Goal: Task Accomplishment & Management: Manage account settings

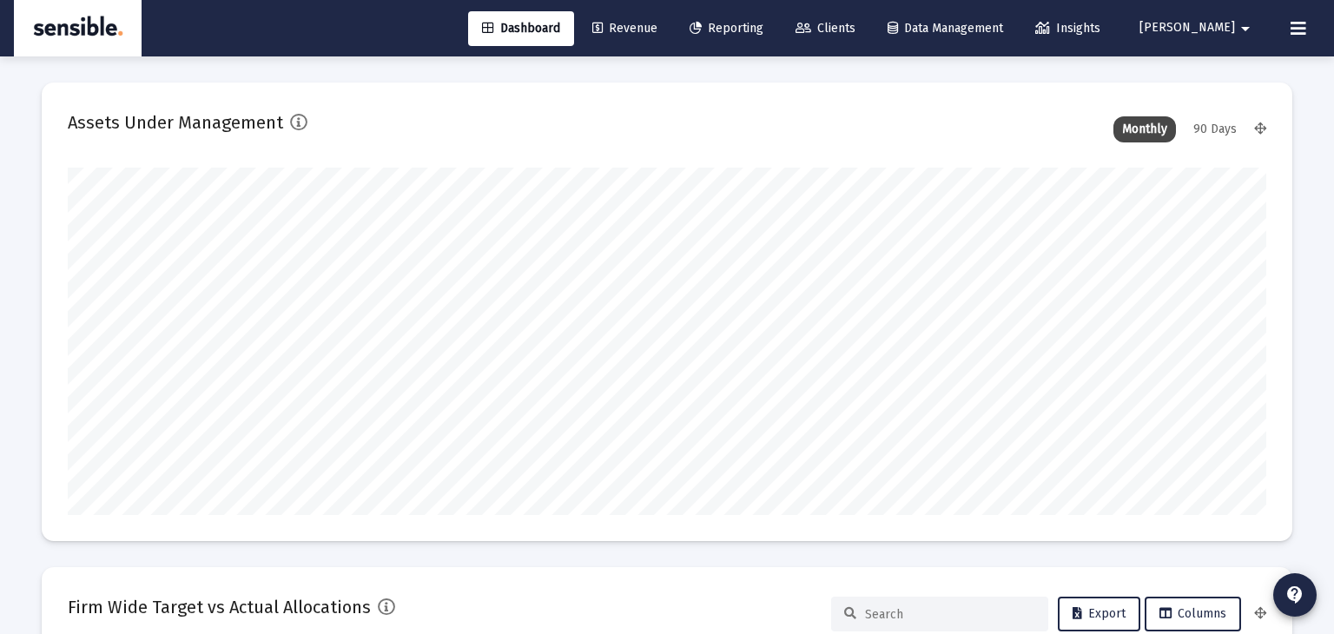
scroll to position [3334, 0]
type input "[DATE]"
type input "[PERSON_NAME][EMAIL_ADDRESS][DOMAIN_NAME]"
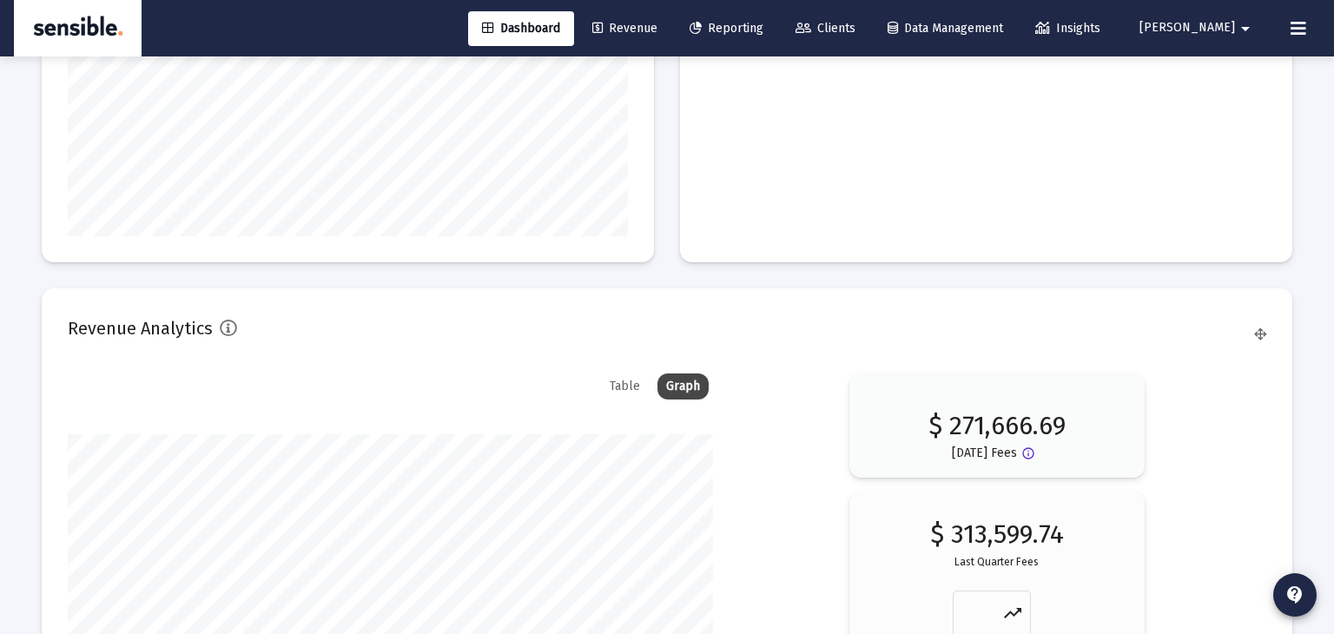
scroll to position [2624, 0]
click at [657, 25] on span "Revenue" at bounding box center [624, 28] width 65 height 15
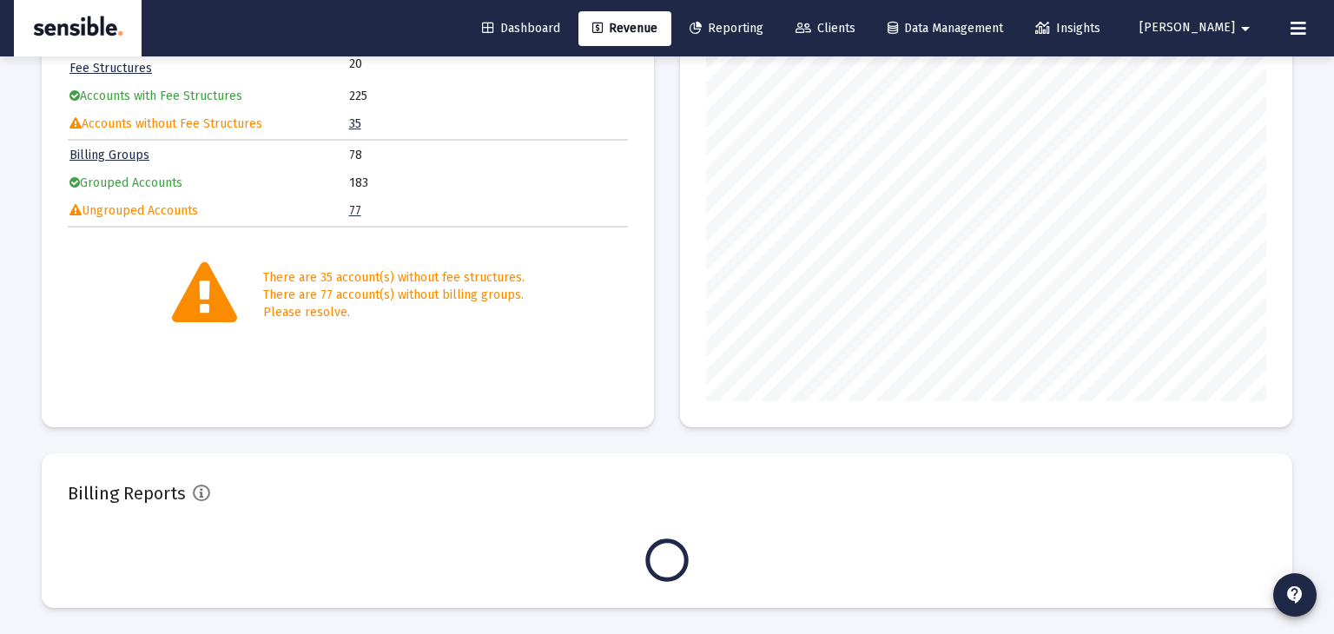
scroll to position [347, 560]
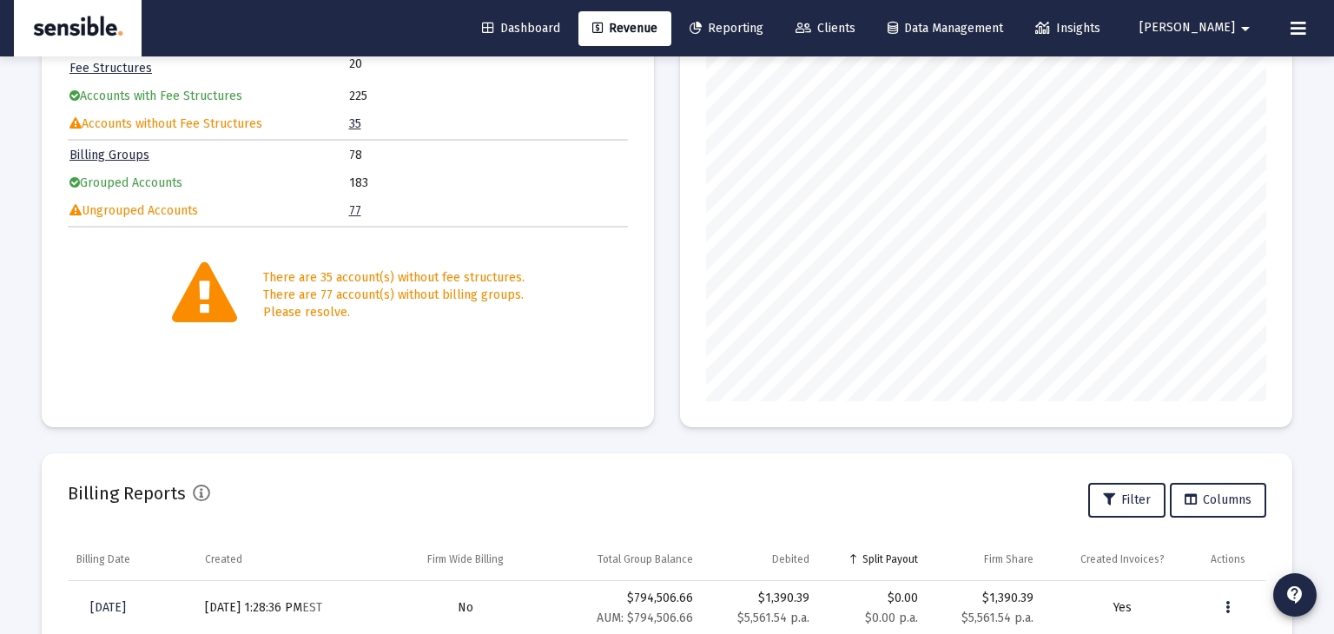
click at [763, 30] on span "Reporting" at bounding box center [726, 28] width 74 height 15
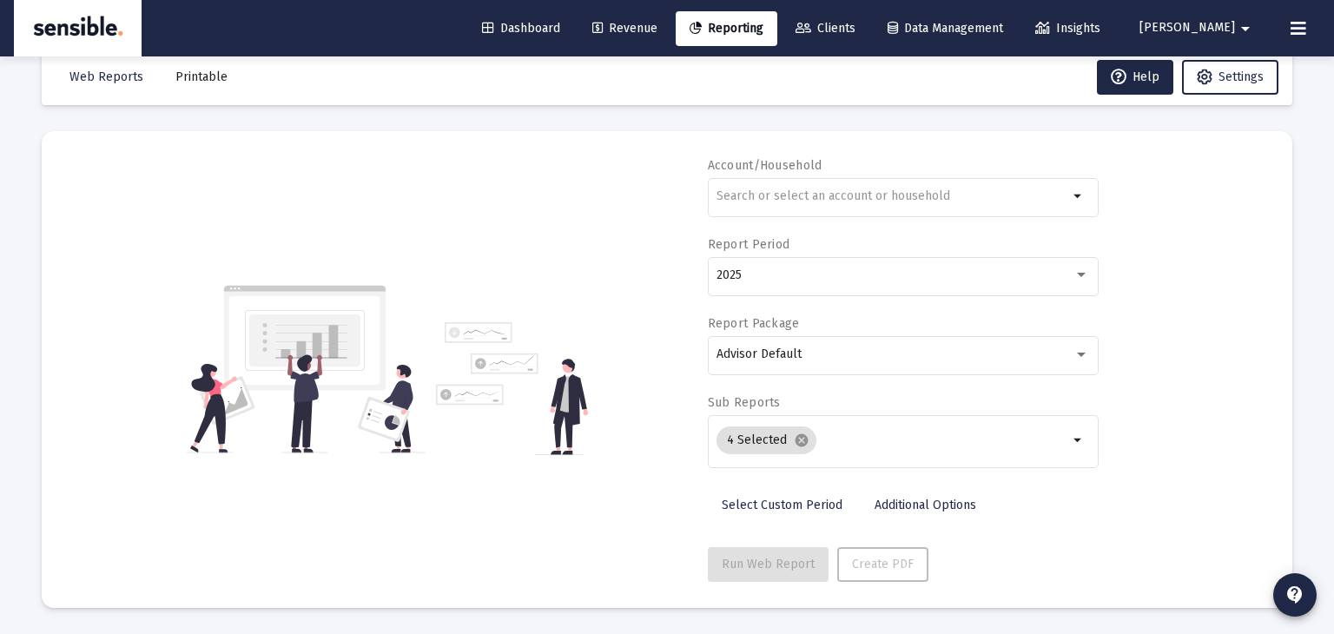
scroll to position [31, 0]
click at [657, 25] on span "Revenue" at bounding box center [624, 28] width 65 height 15
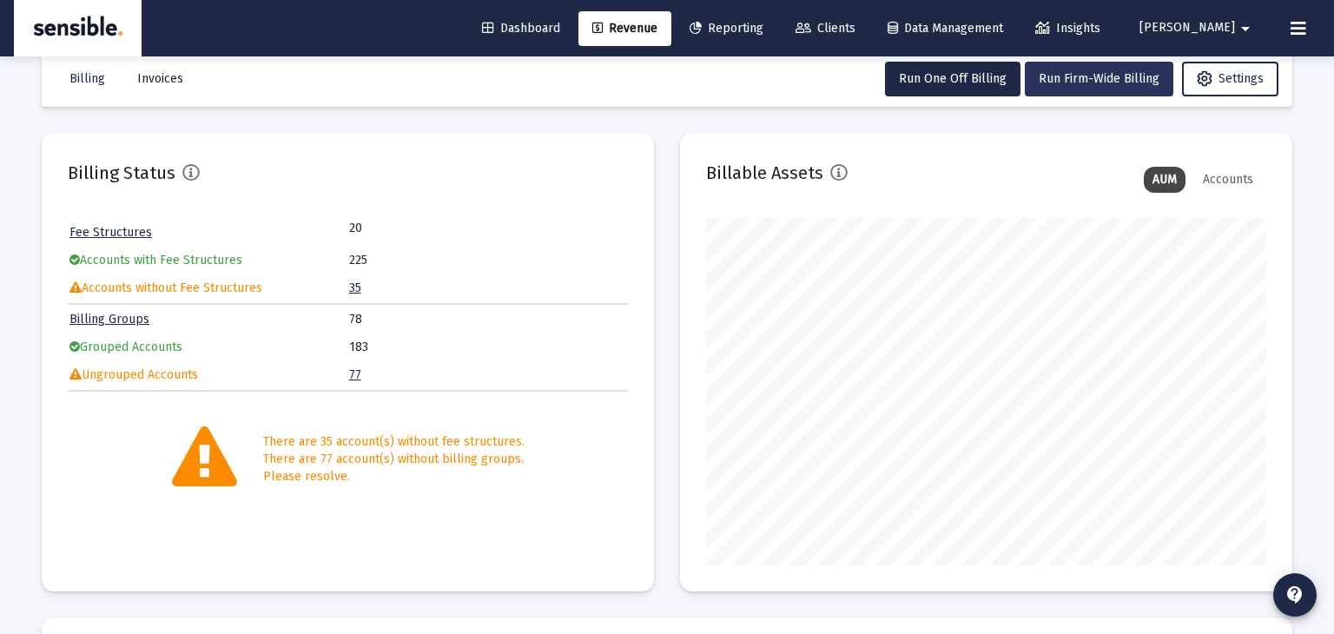
scroll to position [347, 560]
click at [1063, 79] on span "Run Firm-Wide Billing" at bounding box center [1098, 78] width 121 height 15
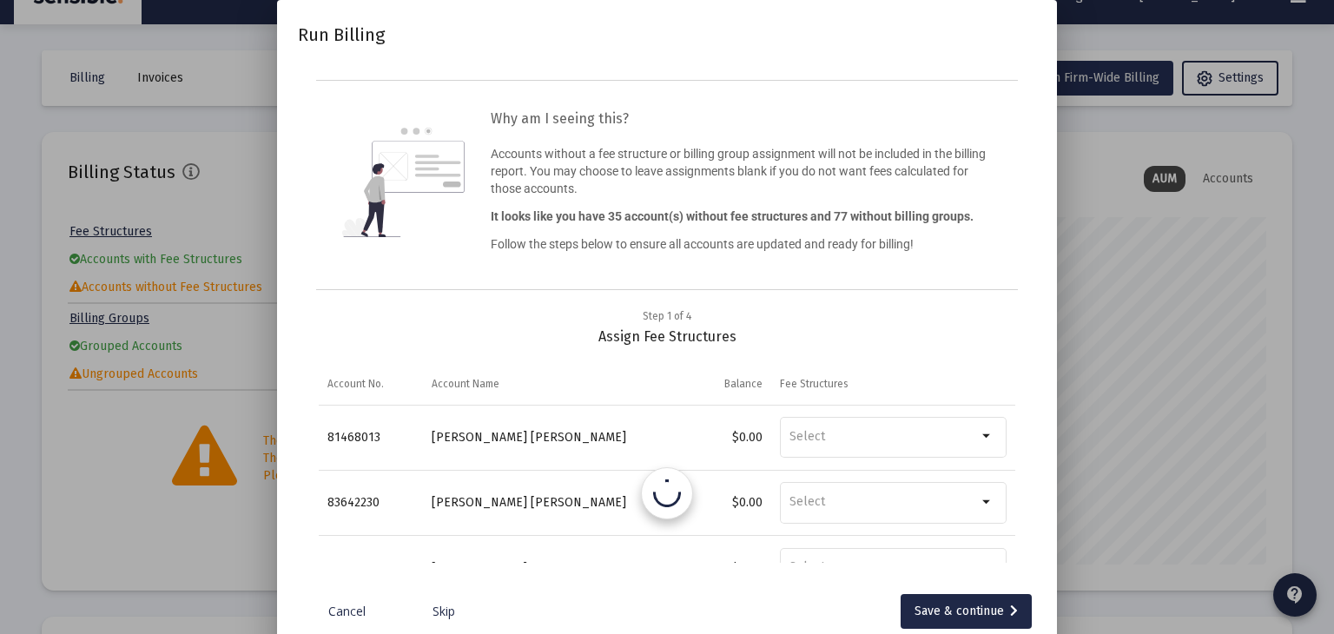
scroll to position [0, 0]
click at [925, 608] on div "Save & continue" at bounding box center [965, 611] width 103 height 35
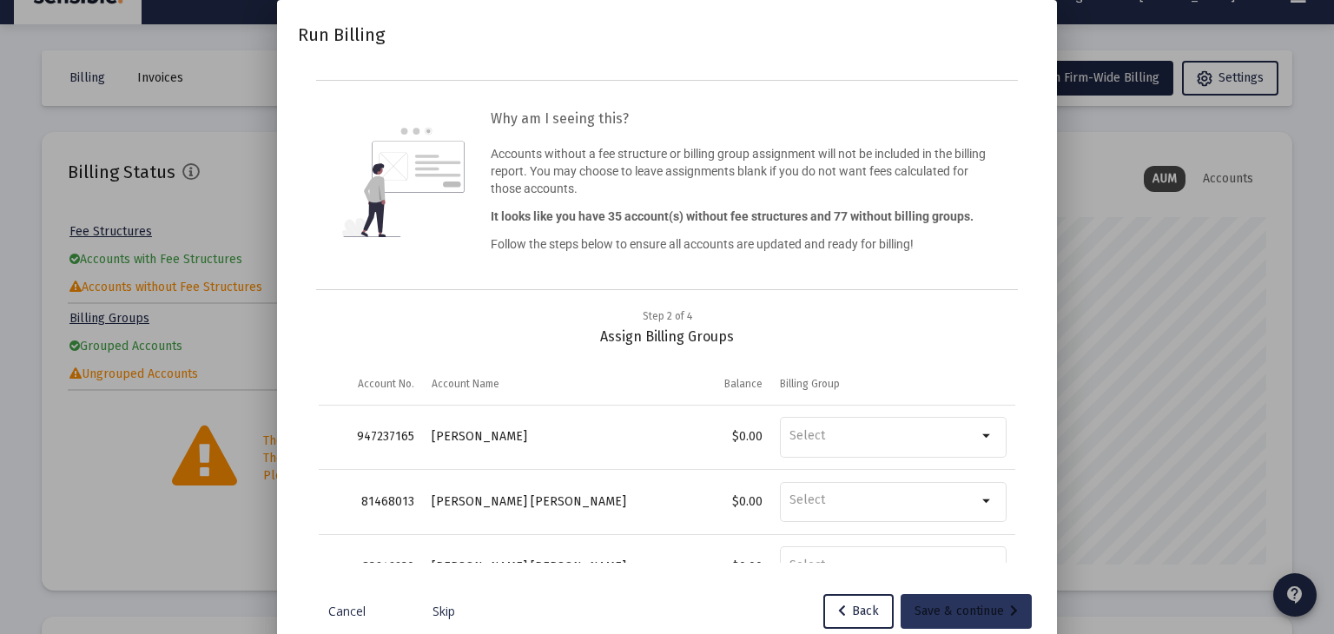
click at [939, 608] on div "Save & continue" at bounding box center [965, 611] width 103 height 35
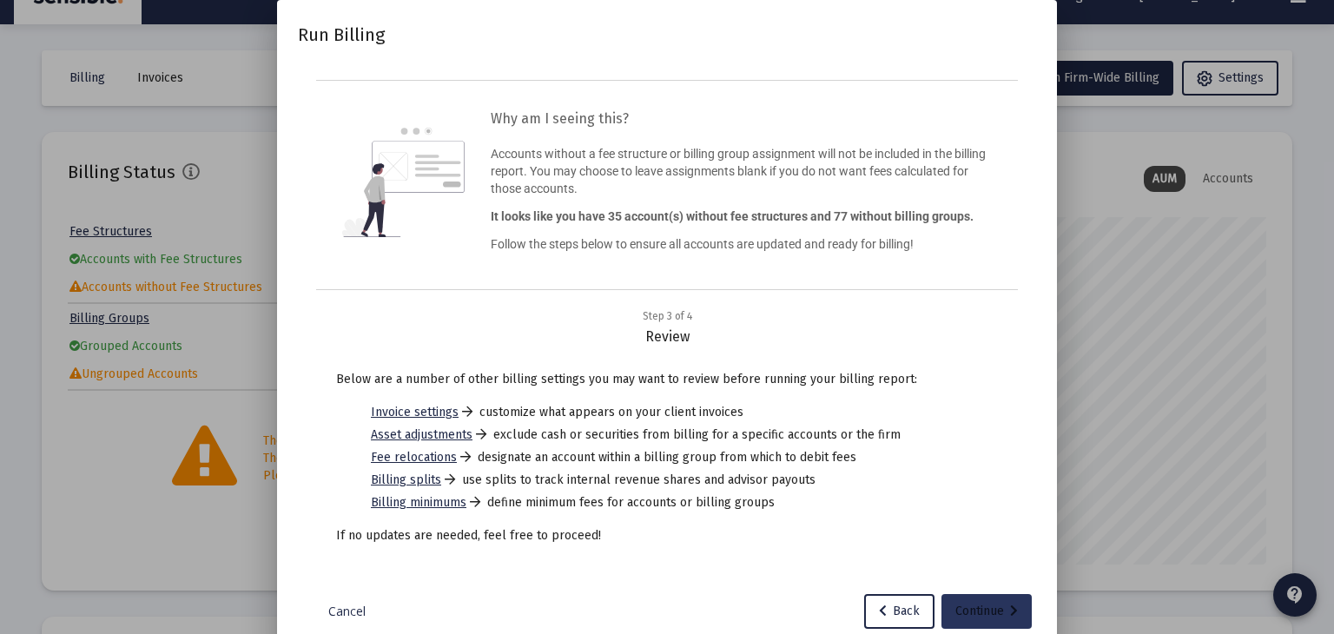
click at [976, 610] on div "Continue" at bounding box center [986, 611] width 63 height 35
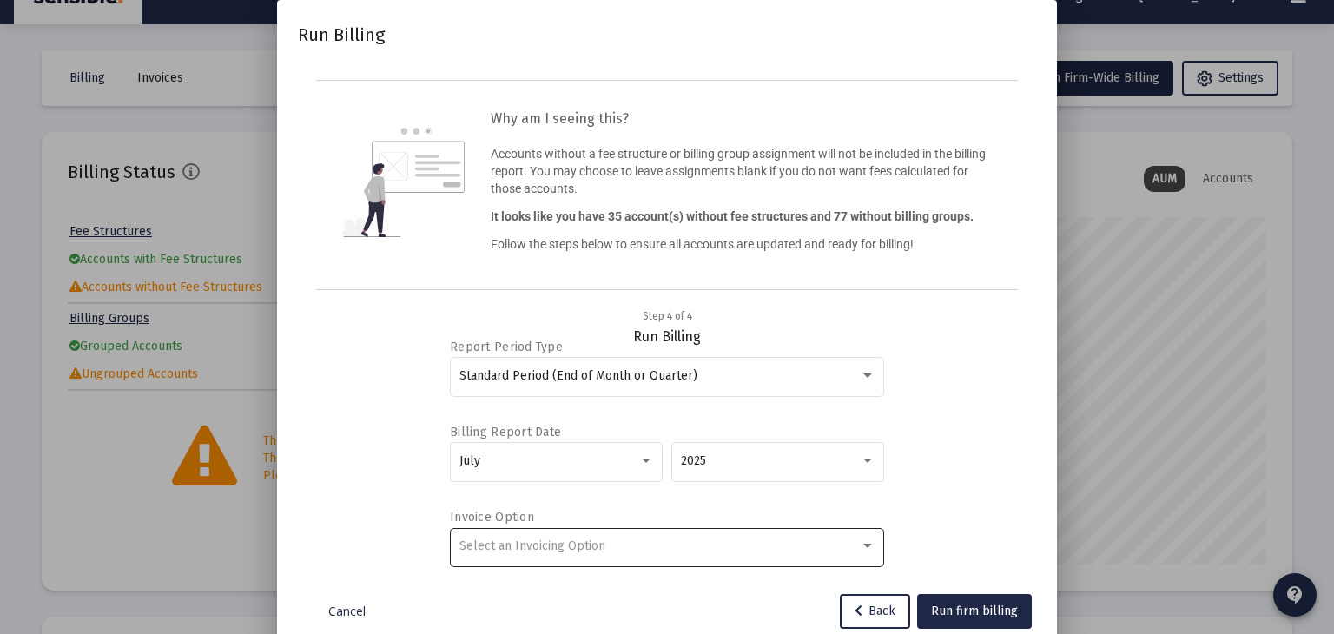
click at [726, 554] on div "Select an Invoicing Option" at bounding box center [667, 545] width 416 height 43
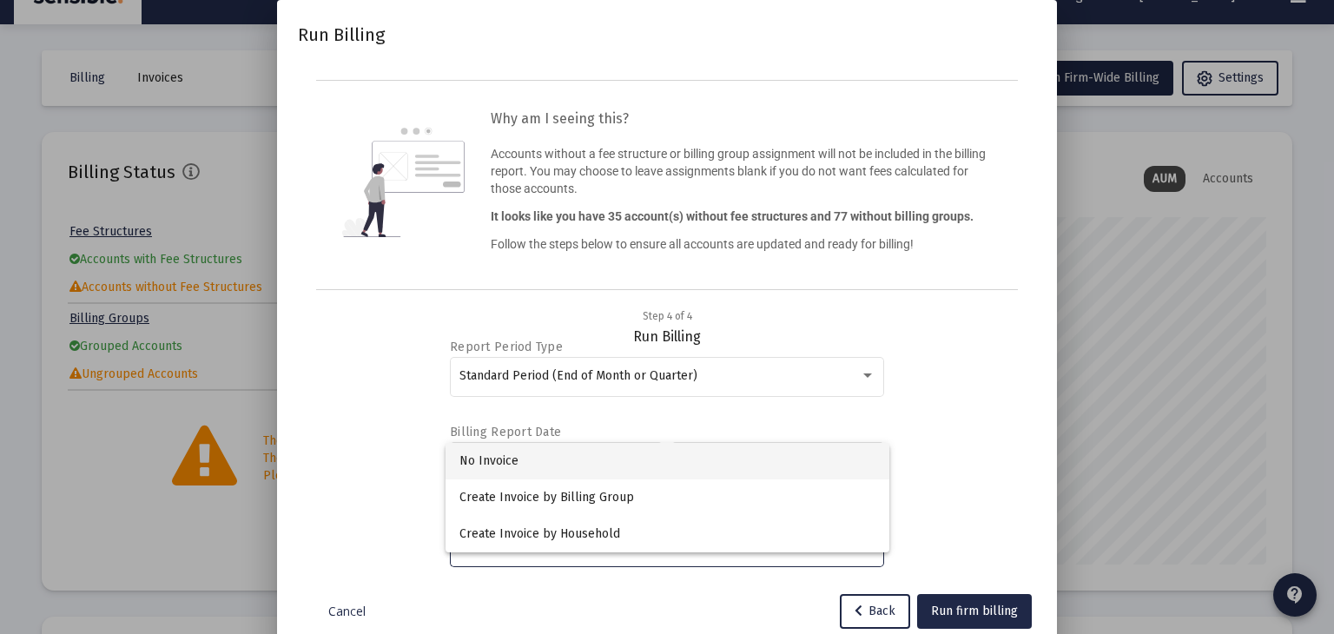
click at [513, 458] on span "No Invoice" at bounding box center [667, 461] width 416 height 36
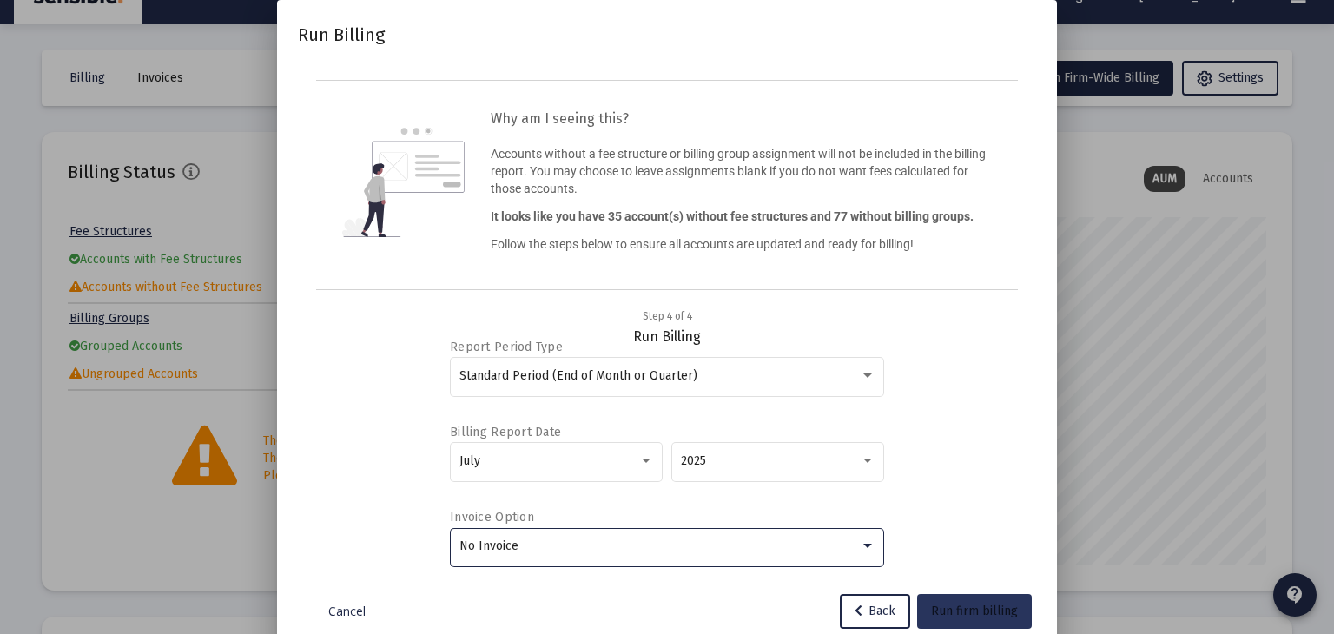
click at [978, 609] on span "Run firm billing" at bounding box center [974, 610] width 87 height 15
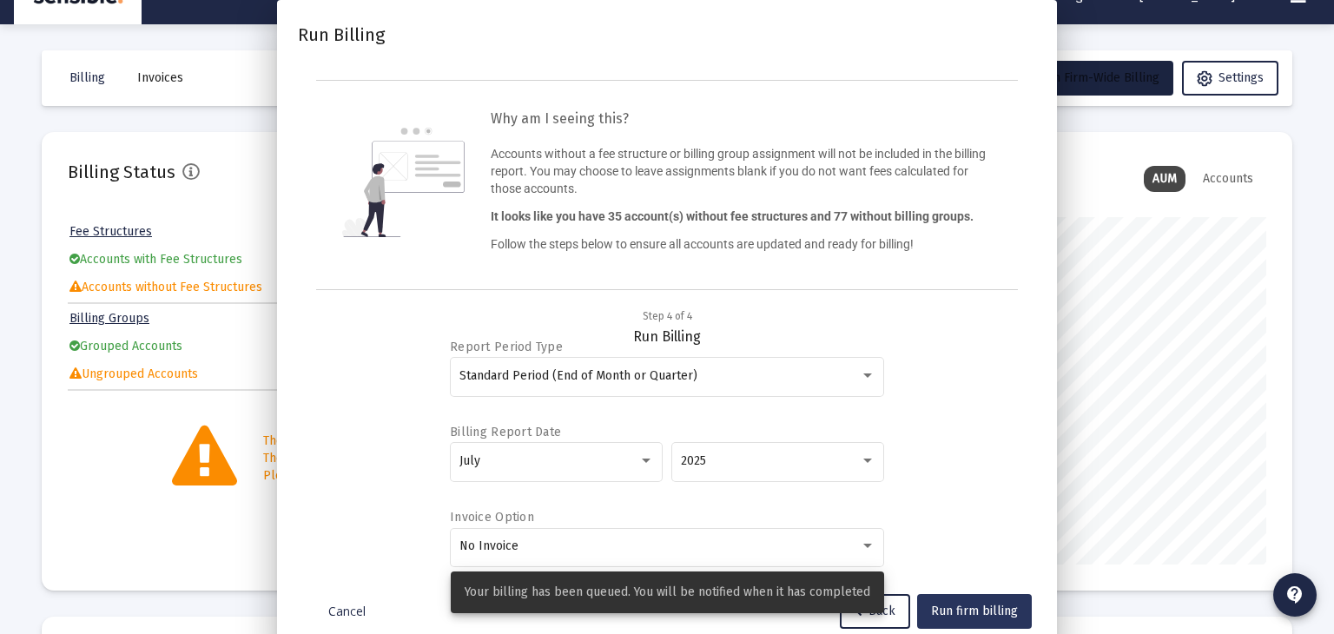
scroll to position [31, 0]
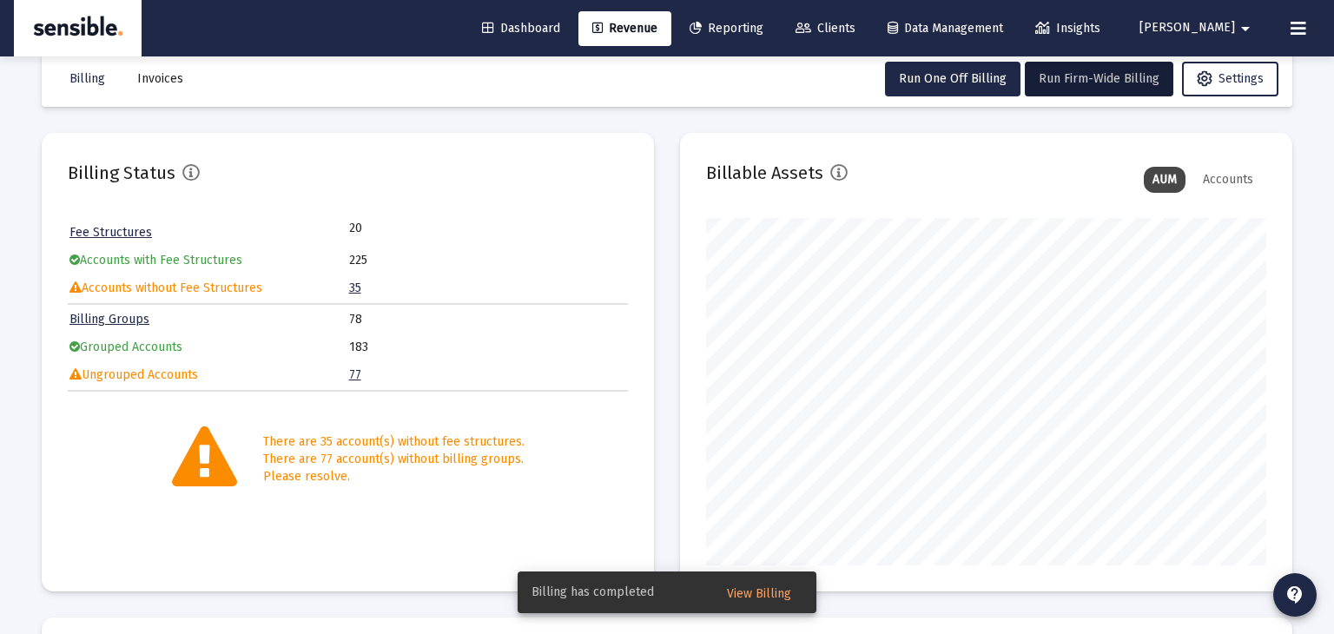
click at [756, 588] on span "View Billing" at bounding box center [759, 593] width 64 height 15
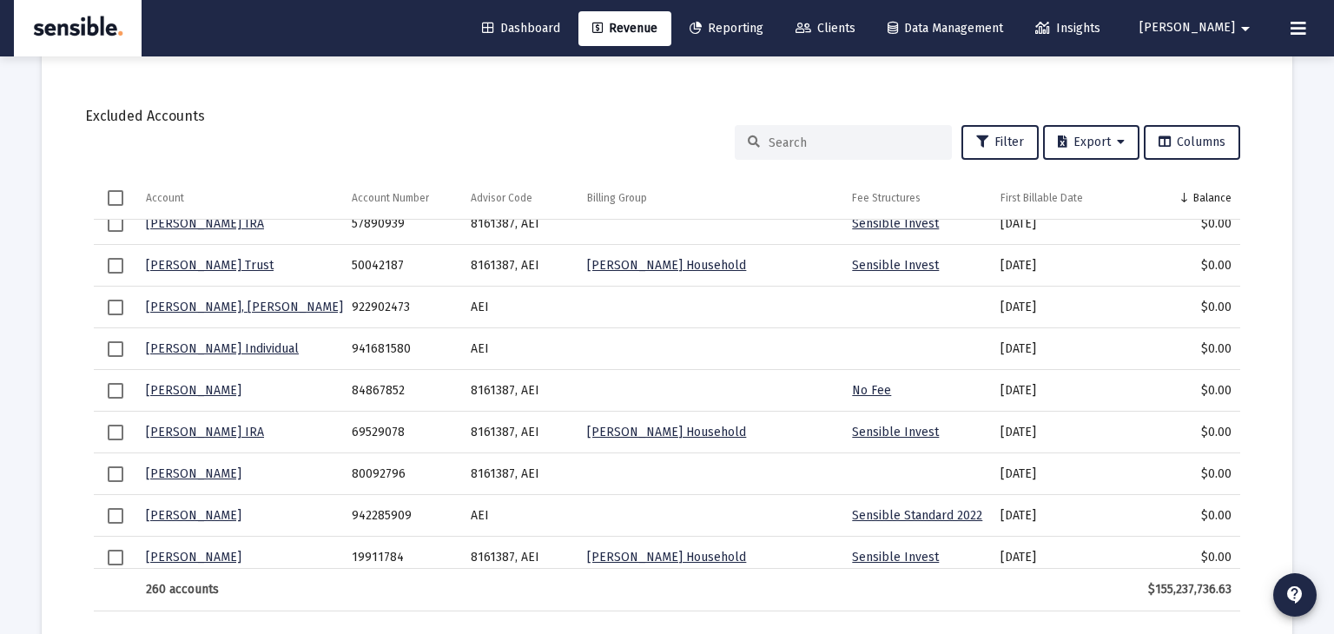
scroll to position [8776, 0]
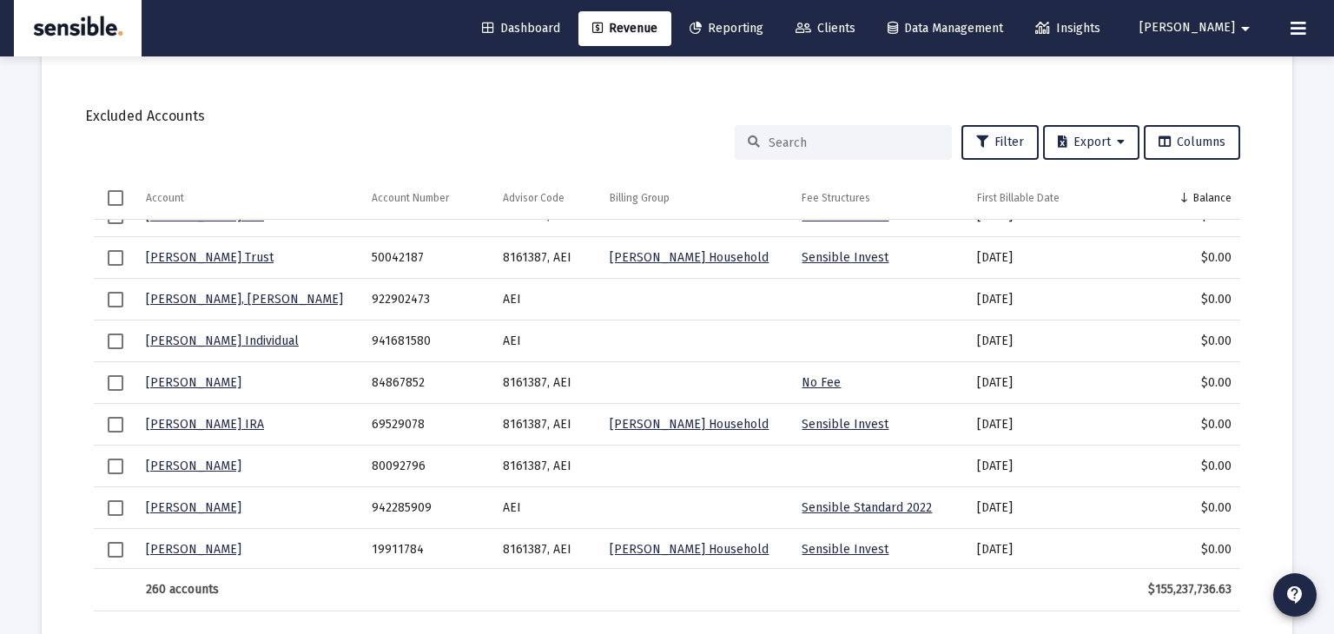
click at [560, 25] on span "Dashboard" at bounding box center [521, 28] width 78 height 15
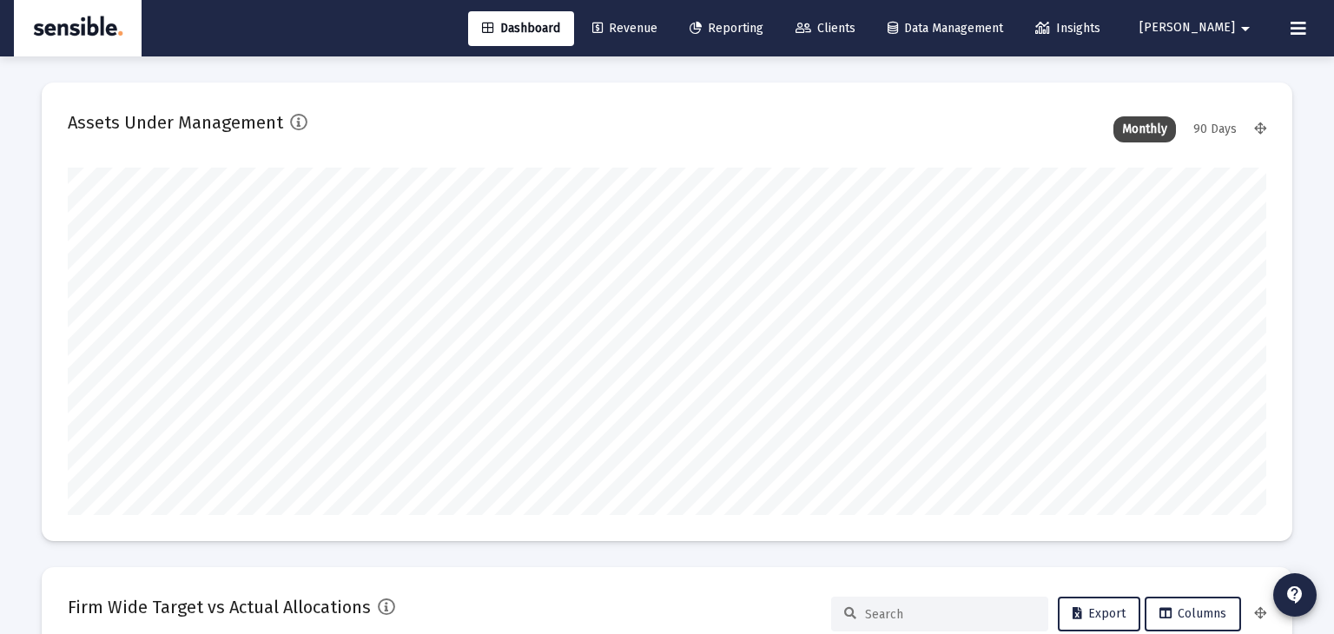
click at [657, 32] on span "Revenue" at bounding box center [624, 28] width 65 height 15
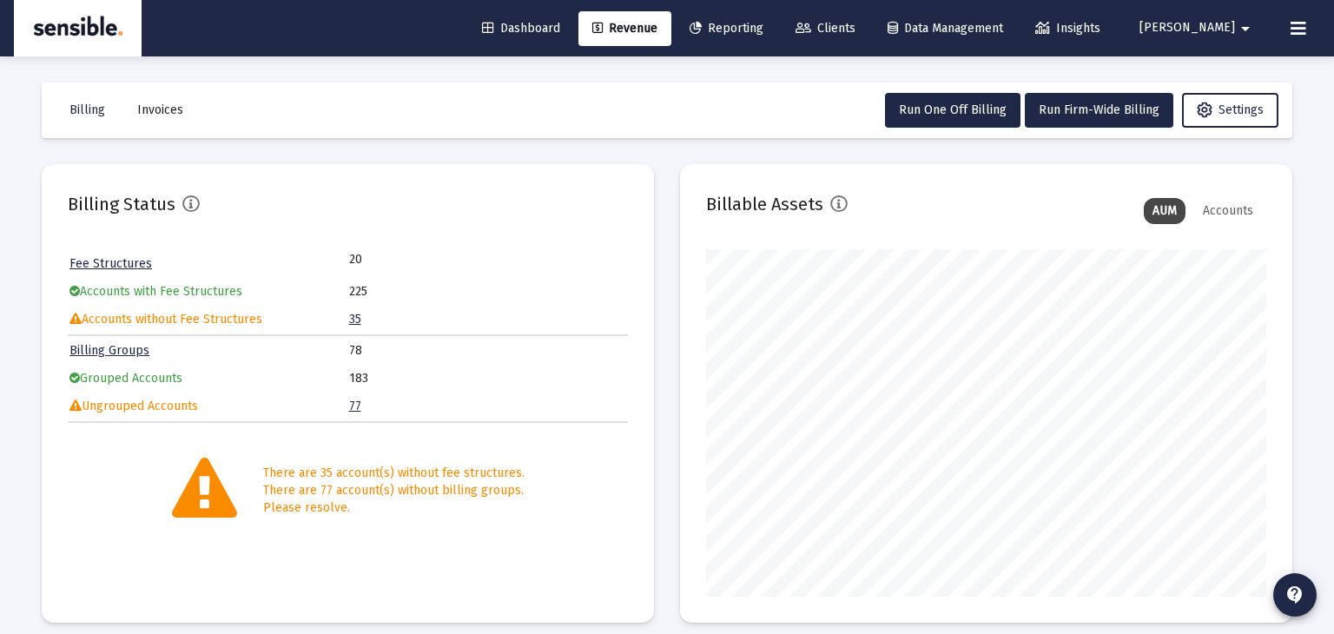
scroll to position [347, 560]
click at [76, 116] on span "Billing" at bounding box center [87, 109] width 36 height 15
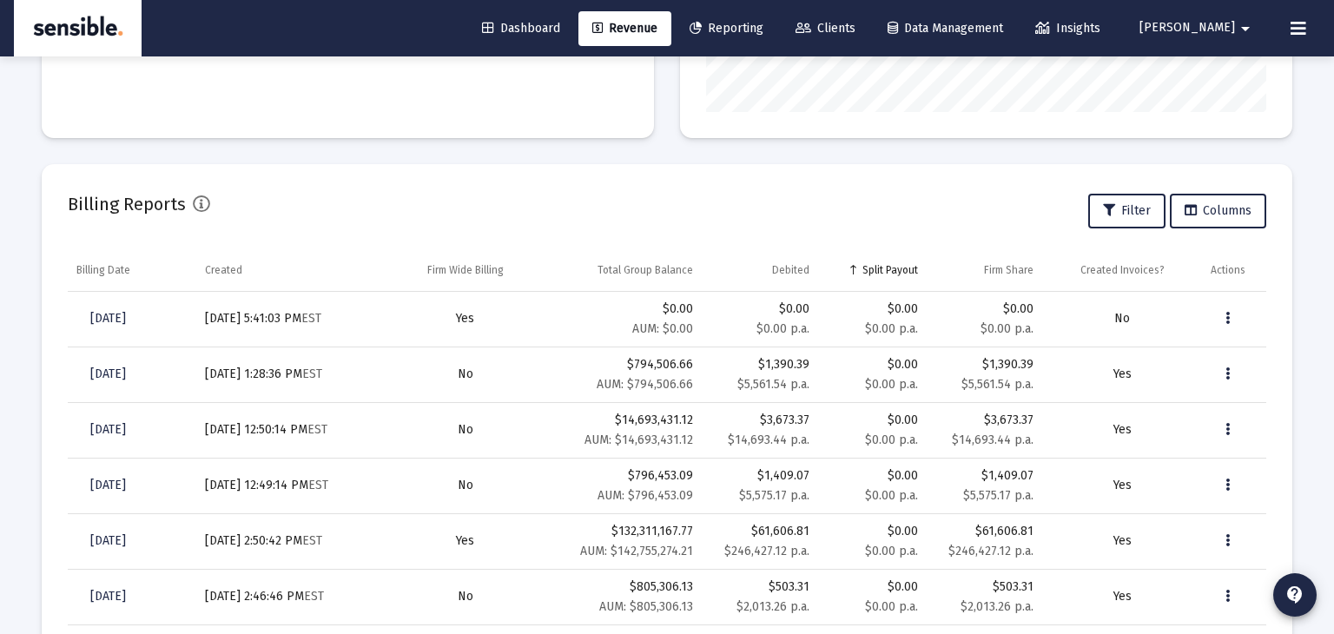
scroll to position [491, 0]
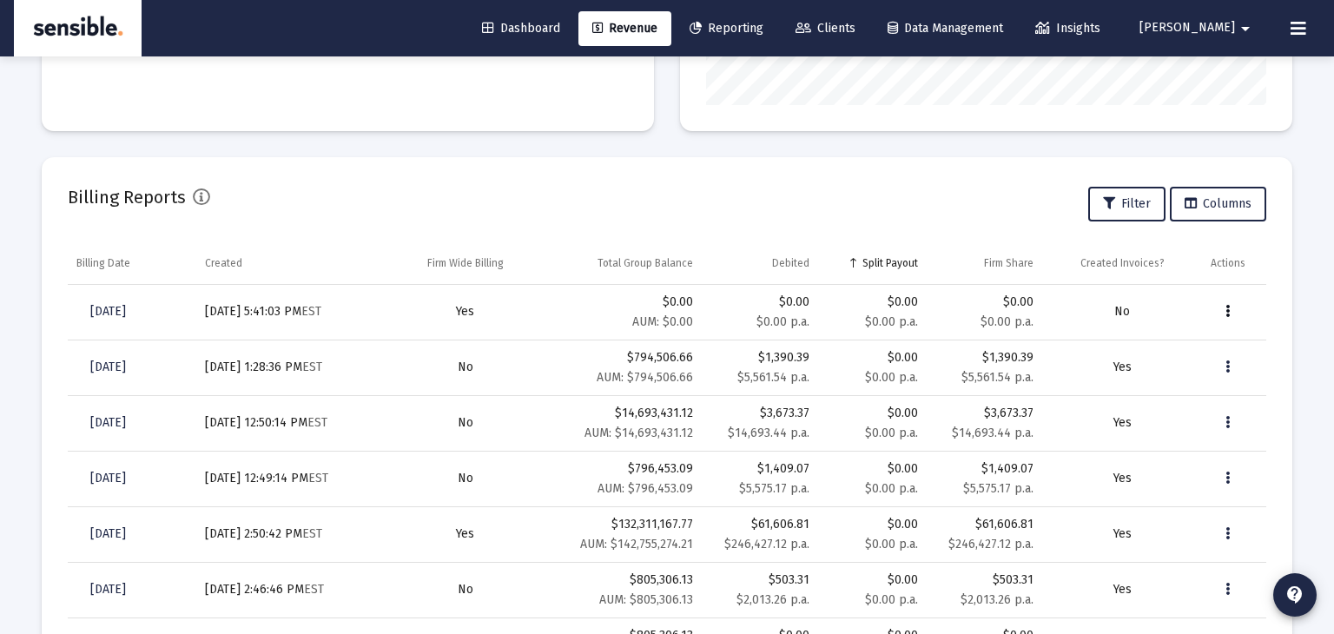
click at [1228, 306] on icon "Data grid" at bounding box center [1227, 311] width 4 height 21
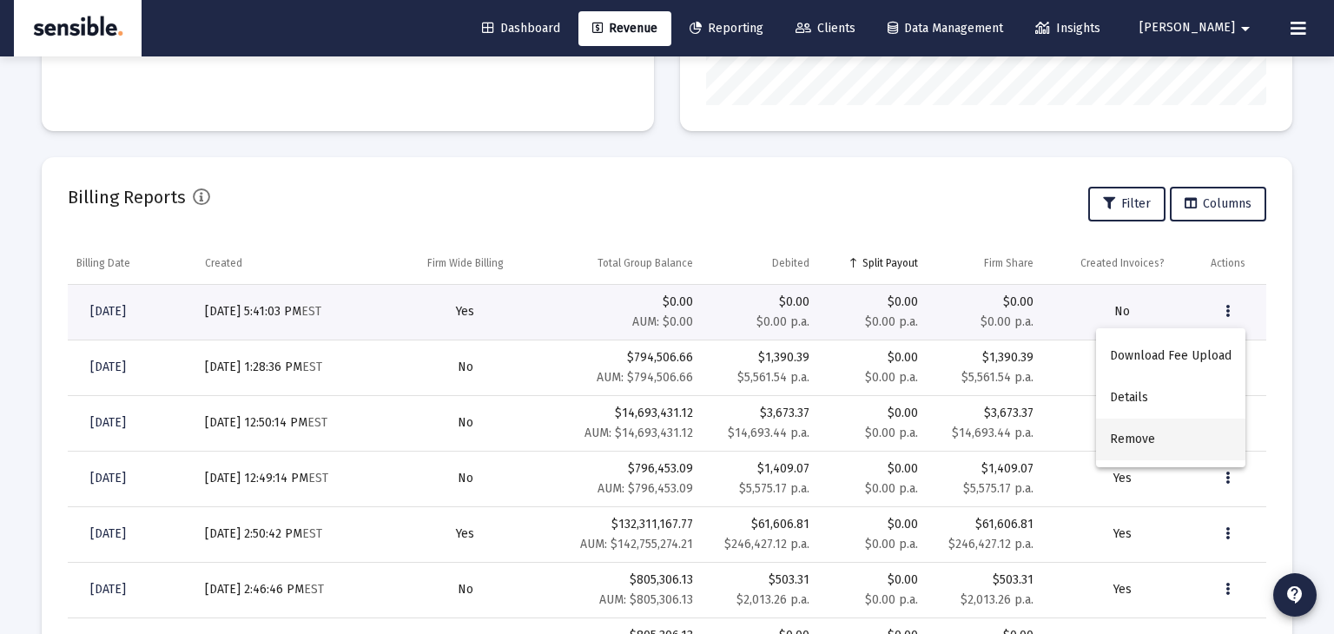
click at [1152, 437] on button "Remove" at bounding box center [1170, 439] width 149 height 42
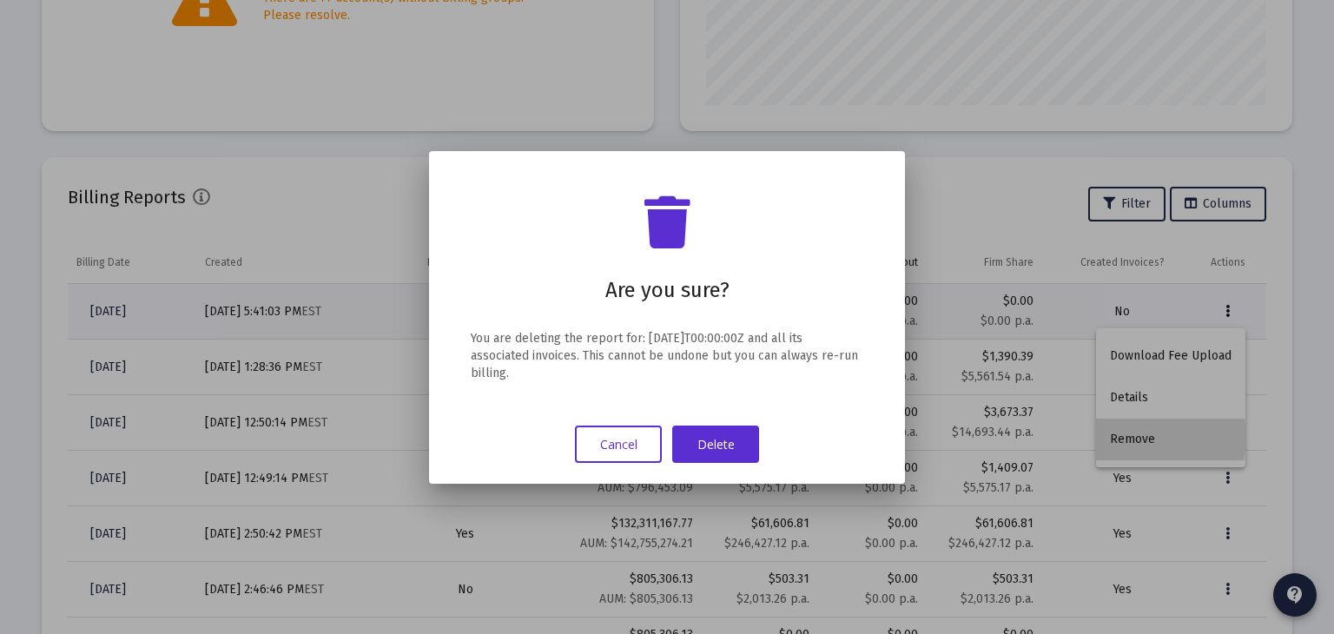
scroll to position [0, 0]
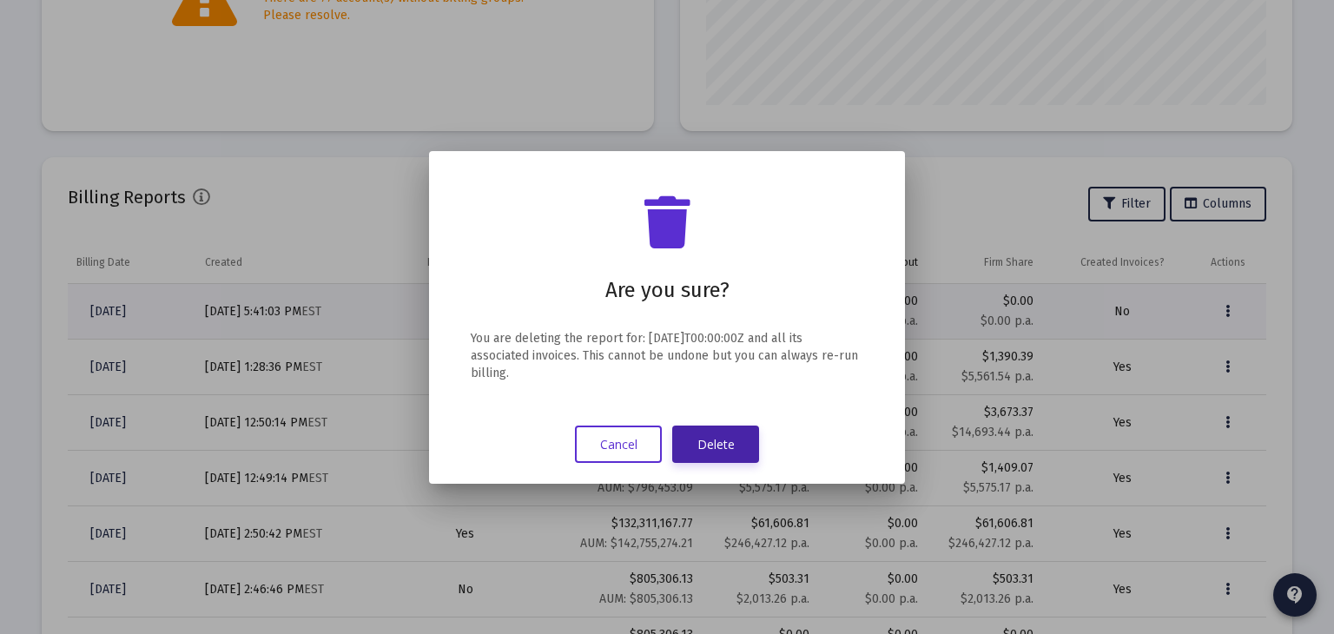
click at [741, 445] on button "Delete" at bounding box center [715, 443] width 87 height 37
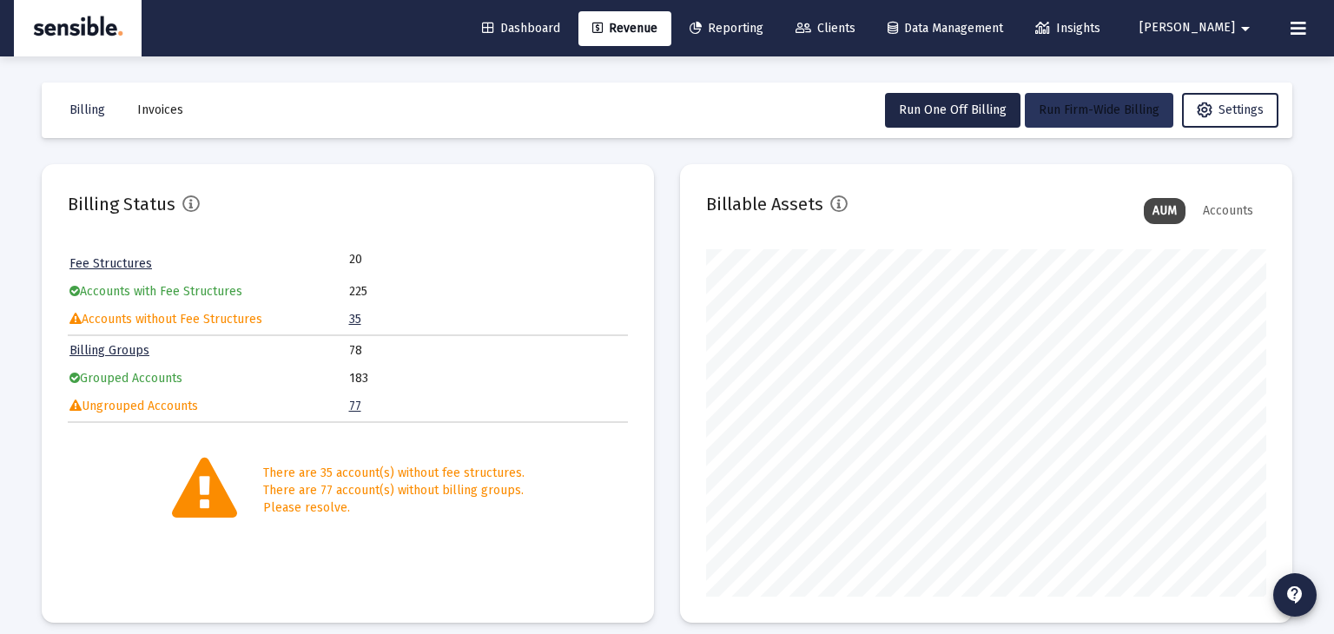
click at [1063, 109] on span "Run Firm-Wide Billing" at bounding box center [1098, 109] width 121 height 15
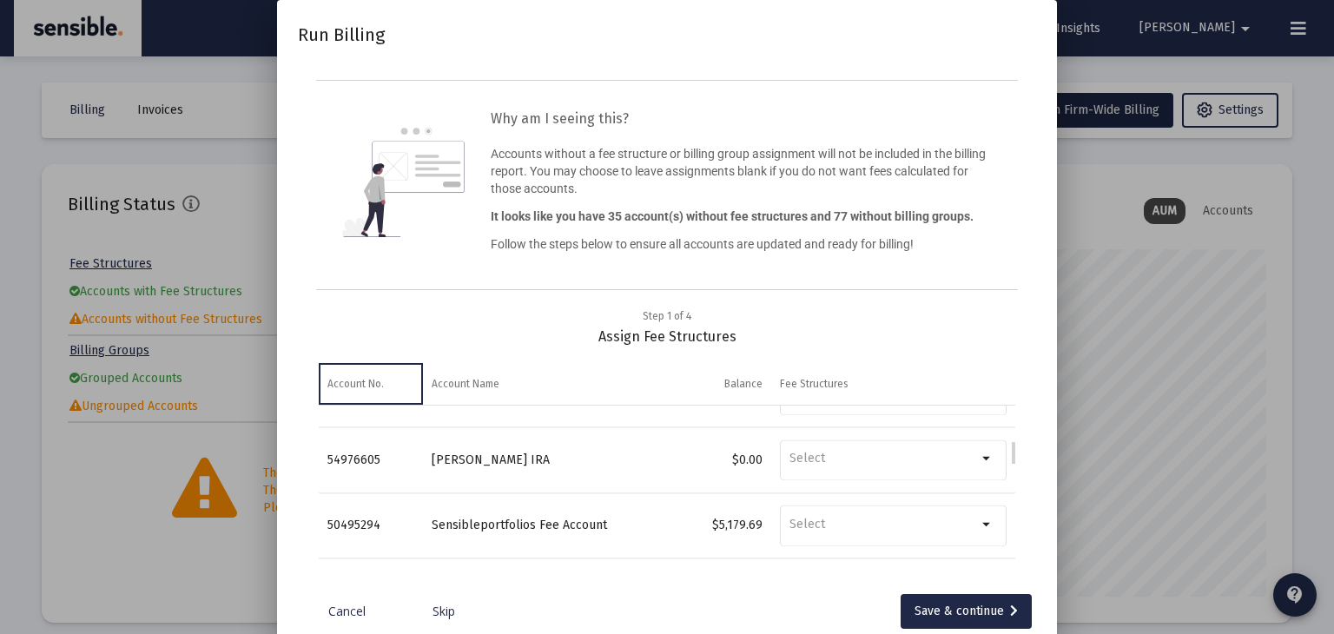
scroll to position [303, 0]
click at [937, 610] on div "Save & continue" at bounding box center [965, 611] width 103 height 35
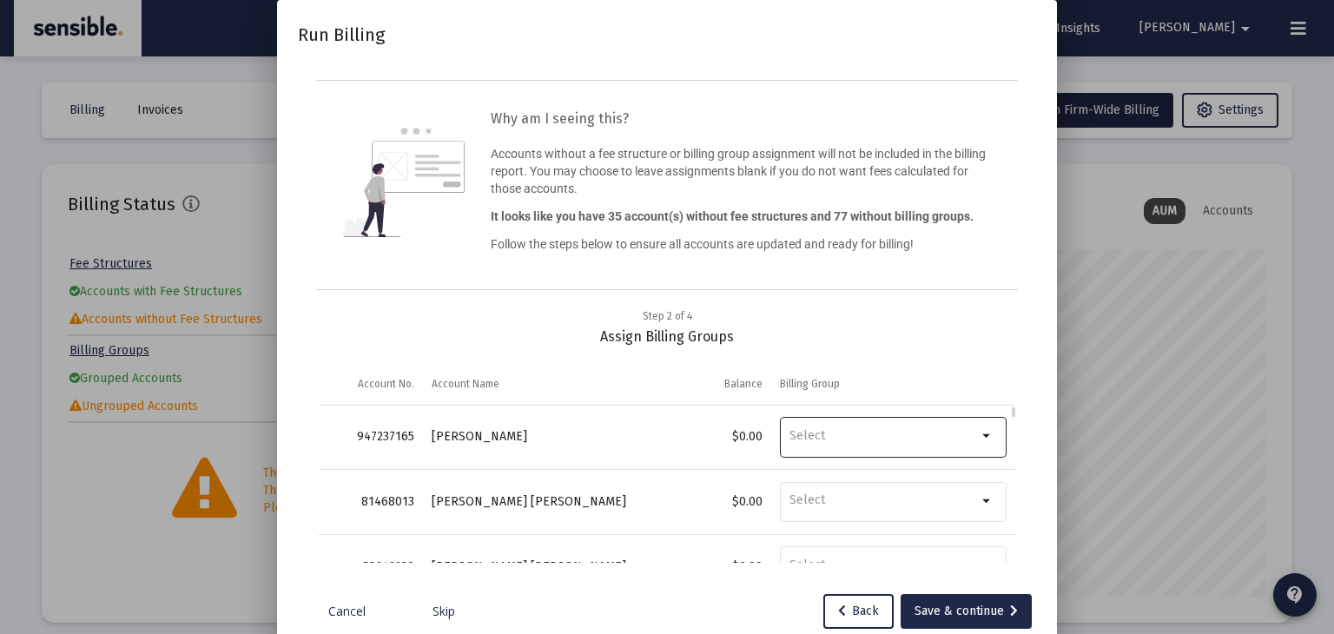
type input "[PERSON_NAME][EMAIL_ADDRESS][DOMAIN_NAME]"
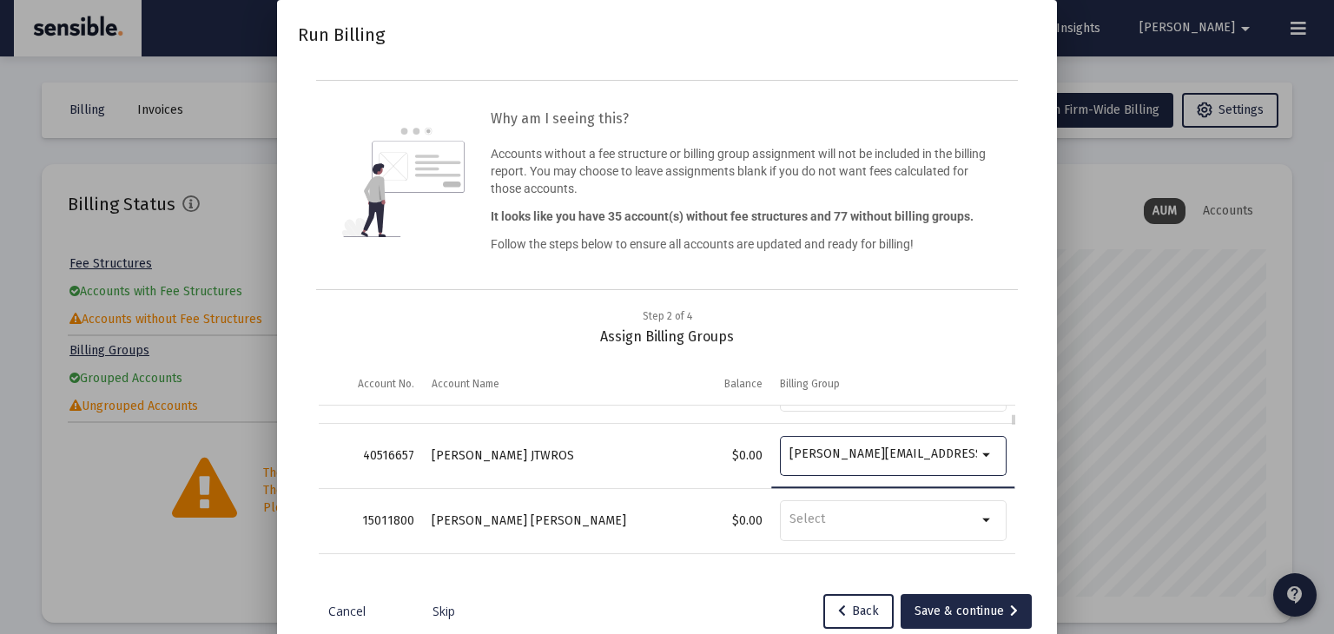
scroll to position [175, 0]
click at [940, 618] on div "Save & continue" at bounding box center [965, 611] width 103 height 35
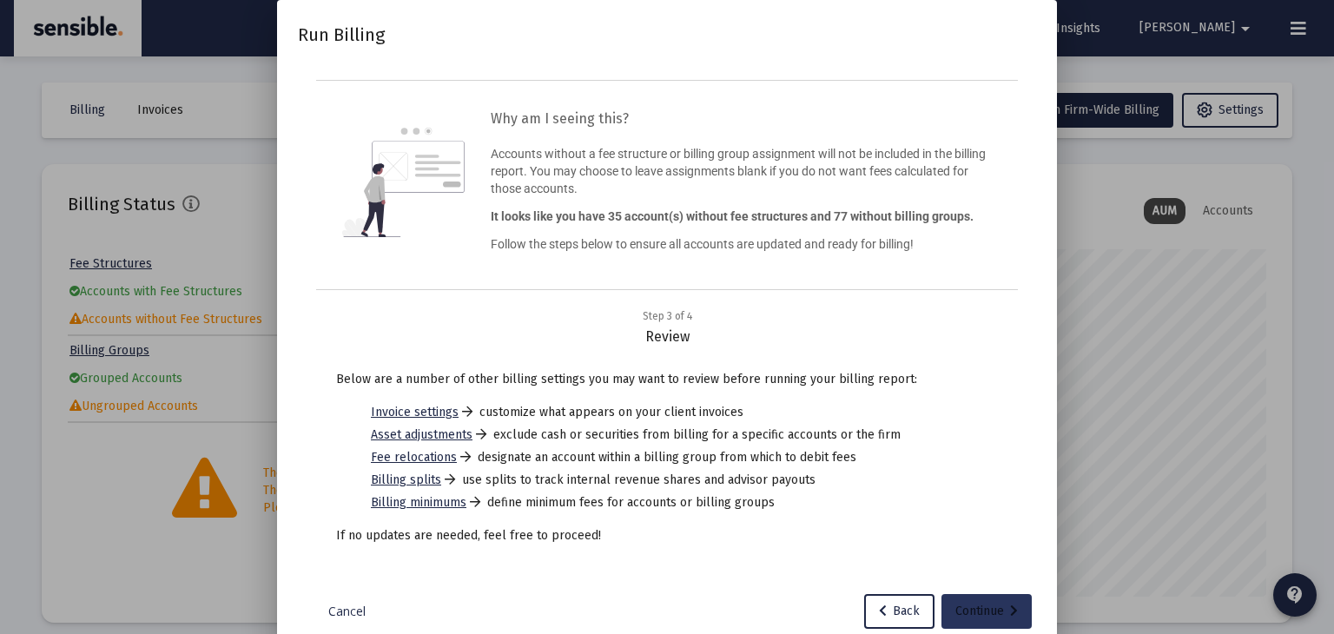
click at [976, 615] on div "Continue" at bounding box center [986, 611] width 63 height 35
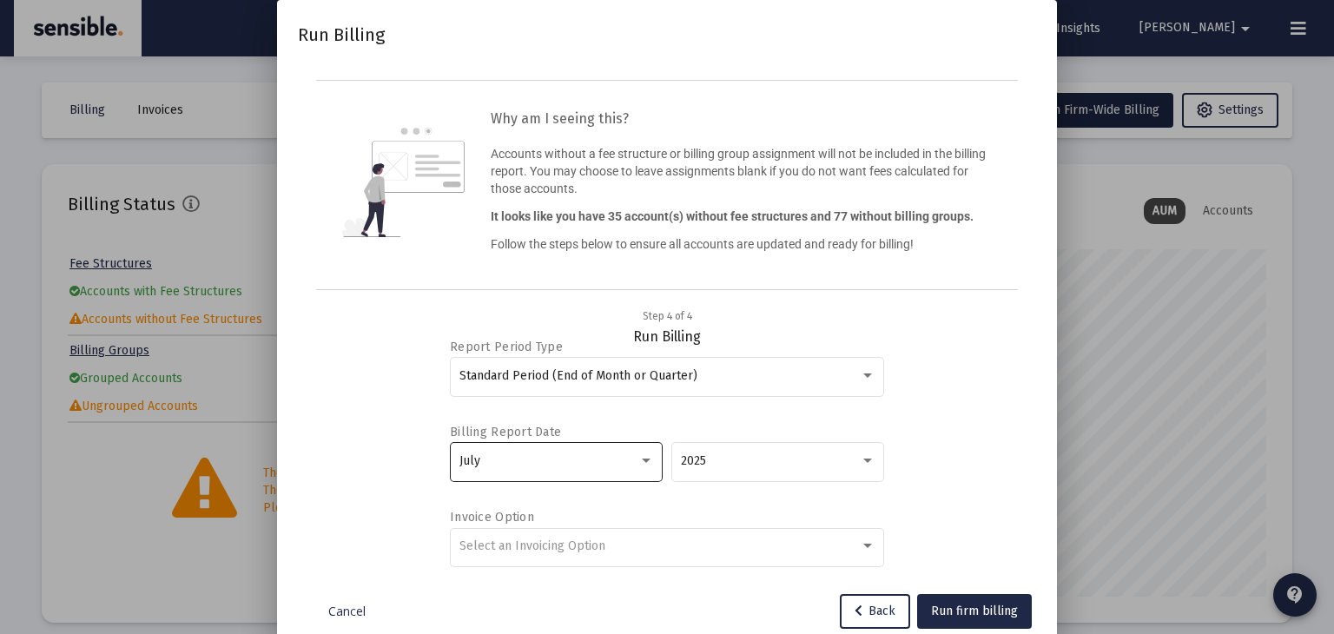
click at [597, 458] on div "July" at bounding box center [548, 461] width 179 height 14
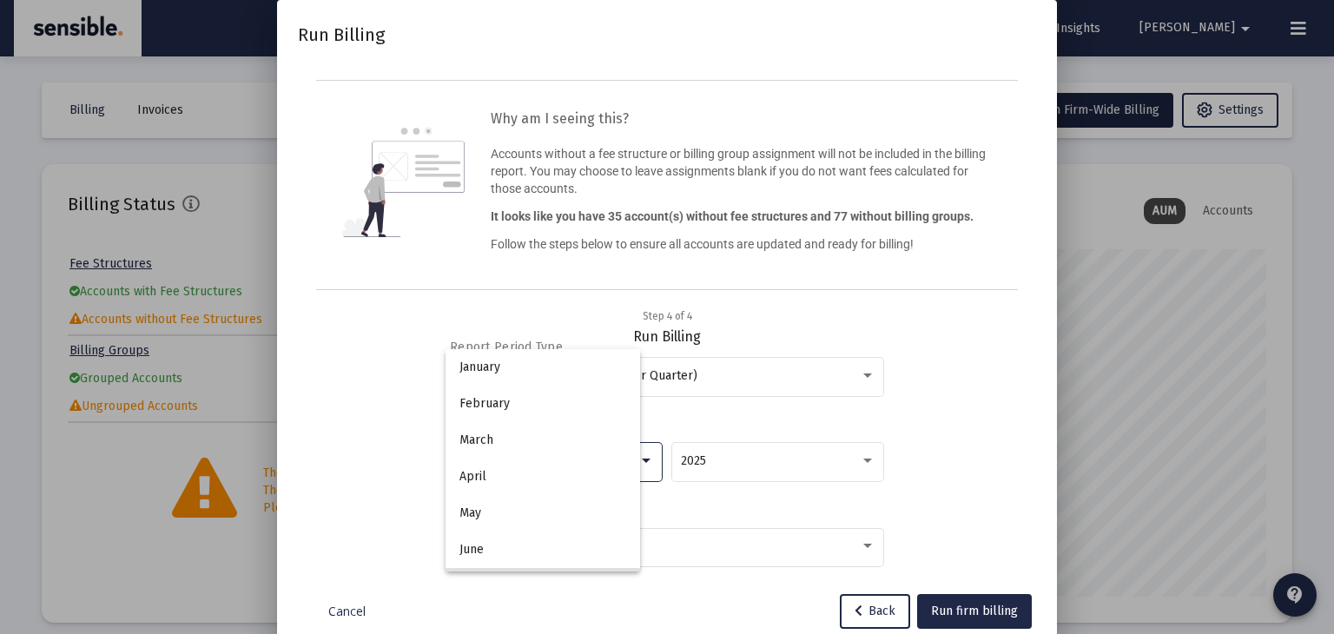
scroll to position [125, 0]
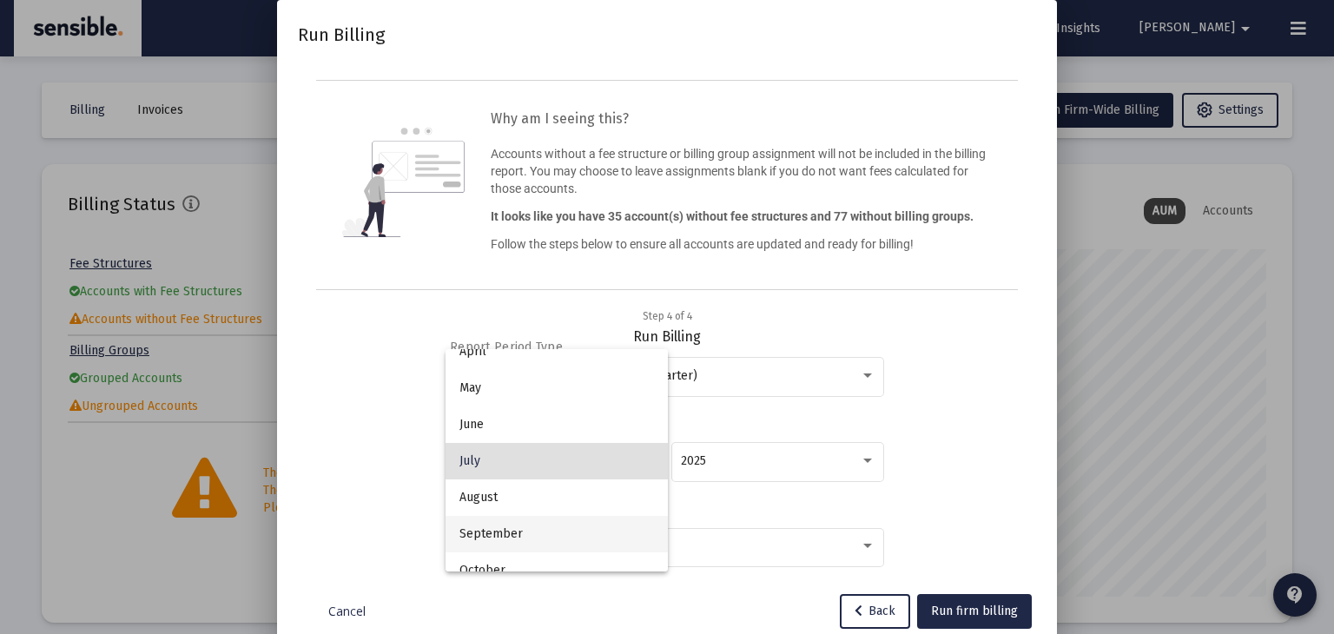
click at [565, 527] on span "September" at bounding box center [556, 534] width 194 height 36
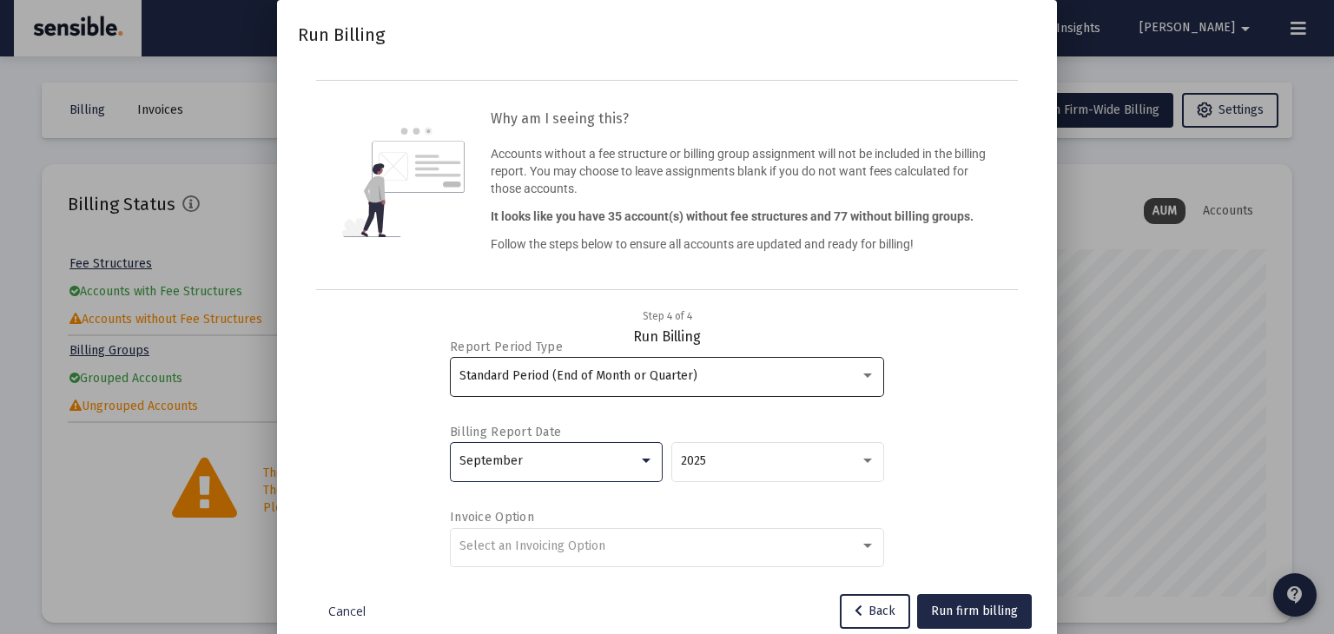
click at [706, 379] on div "Standard Period (End of Month or Quarter)" at bounding box center [659, 376] width 400 height 14
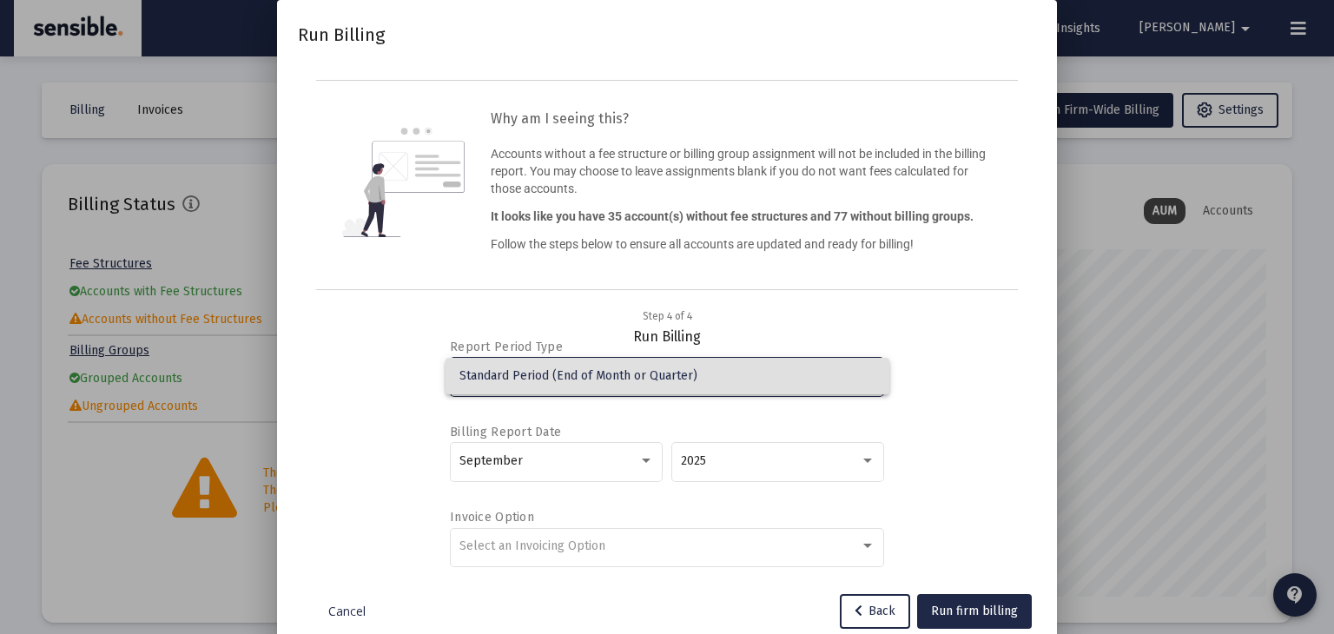
click at [706, 379] on span "Standard Period (End of Month or Quarter)" at bounding box center [667, 376] width 416 height 36
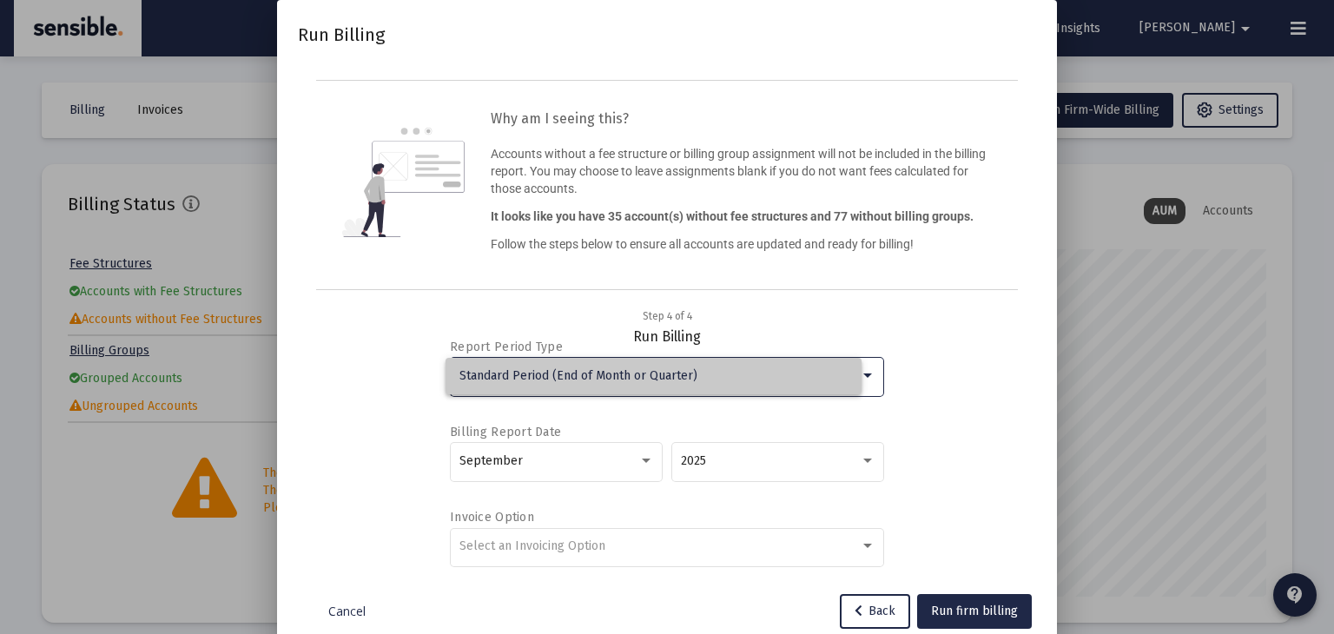
click at [706, 379] on div "Standard Period (End of Month or Quarter)" at bounding box center [659, 376] width 400 height 14
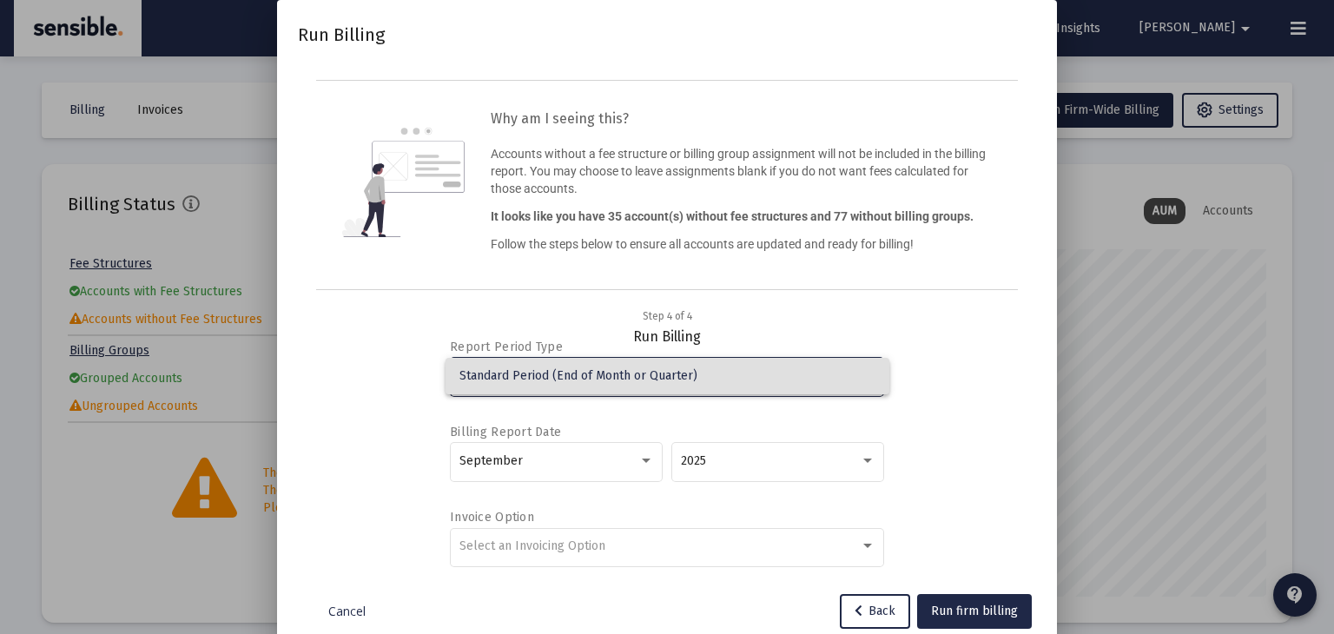
click at [946, 609] on div at bounding box center [667, 317] width 1334 height 634
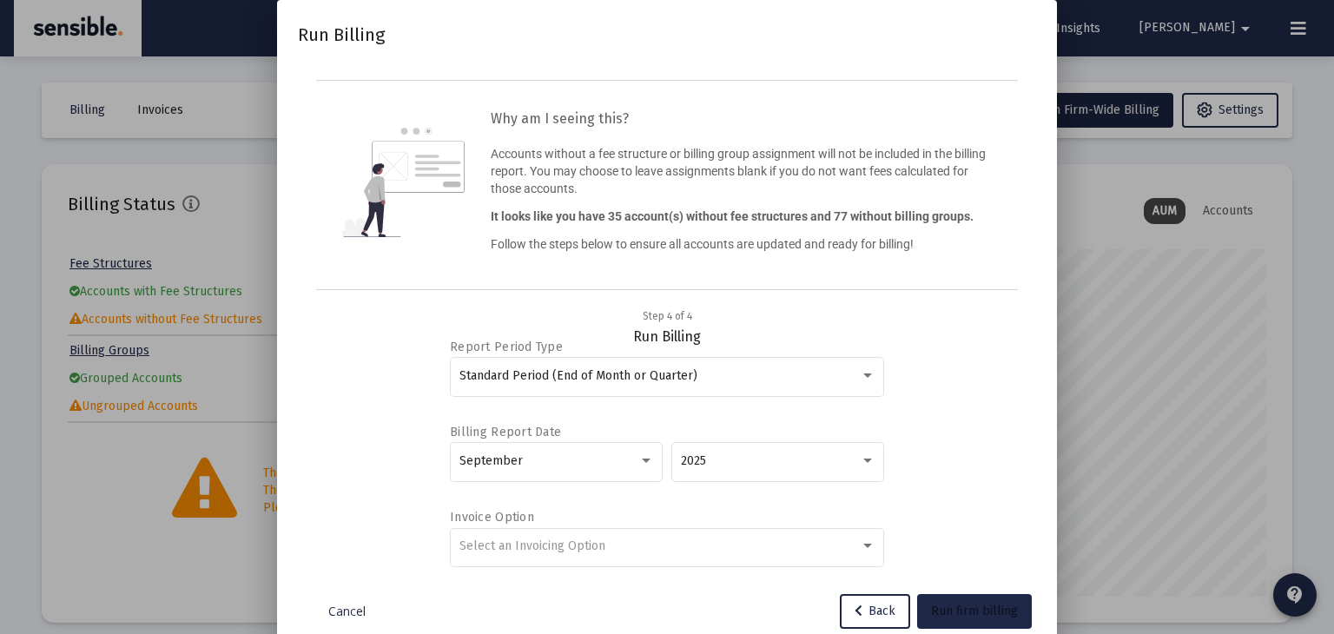
click at [946, 609] on span "Run firm billing" at bounding box center [974, 610] width 87 height 15
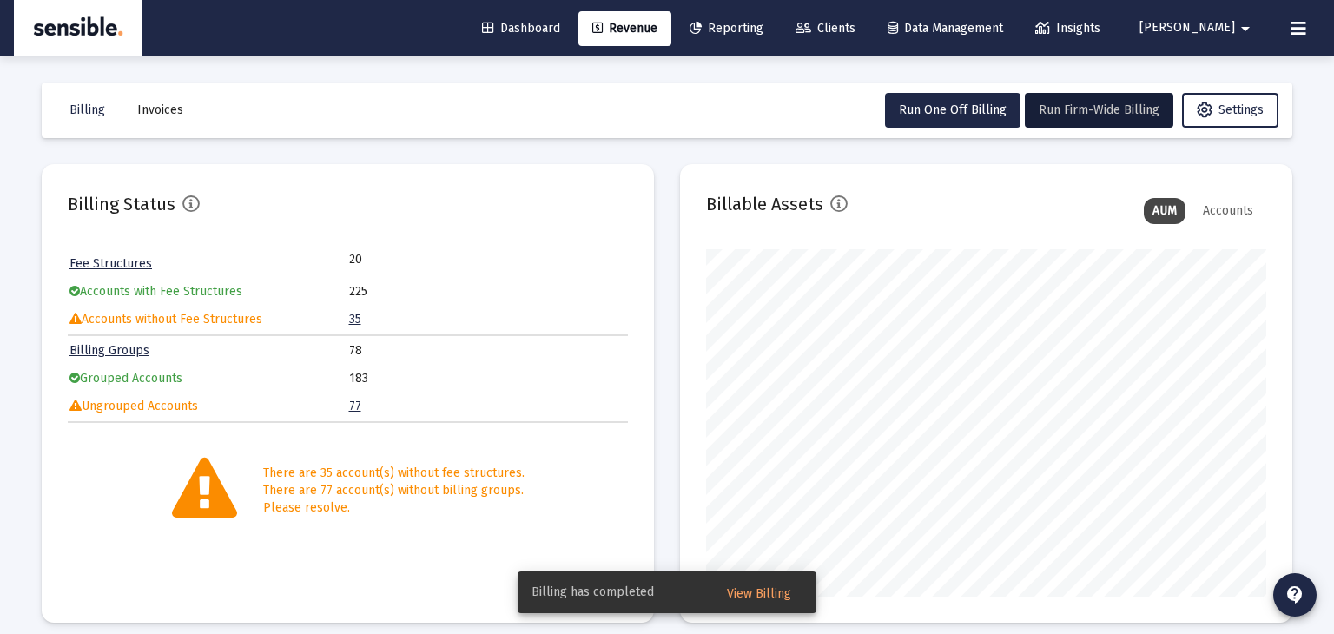
click at [743, 596] on span "View Billing" at bounding box center [759, 593] width 64 height 15
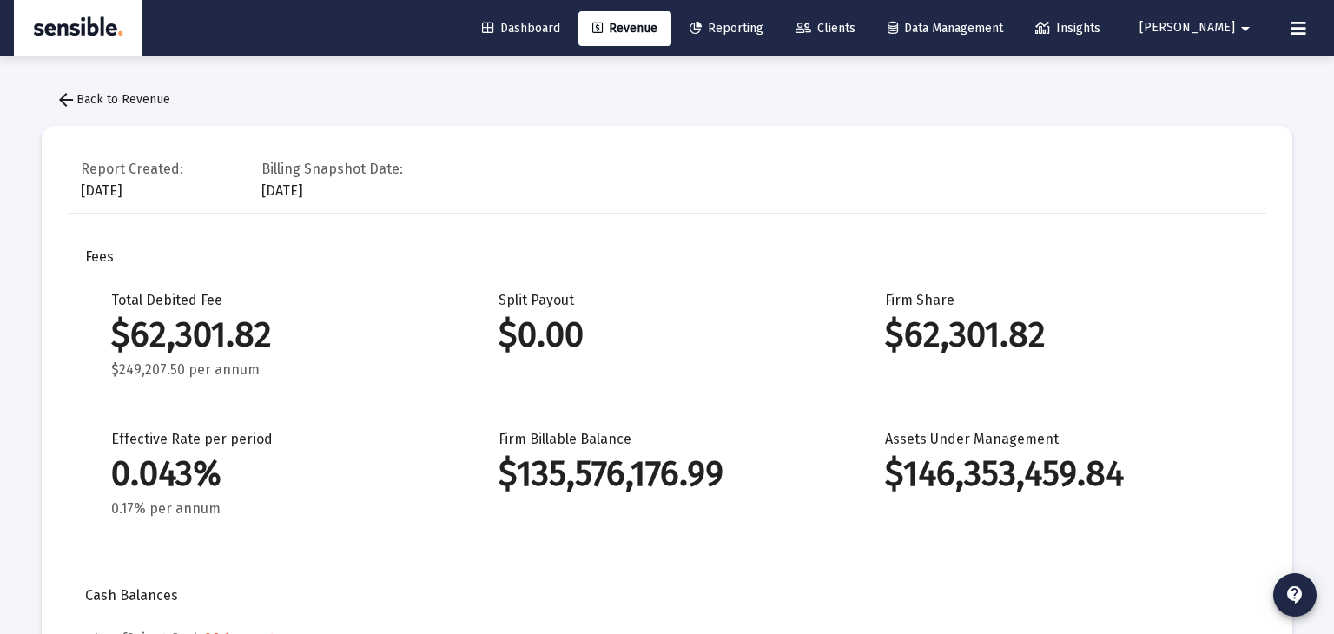
click at [855, 30] on span "Clients" at bounding box center [825, 28] width 60 height 15
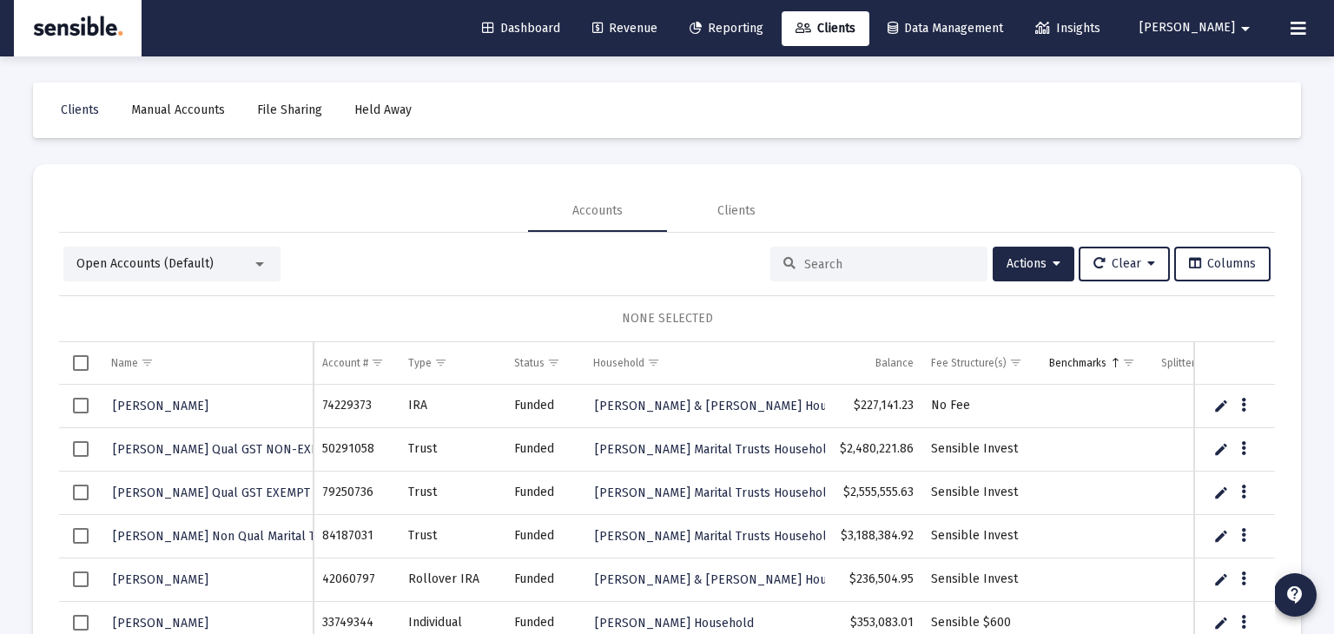
click at [817, 260] on input at bounding box center [889, 264] width 170 height 15
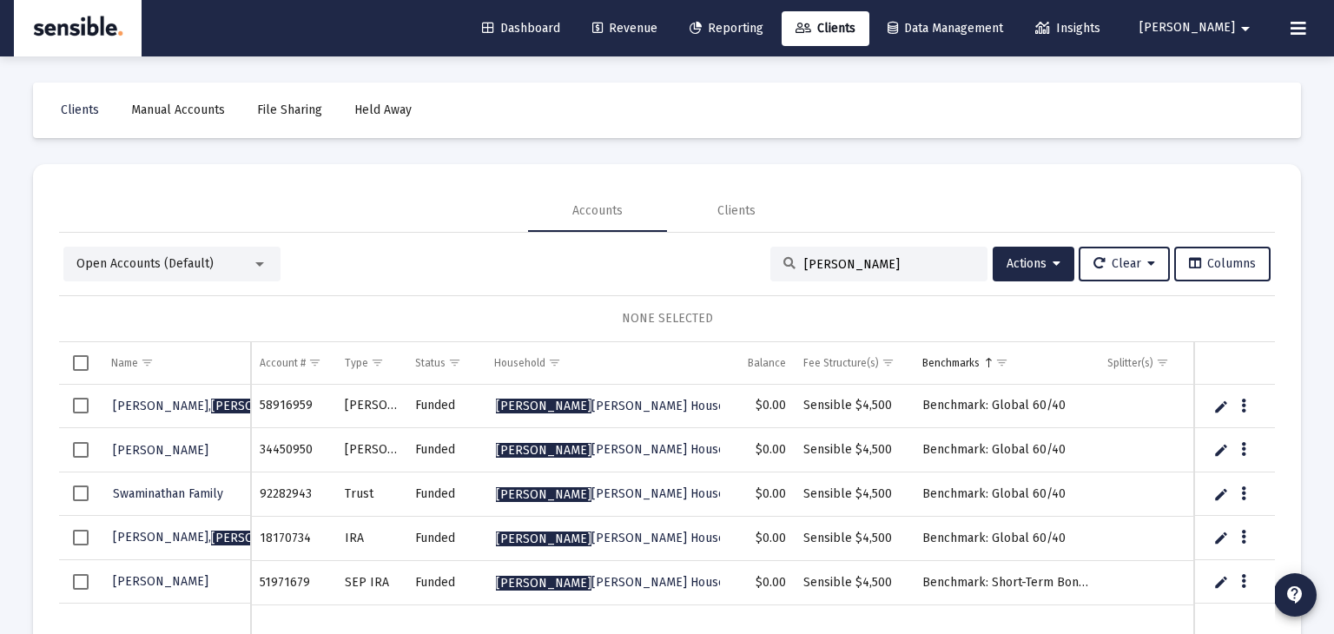
type input "[PERSON_NAME]"
click at [1244, 403] on icon "Data grid" at bounding box center [1243, 406] width 5 height 21
click at [77, 366] on div at bounding box center [667, 317] width 1334 height 634
click at [82, 403] on span "Select row" at bounding box center [81, 406] width 16 height 16
click at [79, 451] on span "Select row" at bounding box center [81, 450] width 16 height 16
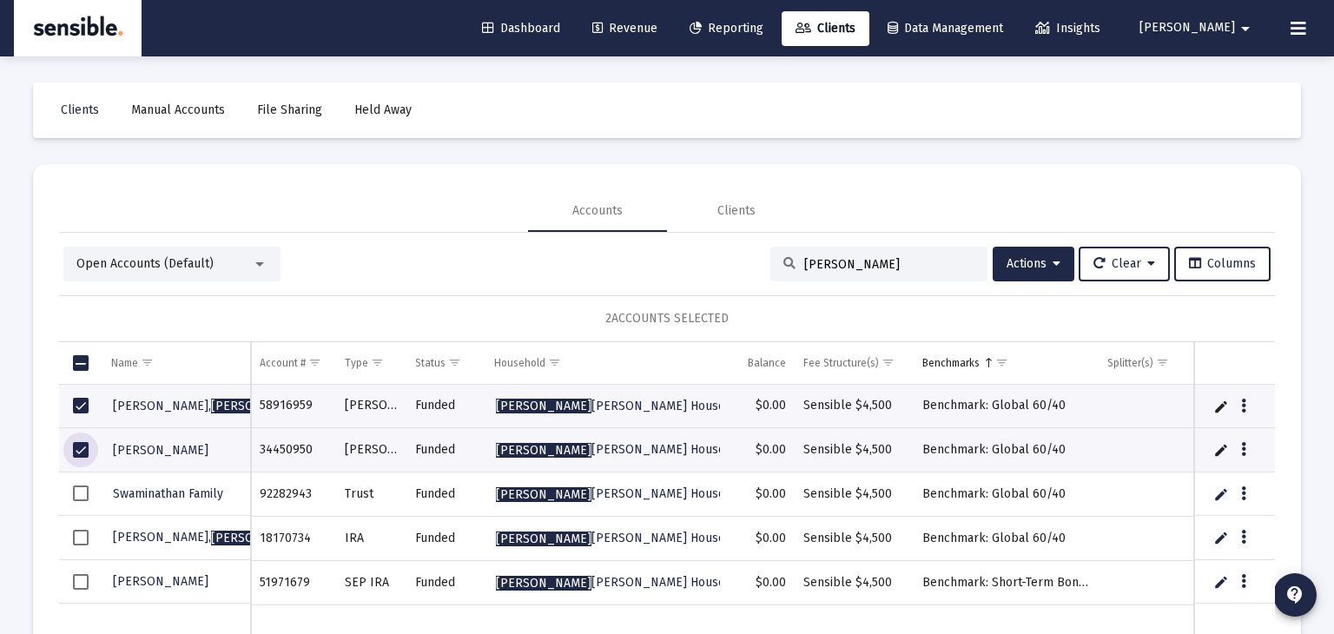
click at [78, 494] on span "Select row" at bounding box center [81, 493] width 16 height 16
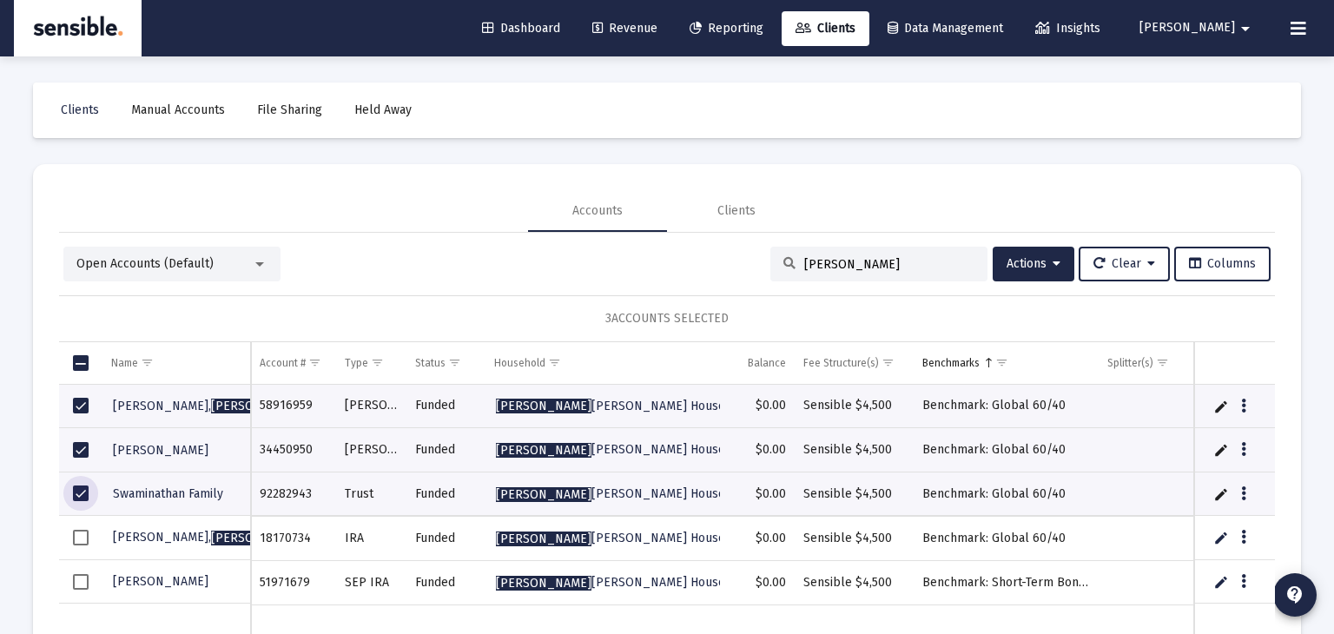
click at [82, 538] on span "Select row" at bounding box center [81, 538] width 16 height 16
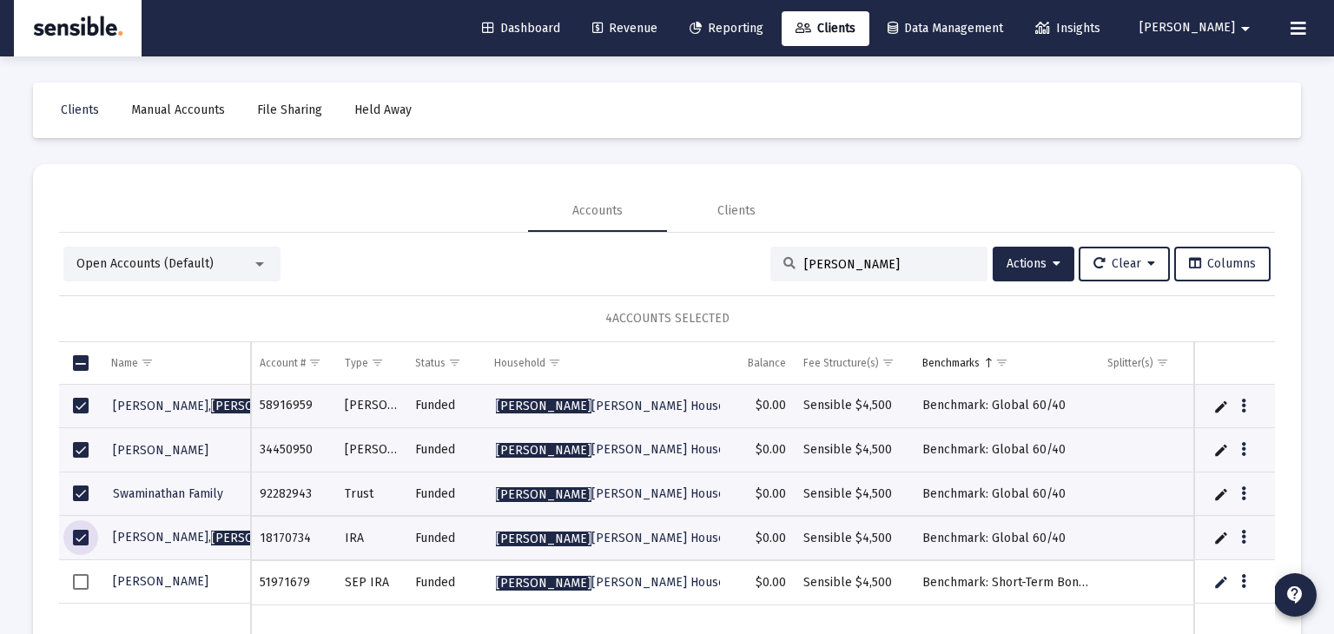
click at [76, 580] on span "Select row" at bounding box center [81, 582] width 16 height 16
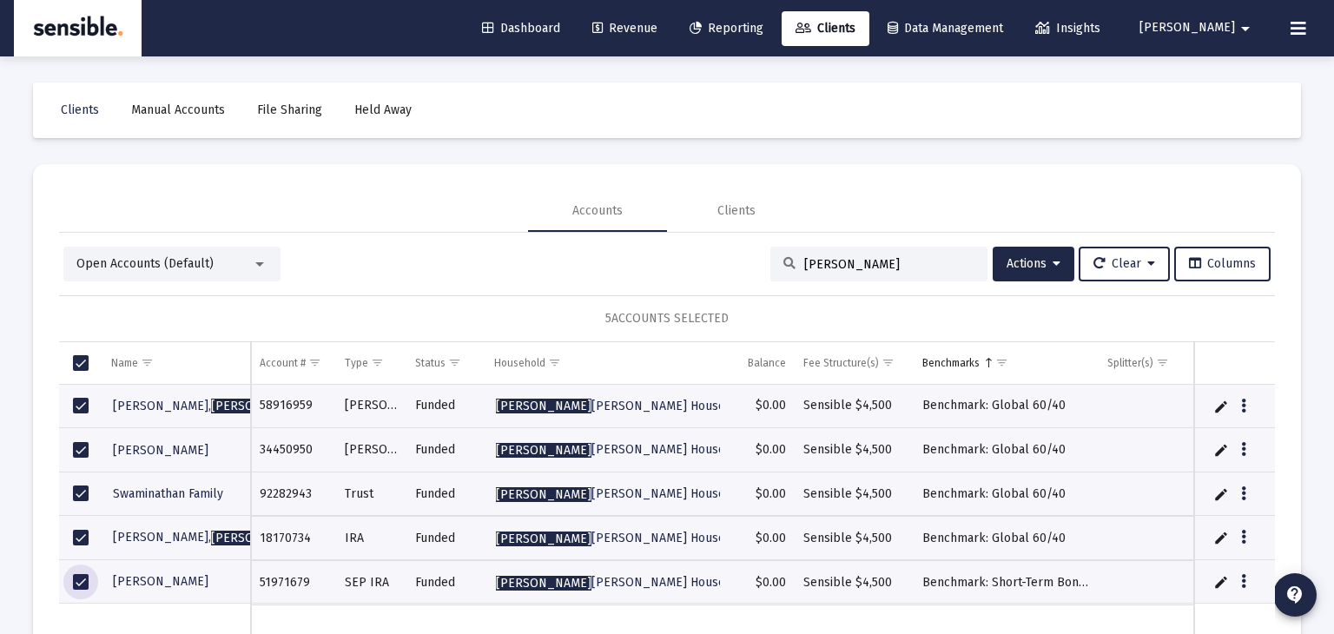
scroll to position [82, 0]
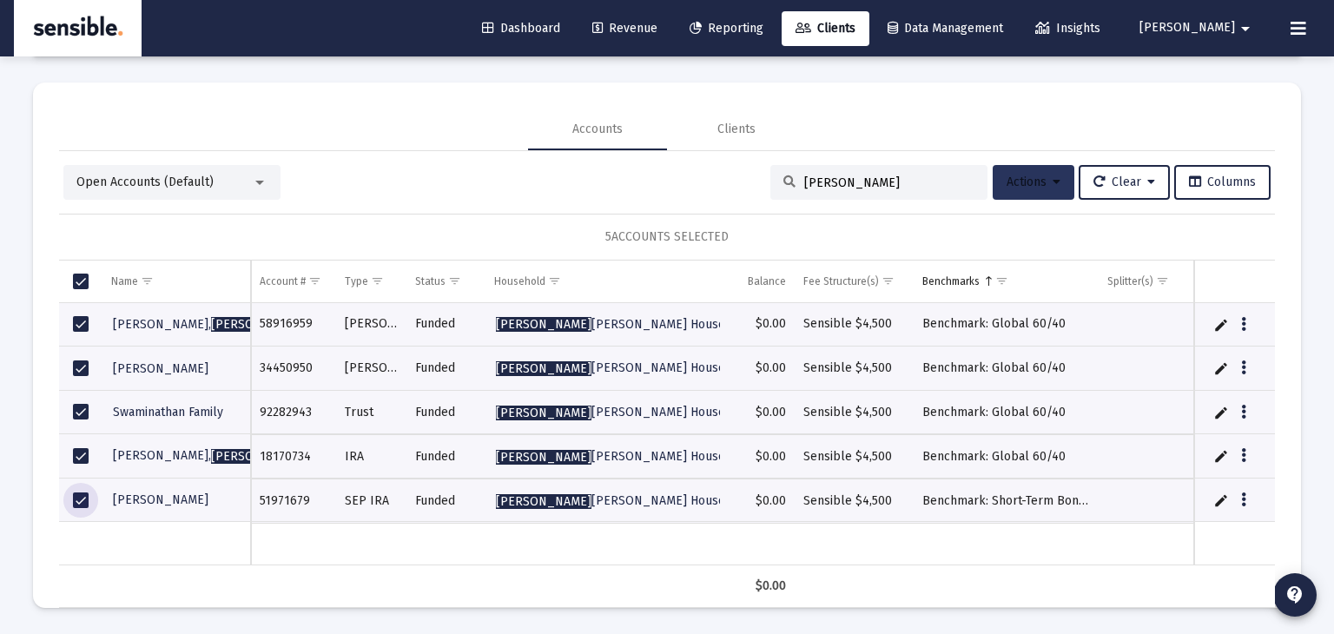
click at [1015, 177] on span "Actions" at bounding box center [1033, 182] width 54 height 15
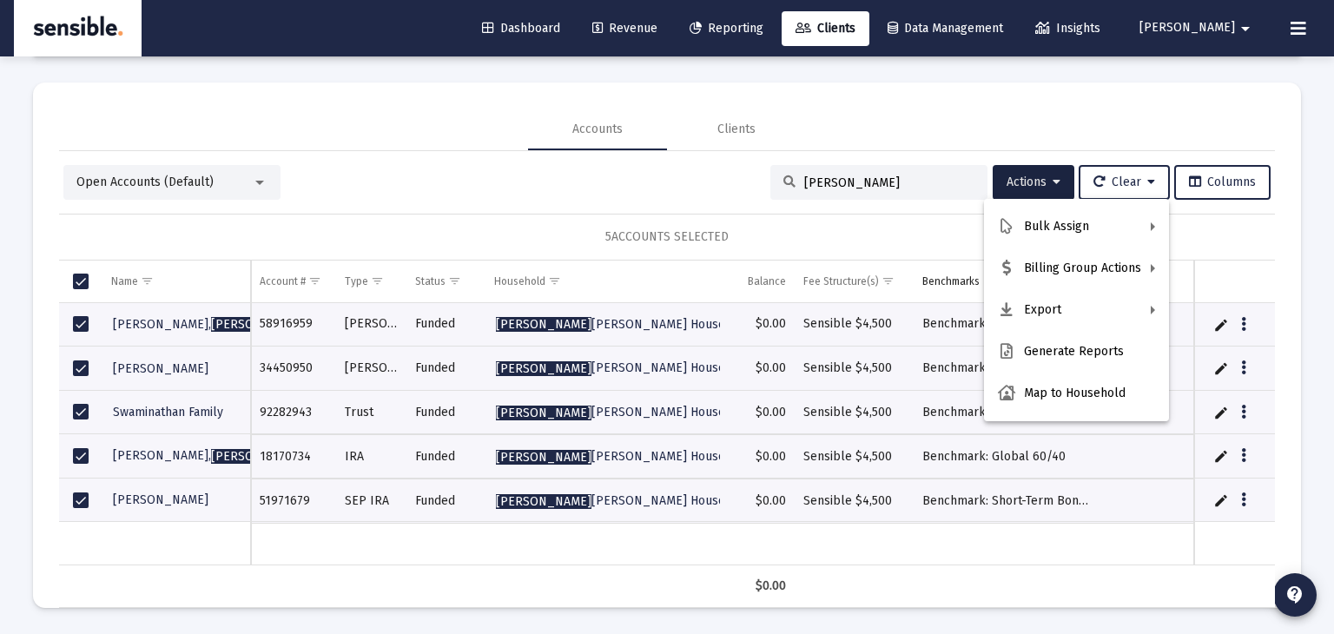
click at [921, 86] on div at bounding box center [667, 317] width 1334 height 634
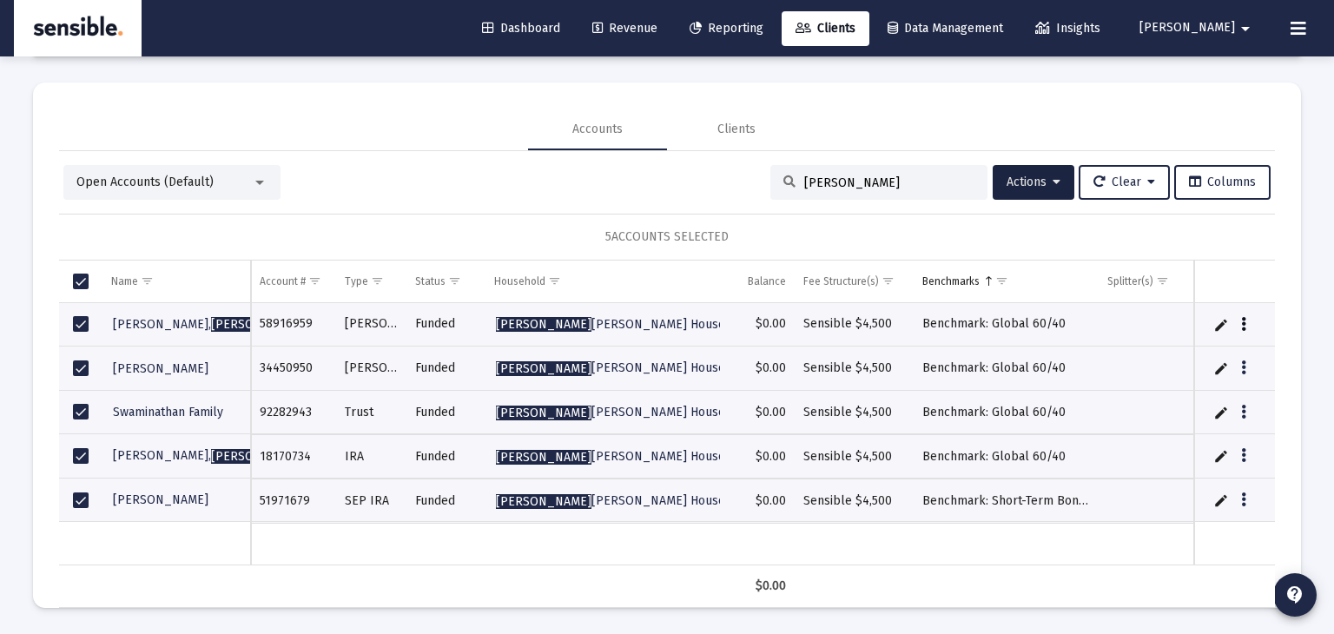
click at [1241, 324] on icon "Data grid" at bounding box center [1243, 324] width 5 height 21
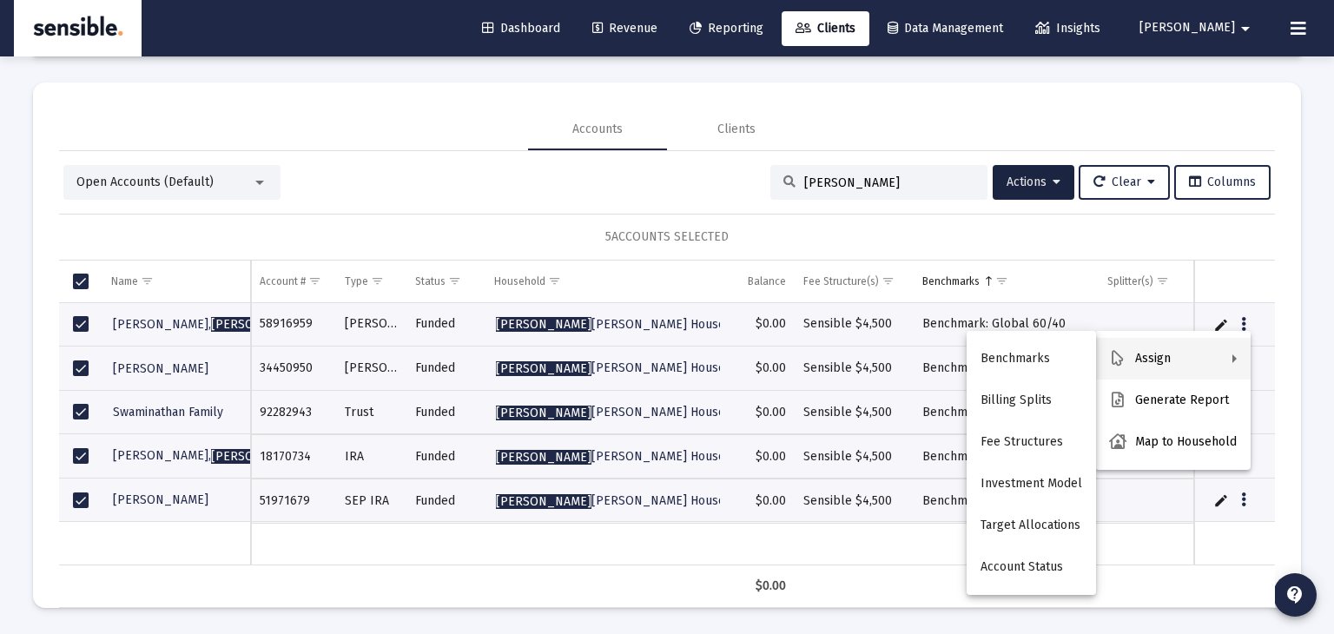
click at [1222, 320] on div at bounding box center [667, 317] width 1334 height 634
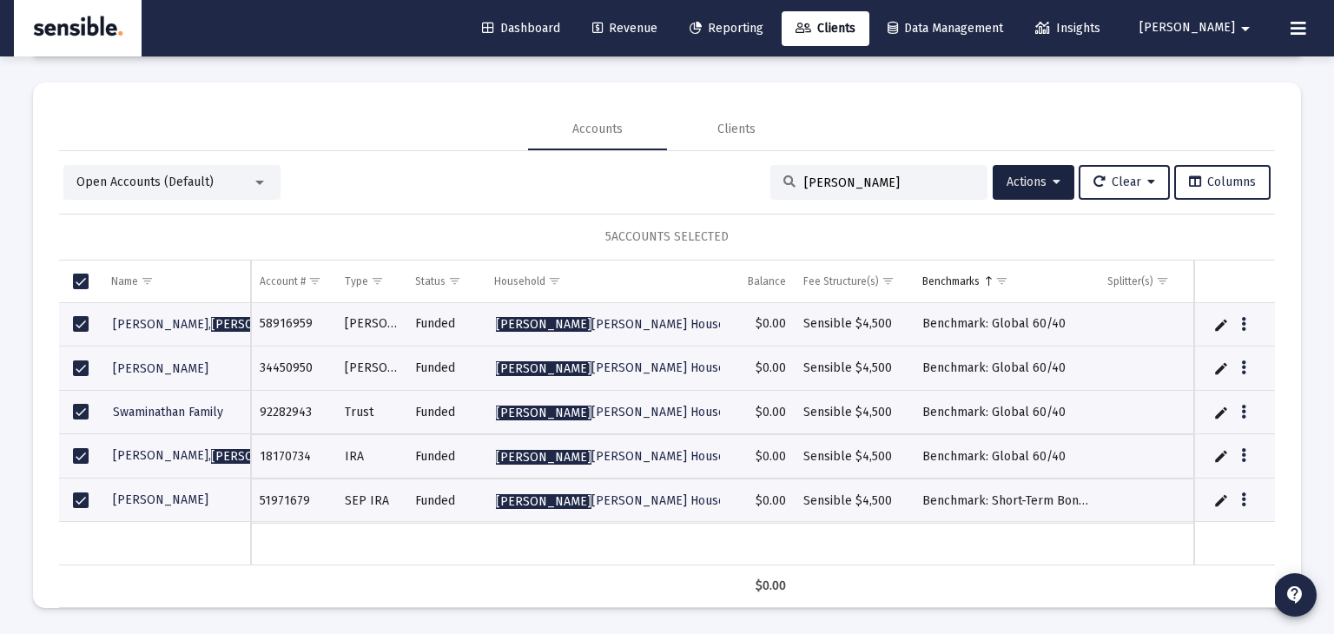
click at [1222, 320] on link "Edit" at bounding box center [1221, 325] width 16 height 16
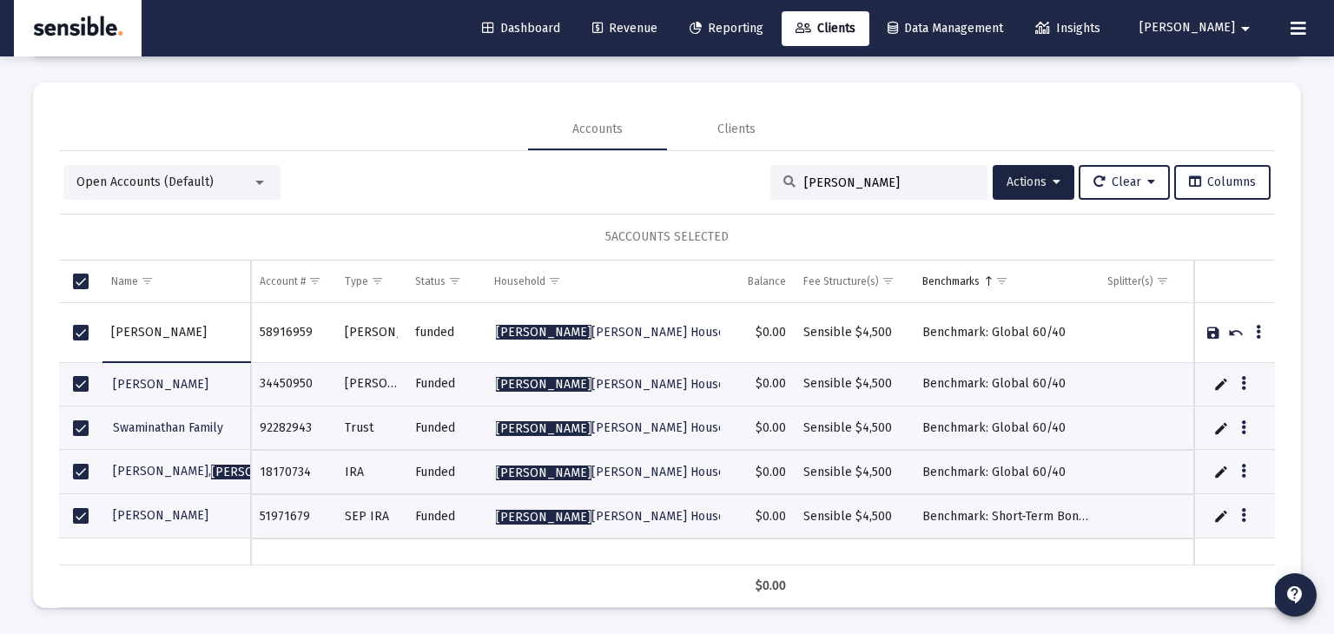
click at [262, 181] on div at bounding box center [259, 183] width 9 height 4
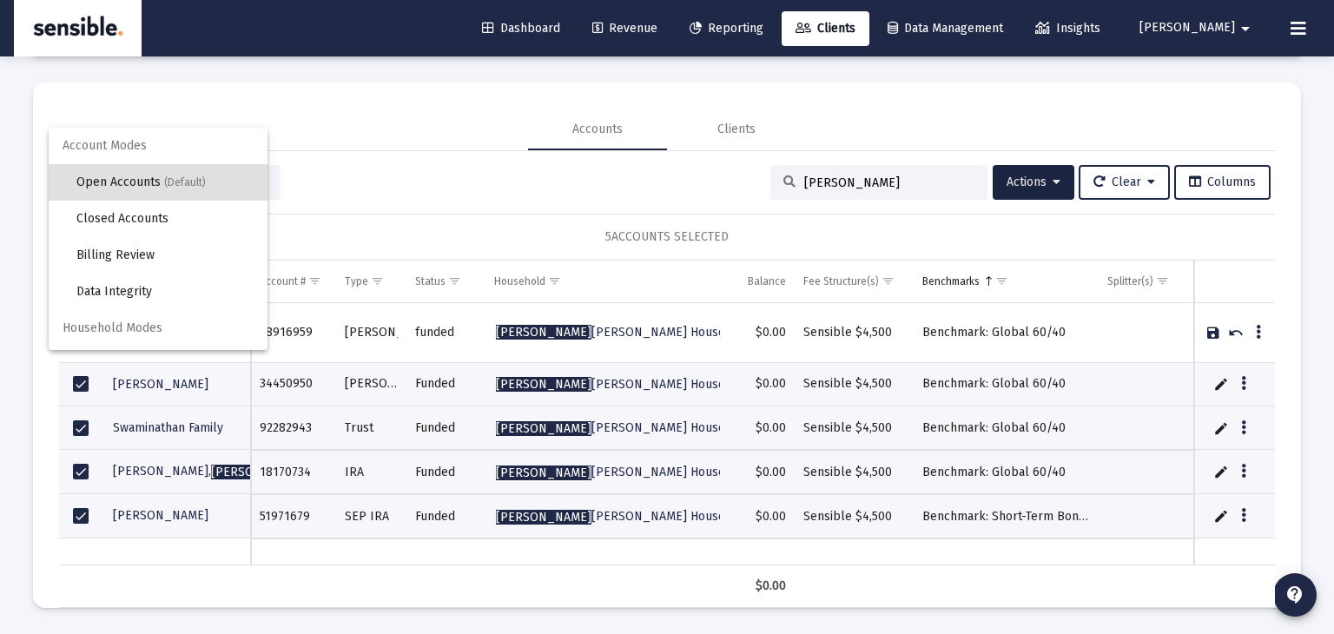
click at [1292, 601] on div at bounding box center [667, 317] width 1334 height 634
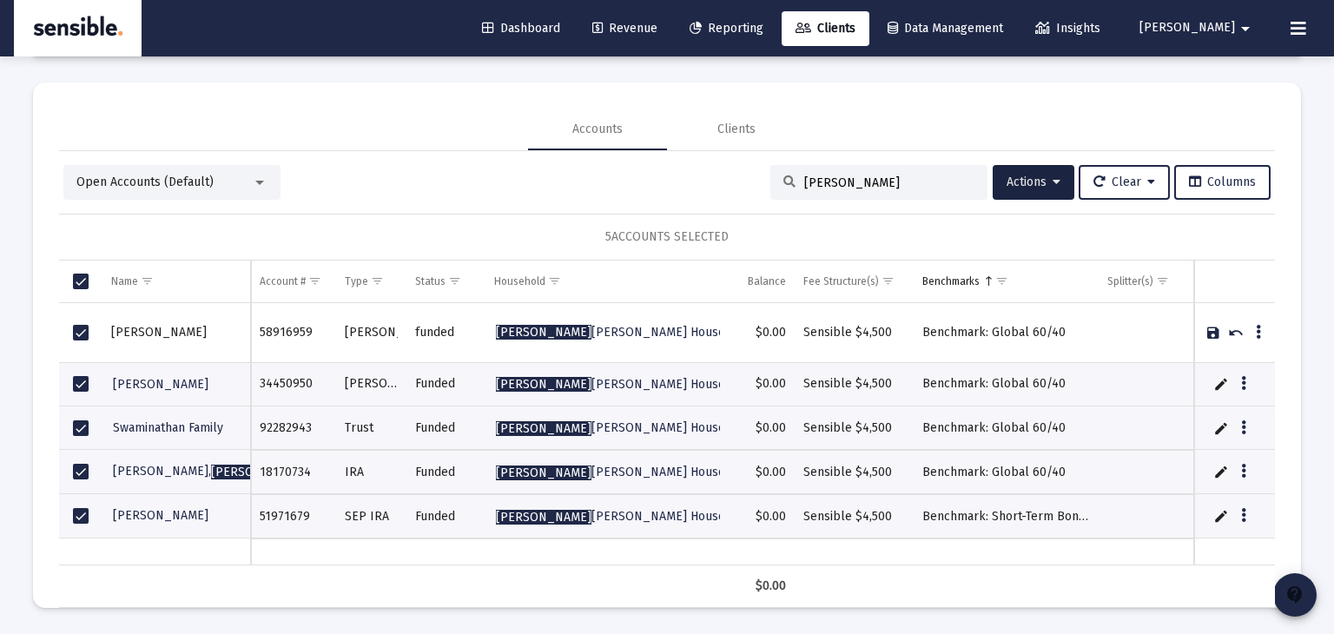
click at [1292, 601] on mat-icon "contact_support" at bounding box center [1294, 594] width 21 height 21
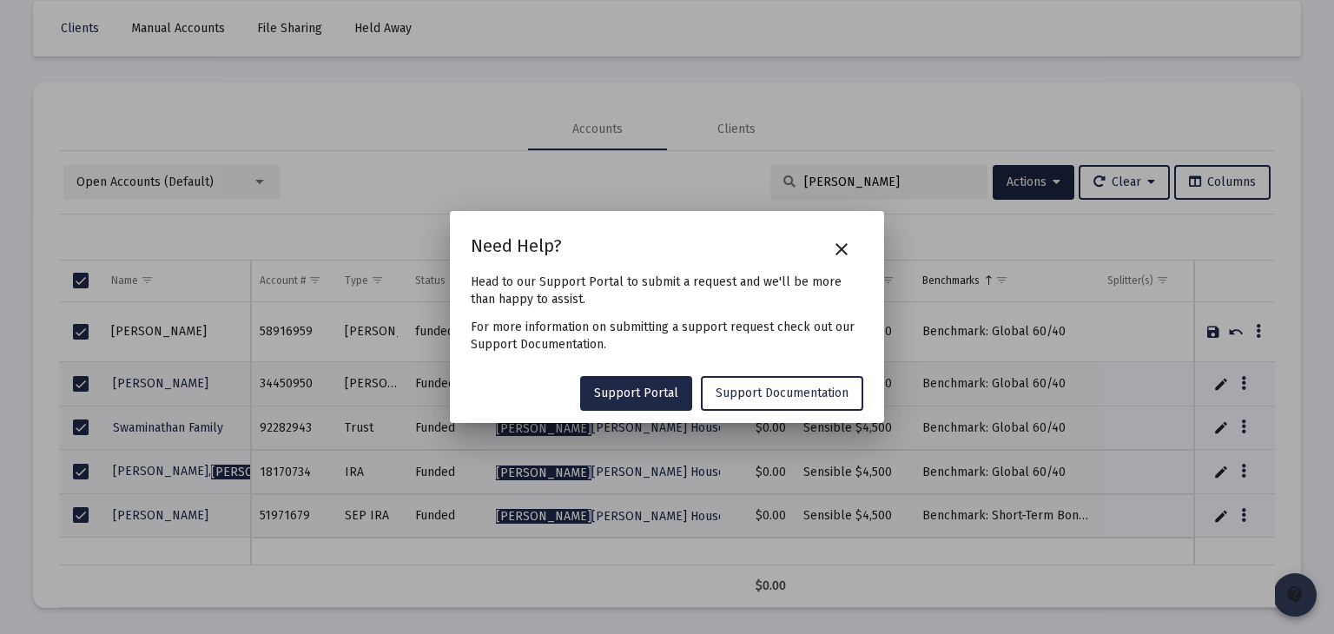
scroll to position [0, 0]
click at [785, 389] on span "Support Documentation" at bounding box center [781, 392] width 133 height 15
click at [845, 239] on mat-icon "close" at bounding box center [841, 249] width 21 height 21
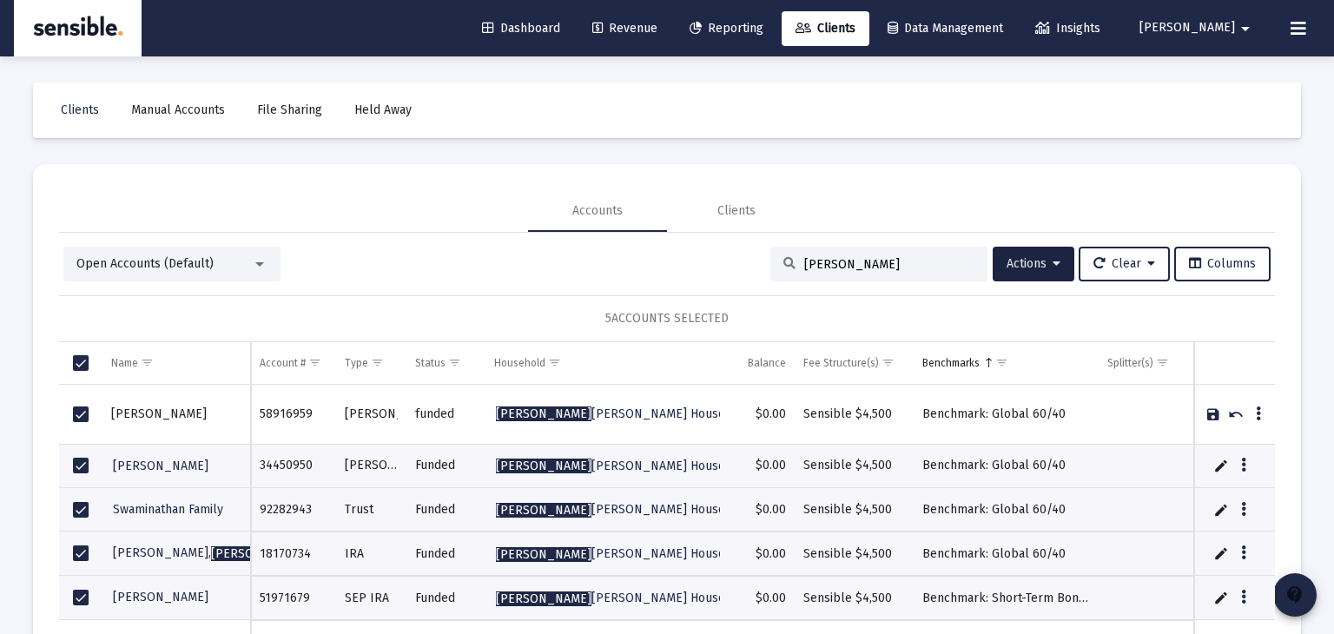
scroll to position [82, 0]
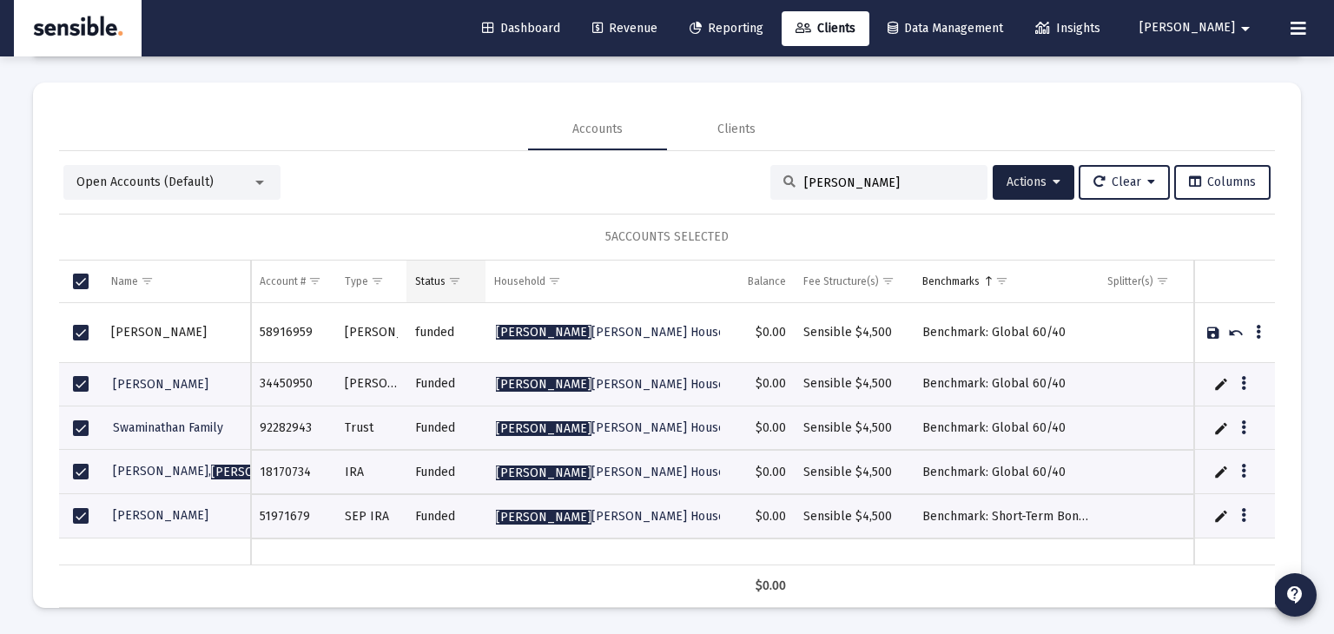
click at [451, 286] on span "Show filter options for column 'Status'" at bounding box center [454, 280] width 13 height 13
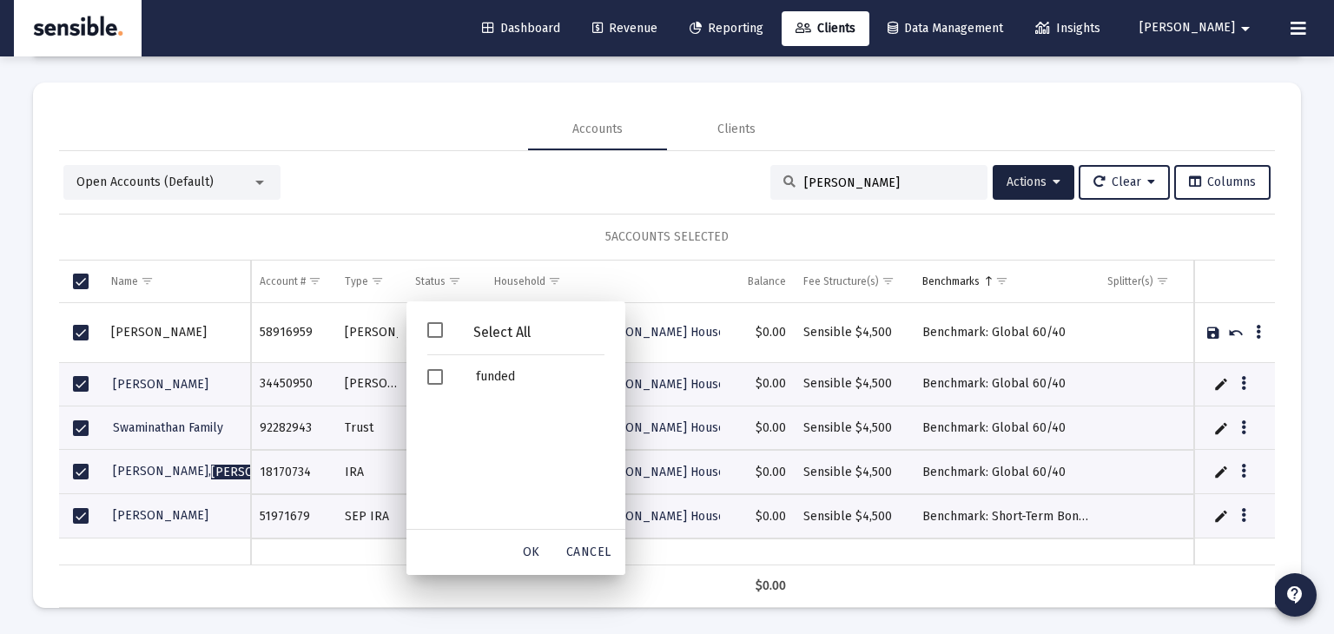
click at [436, 326] on span "Filter options" at bounding box center [435, 330] width 16 height 16
click at [580, 555] on span "Cancel" at bounding box center [588, 551] width 45 height 15
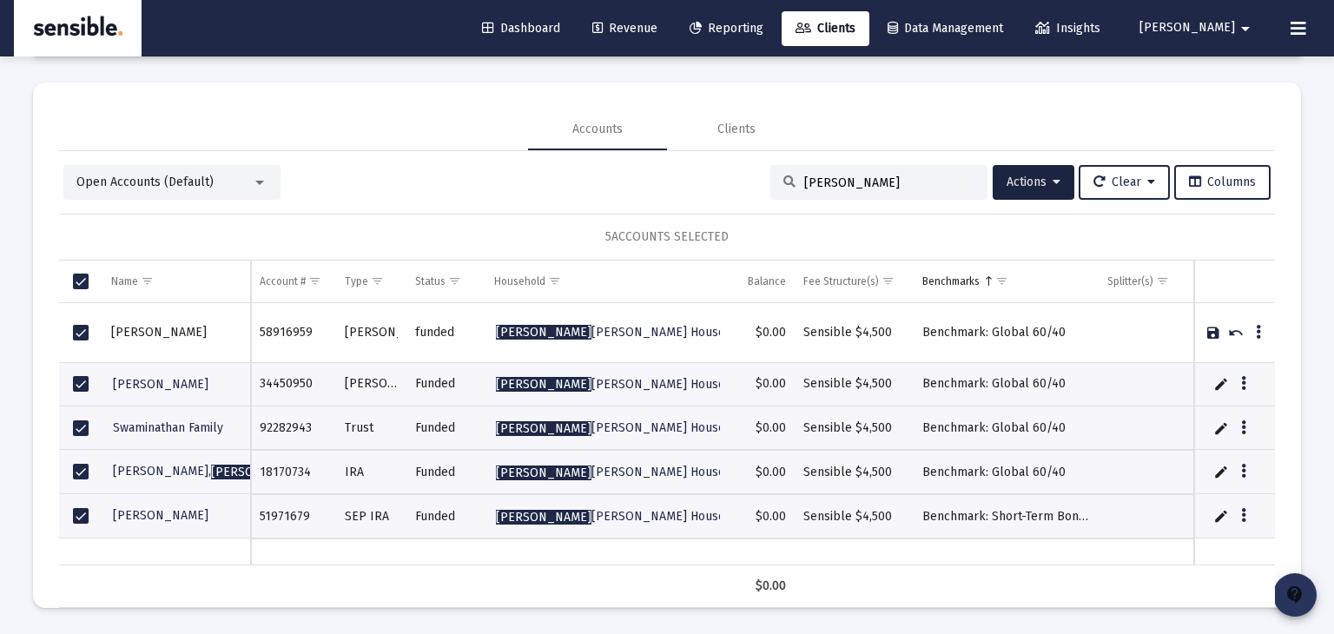
click at [1296, 589] on mat-icon "contact_support" at bounding box center [1294, 594] width 21 height 21
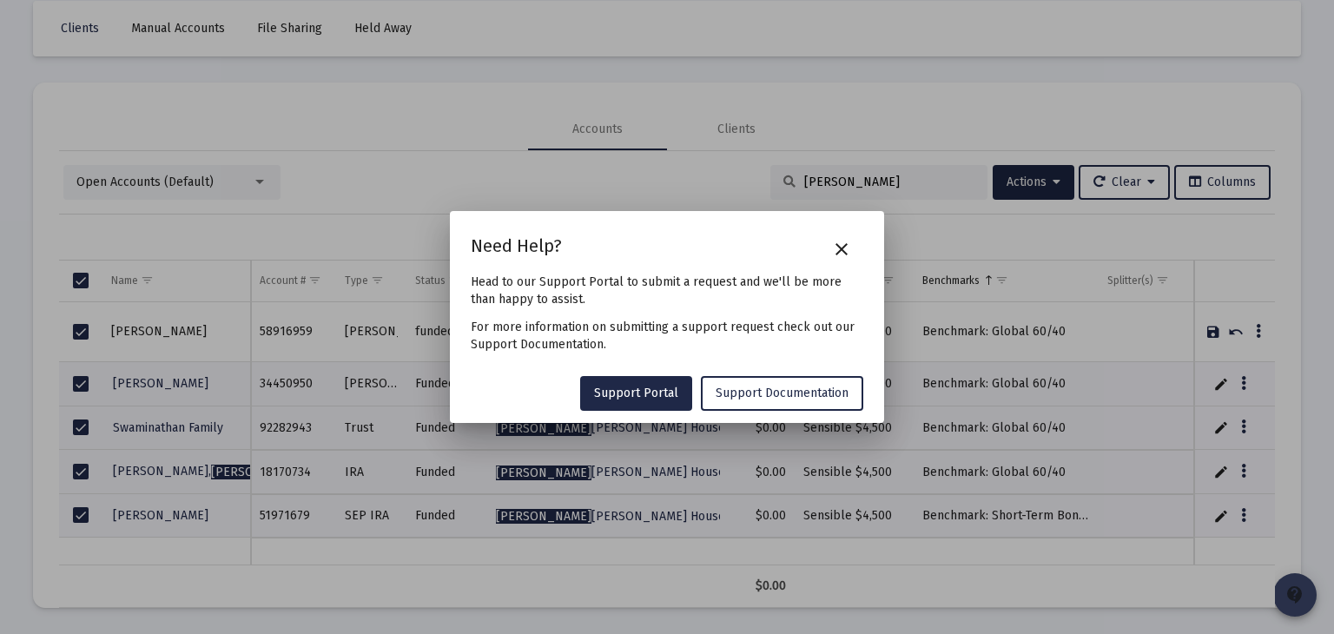
scroll to position [0, 0]
click at [796, 389] on span "Support Documentation" at bounding box center [781, 392] width 133 height 15
click at [840, 247] on mat-icon "close" at bounding box center [841, 249] width 21 height 21
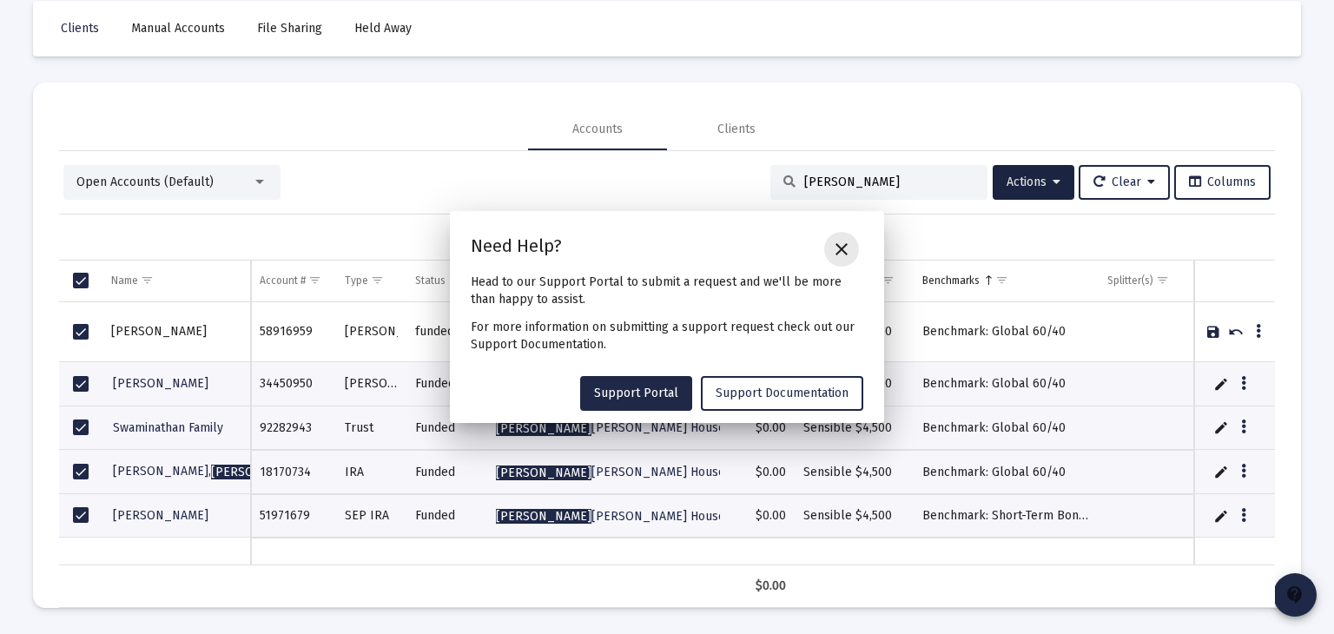
scroll to position [82, 0]
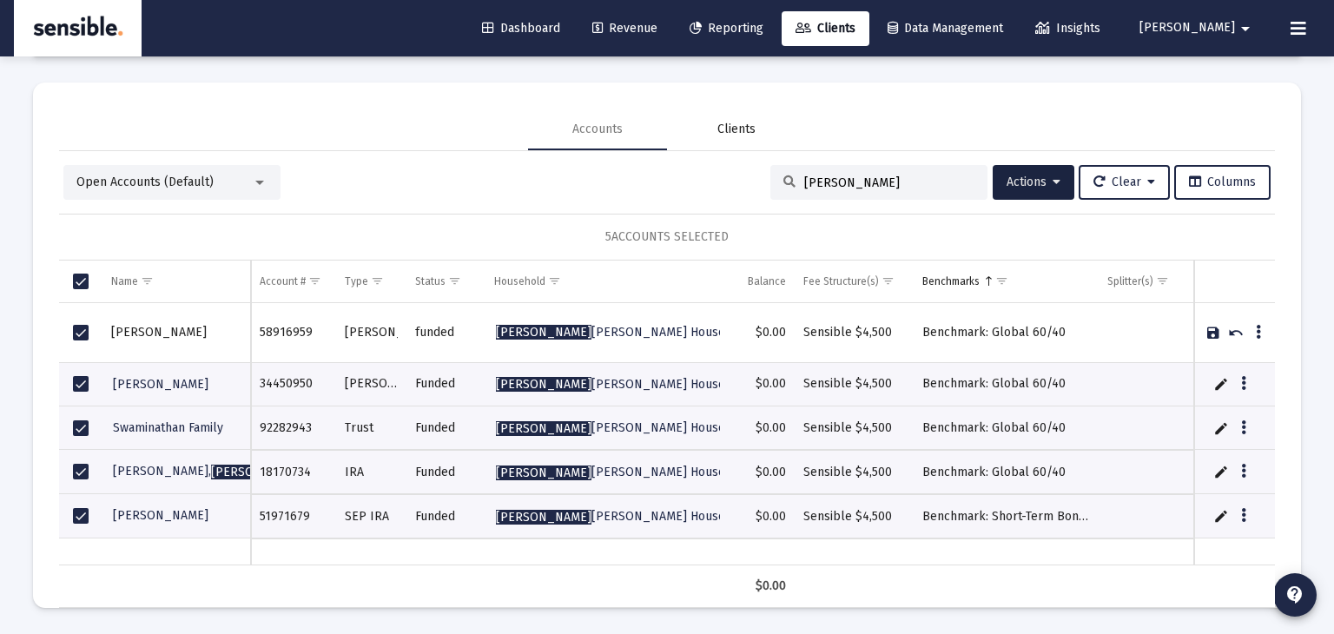
click at [744, 128] on div "Clients" at bounding box center [736, 129] width 38 height 17
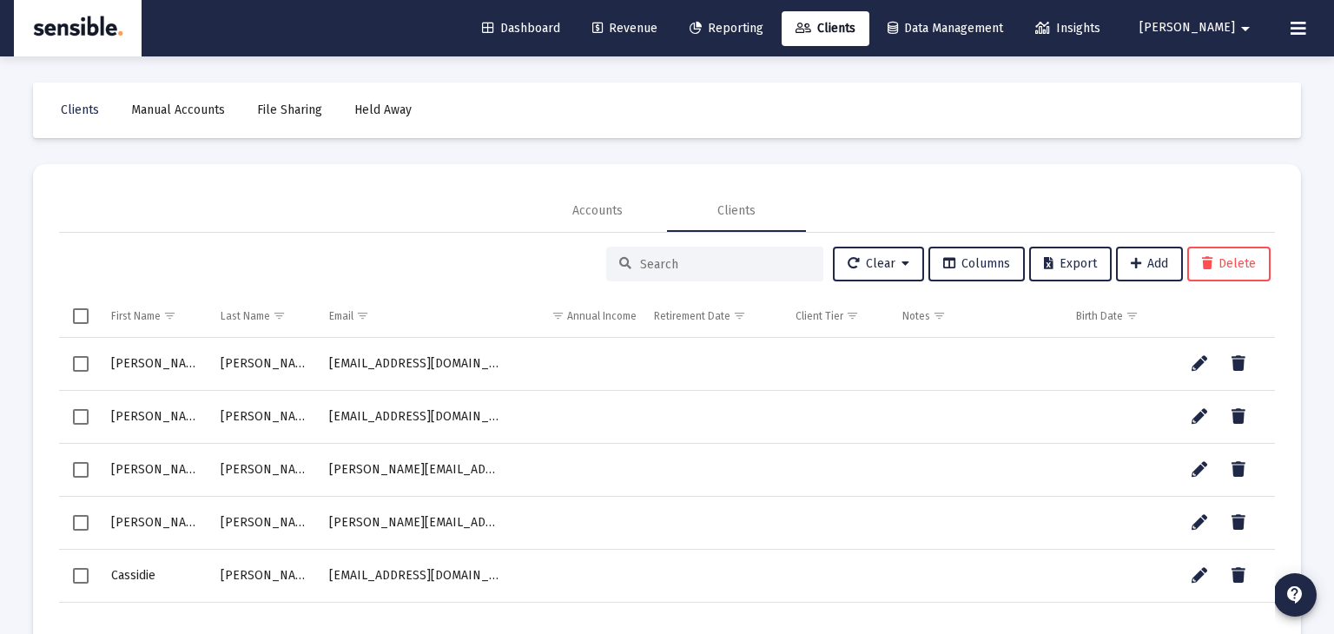
click at [682, 267] on input at bounding box center [725, 264] width 170 height 15
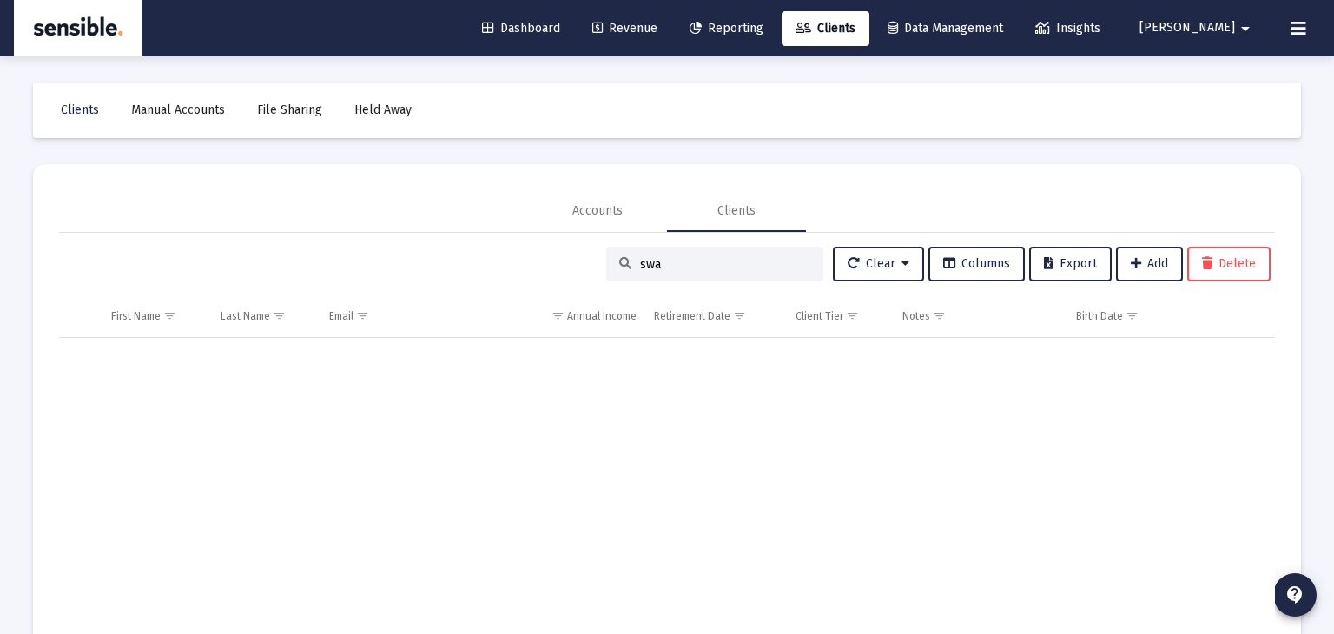
type input "swam"
click at [603, 212] on div "Accounts" at bounding box center [597, 210] width 50 height 17
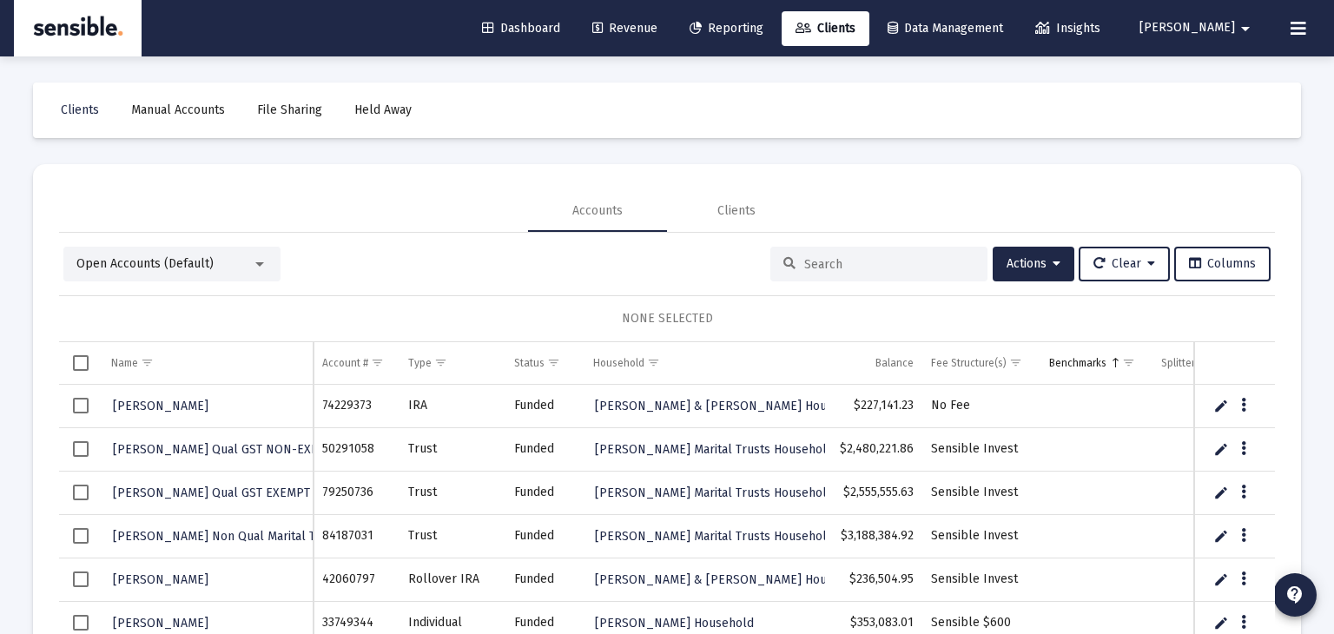
click at [820, 264] on input at bounding box center [889, 264] width 170 height 15
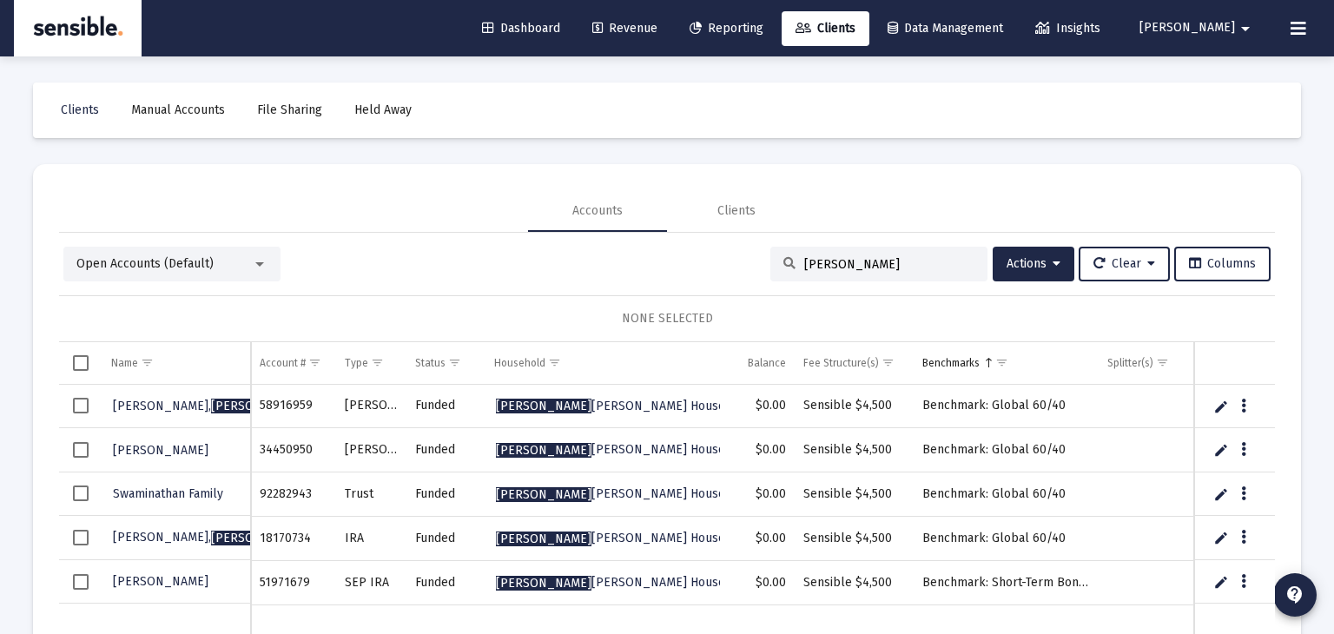
type input "[PERSON_NAME]"
click at [76, 409] on span "Select row" at bounding box center [81, 406] width 16 height 16
click at [1052, 260] on icon at bounding box center [1056, 264] width 8 height 12
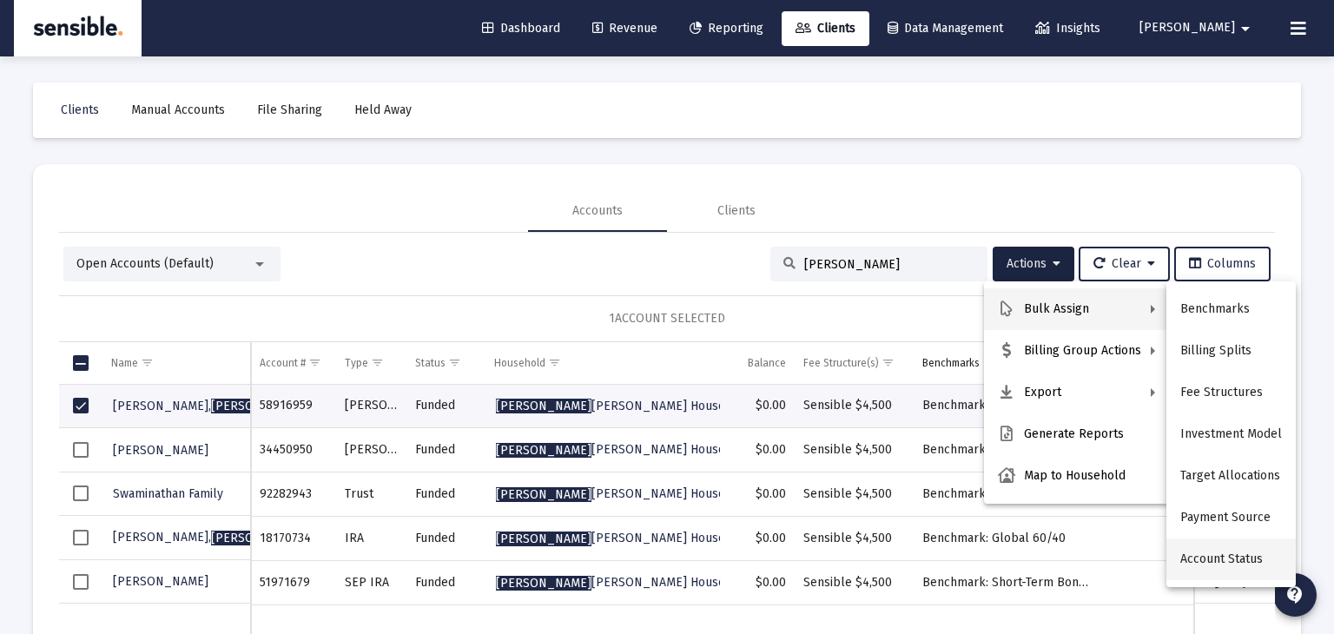
click at [1255, 556] on button "Account Status" at bounding box center [1230, 559] width 129 height 42
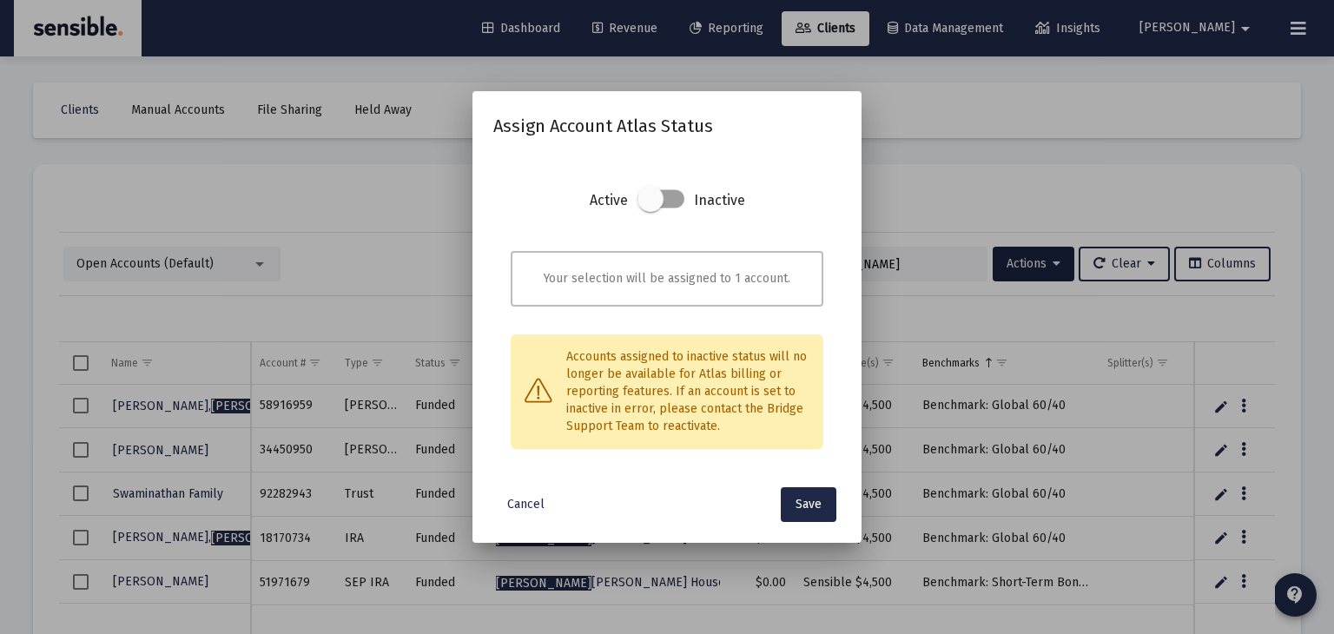
click at [655, 201] on span at bounding box center [650, 199] width 26 height 26
click at [650, 208] on input "checkbox" at bounding box center [650, 209] width 2 height 2
checkbox input "true"
click at [812, 497] on span "Save" at bounding box center [808, 504] width 26 height 15
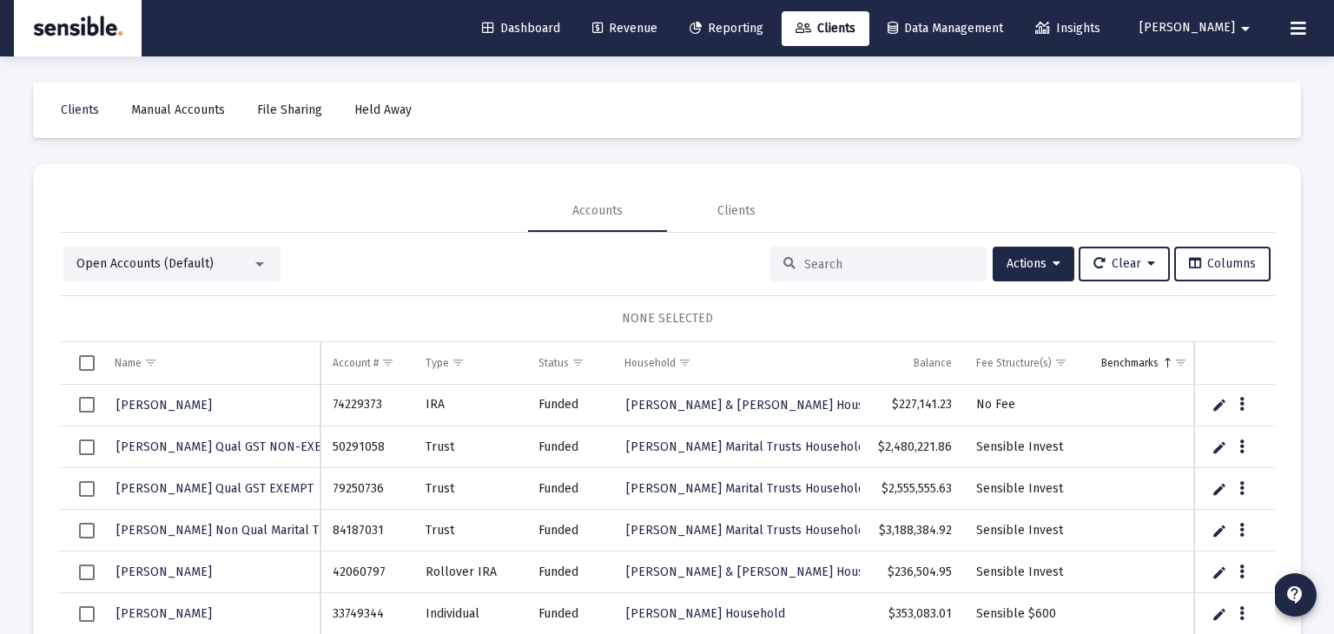
click at [859, 267] on input at bounding box center [889, 264] width 170 height 15
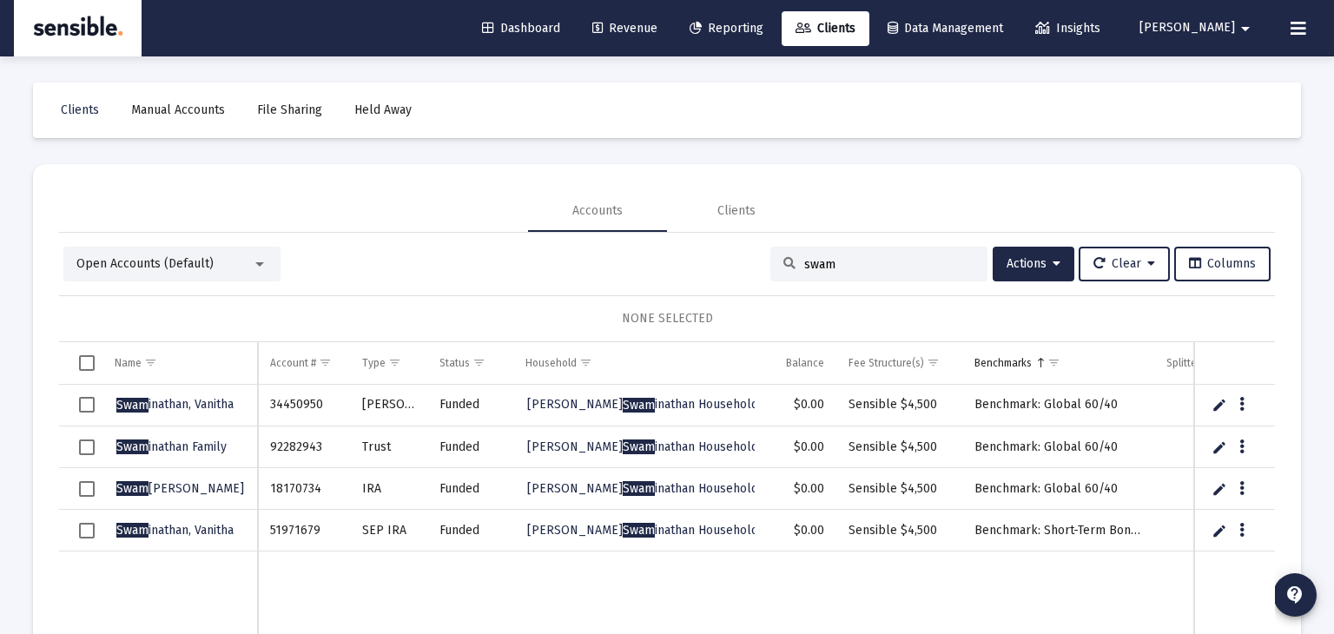
type input "swam"
click at [95, 359] on span "Select all" at bounding box center [87, 363] width 16 height 16
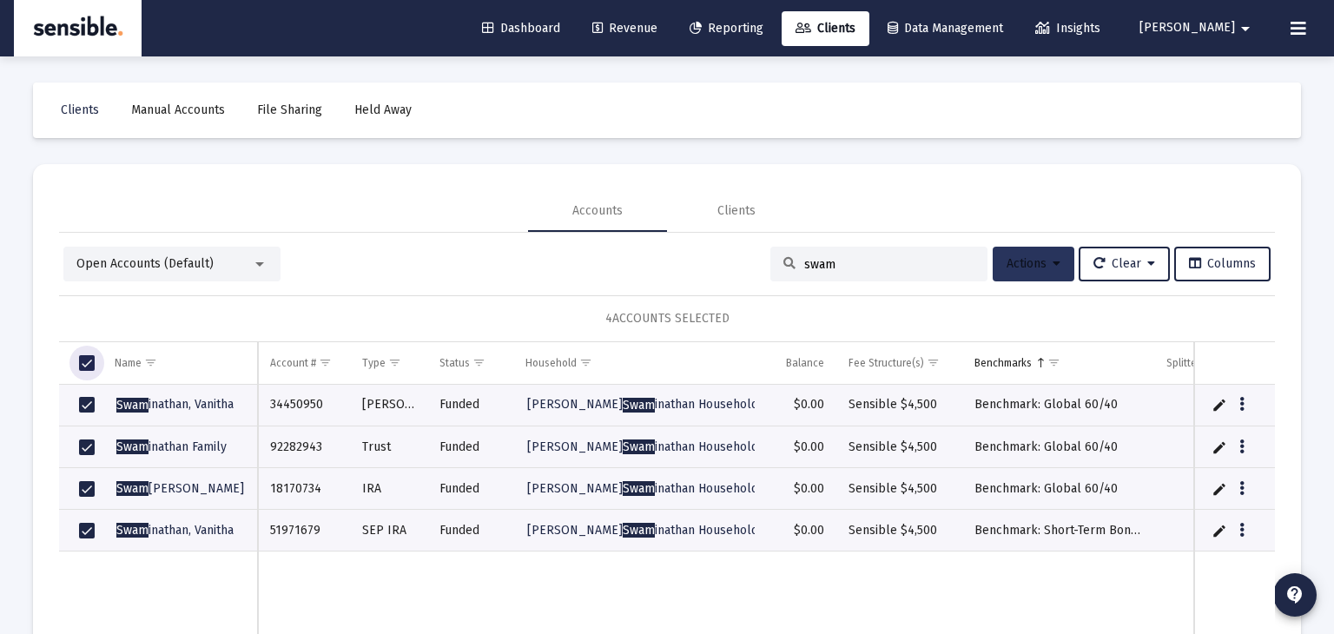
click at [1029, 265] on span "Actions" at bounding box center [1033, 263] width 54 height 15
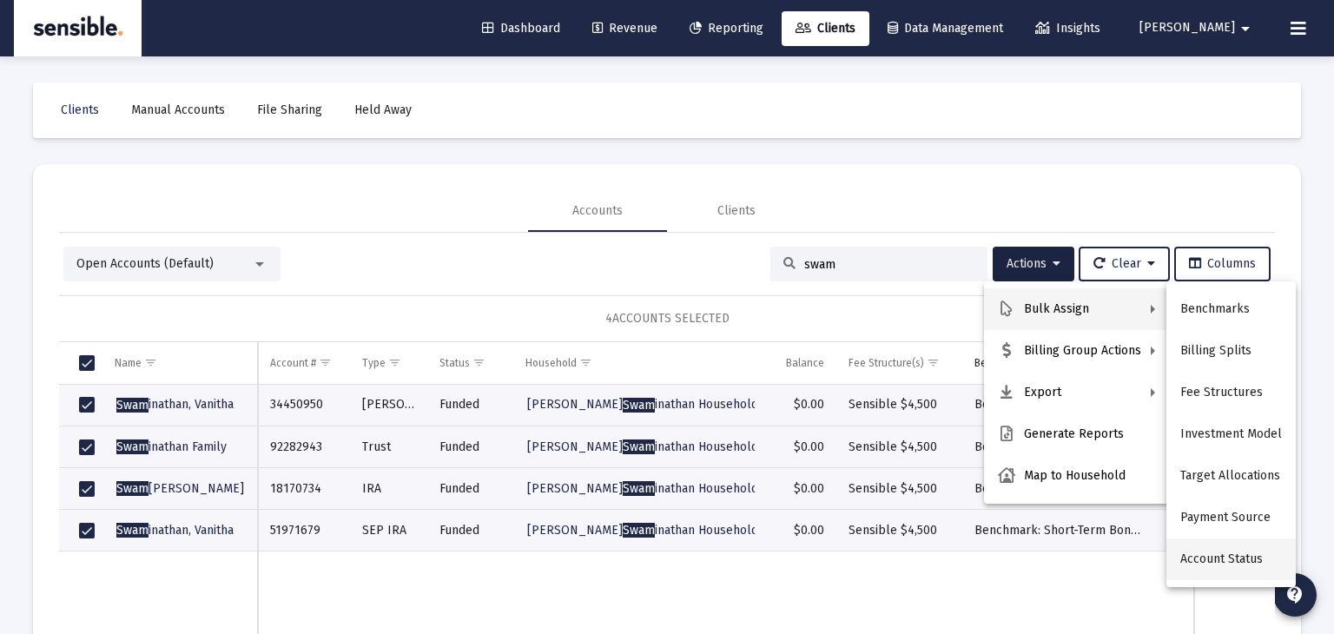
click at [1217, 557] on button "Account Status" at bounding box center [1230, 559] width 129 height 42
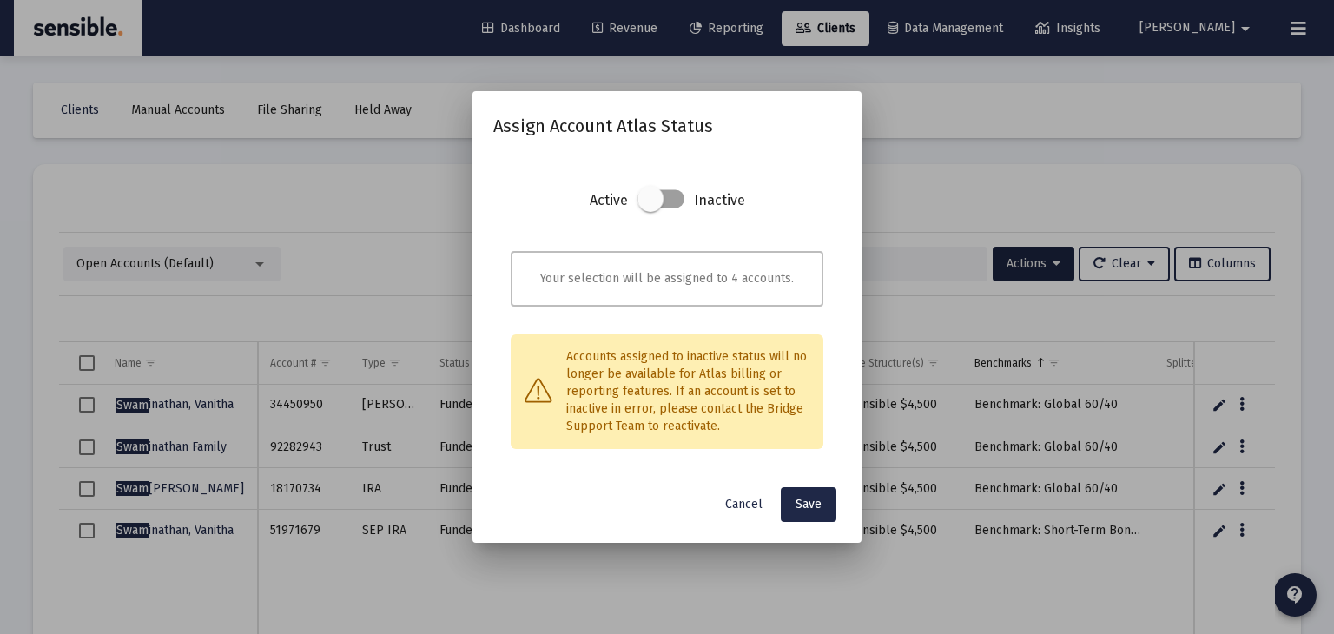
click at [652, 210] on span at bounding box center [650, 199] width 26 height 26
click at [650, 210] on input "checkbox" at bounding box center [650, 209] width 2 height 2
checkbox input "true"
click at [810, 503] on span "Save" at bounding box center [808, 504] width 26 height 15
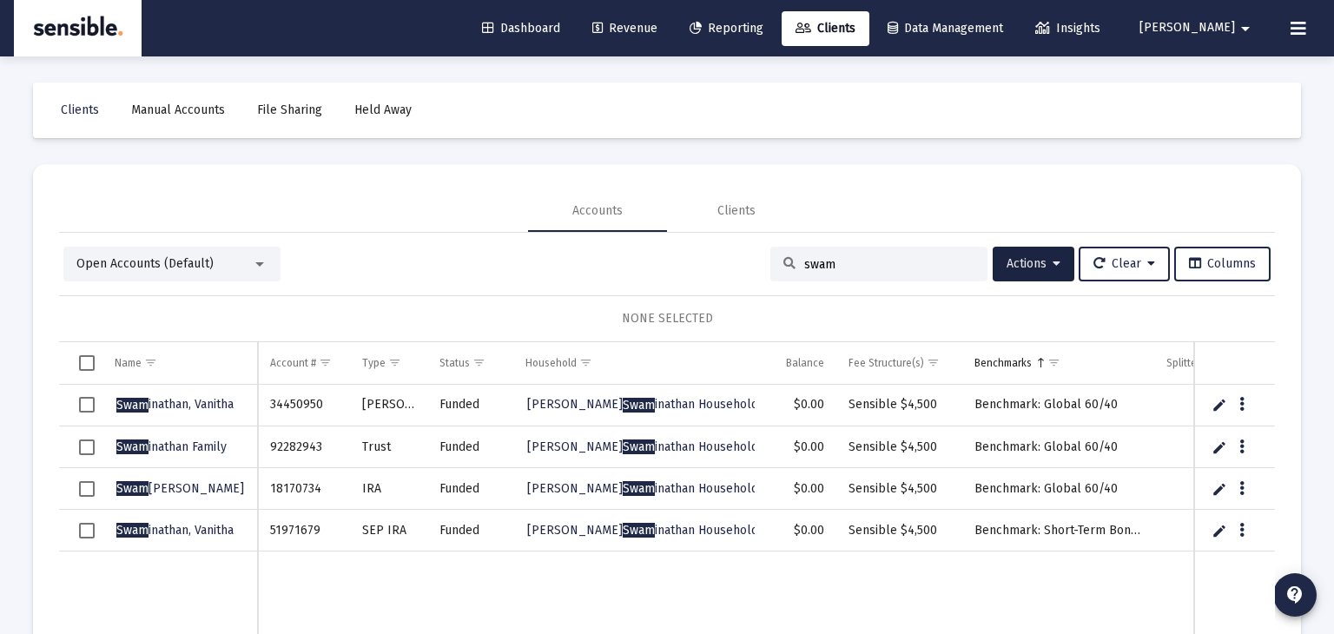
click at [657, 28] on span "Revenue" at bounding box center [624, 28] width 65 height 15
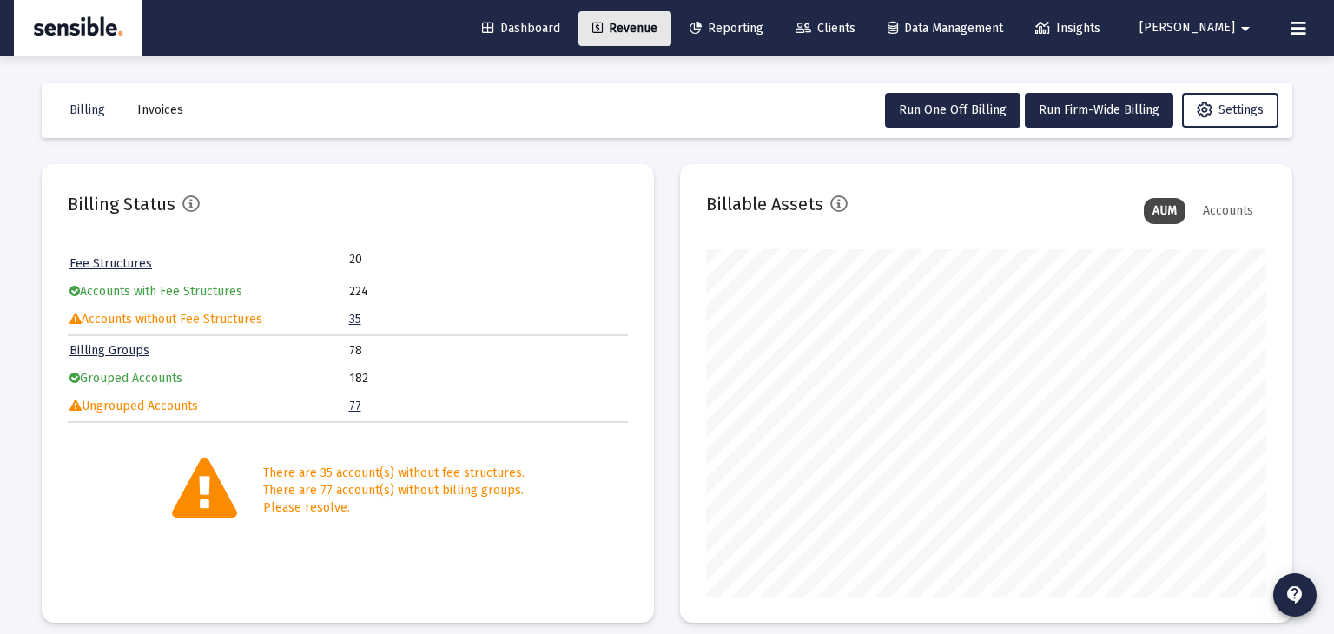
scroll to position [347, 560]
click at [75, 113] on span "Billing" at bounding box center [87, 109] width 36 height 15
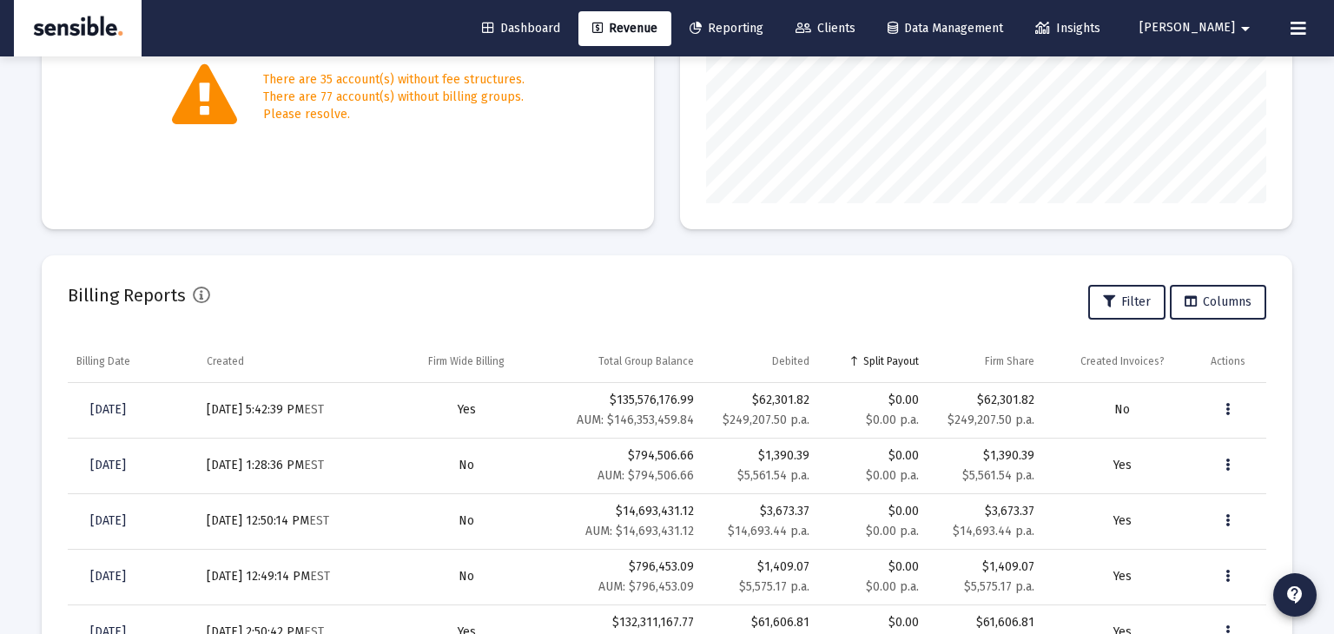
scroll to position [394, 0]
click at [1223, 414] on button "Data grid" at bounding box center [1227, 409] width 35 height 35
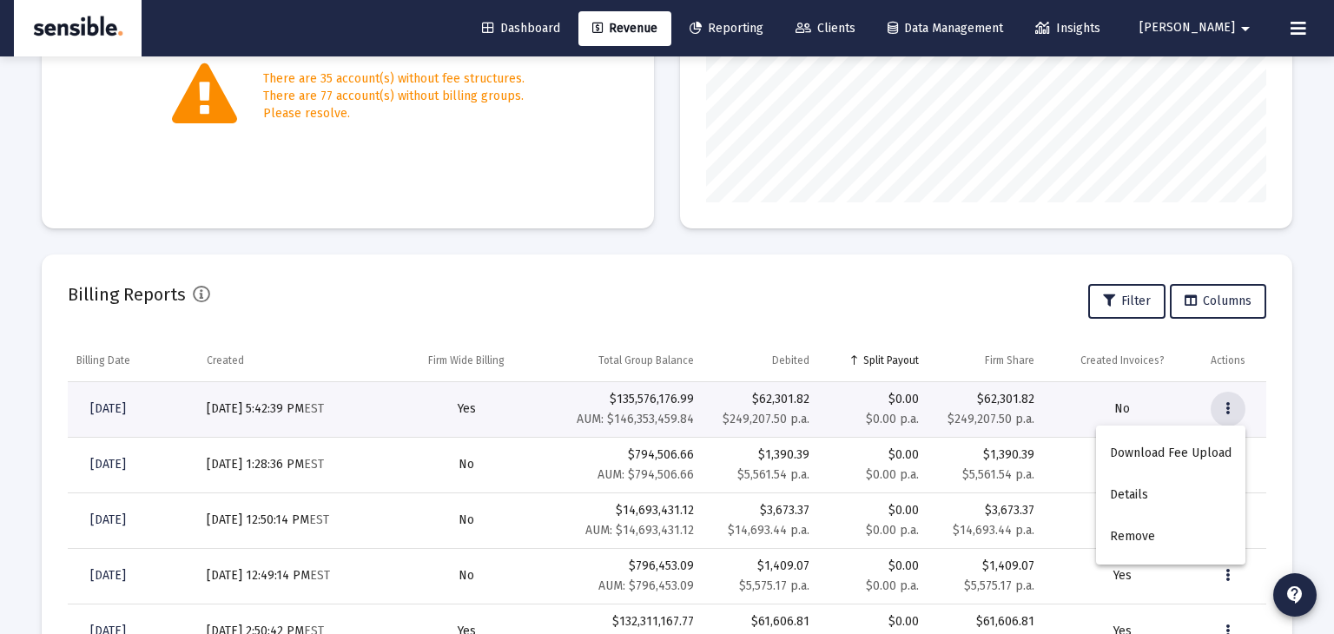
click at [1223, 414] on div at bounding box center [667, 317] width 1334 height 634
click at [1223, 414] on button "Data grid" at bounding box center [1227, 409] width 35 height 35
click at [1129, 485] on button "Details" at bounding box center [1170, 495] width 149 height 42
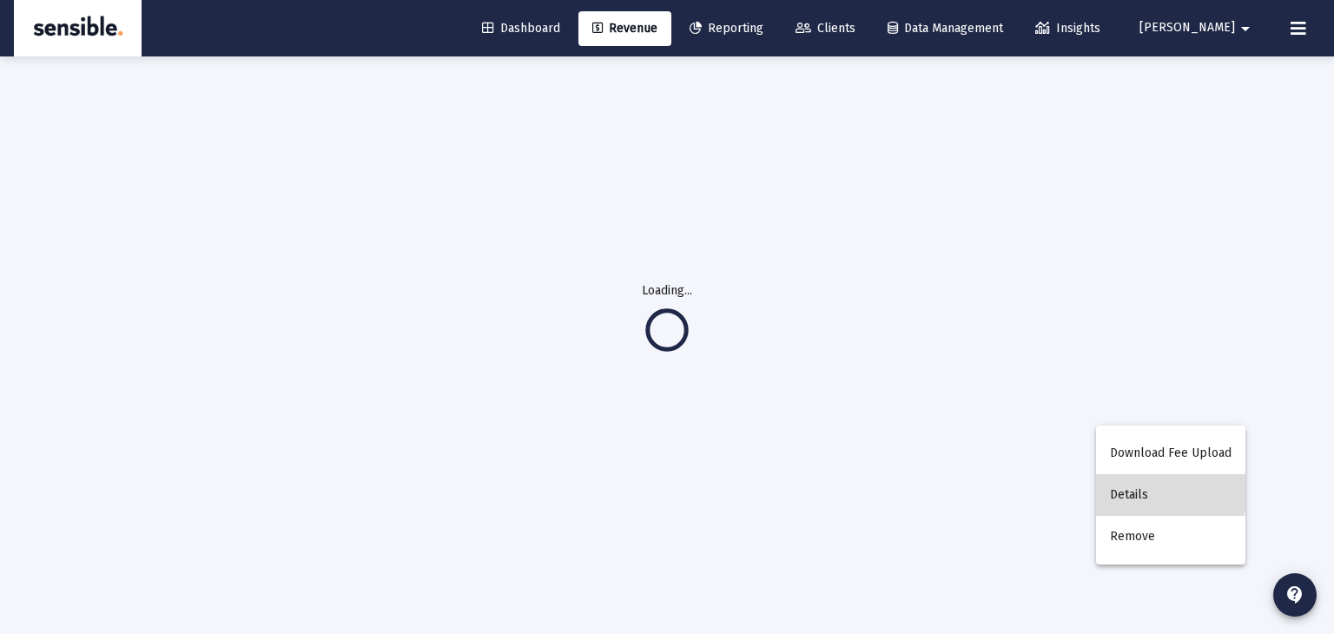
scroll to position [56, 0]
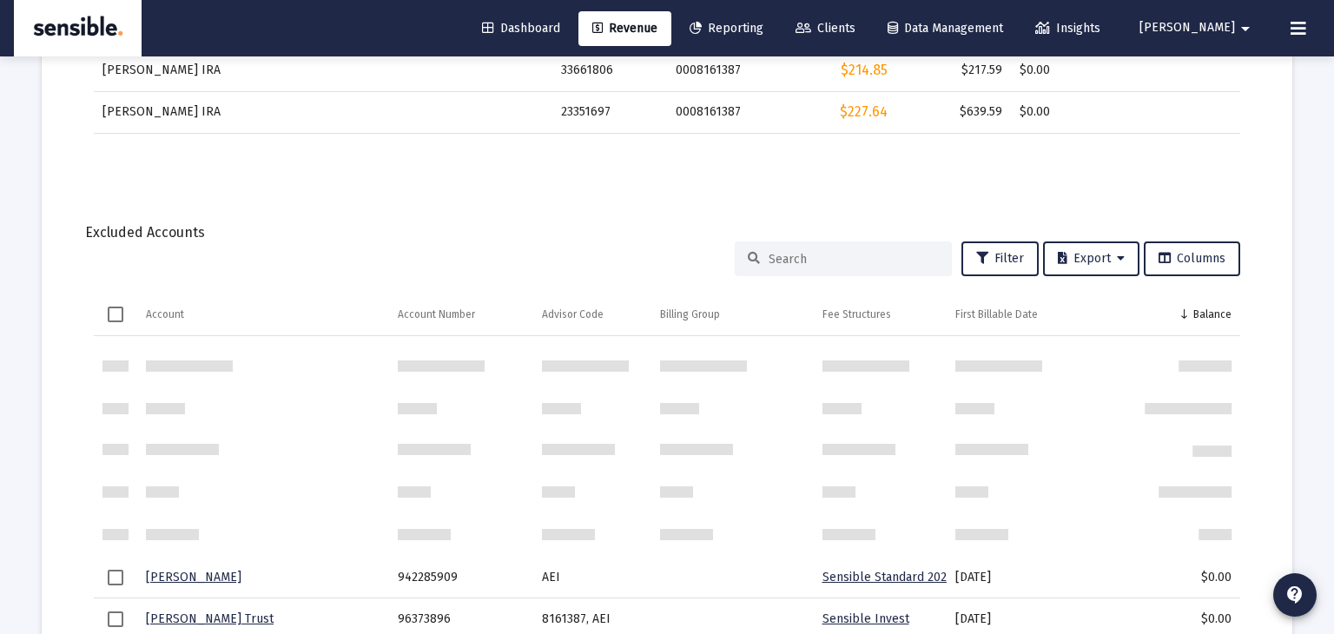
scroll to position [1800, 0]
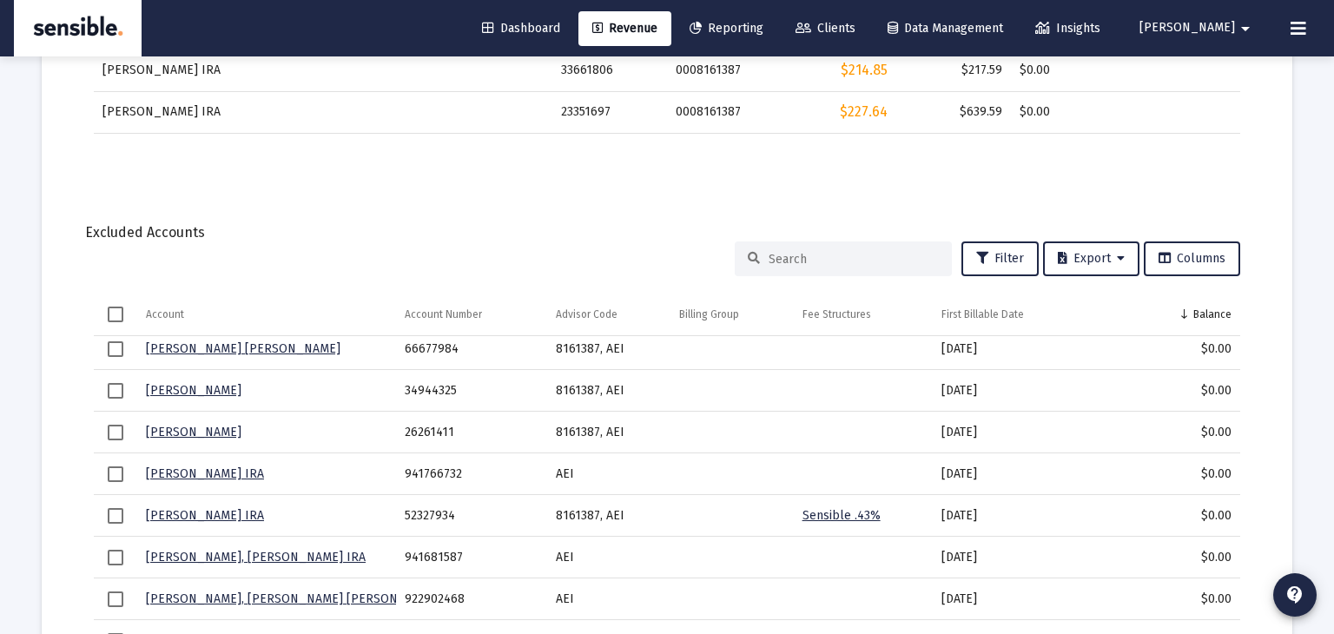
click at [855, 30] on span "Clients" at bounding box center [825, 28] width 60 height 15
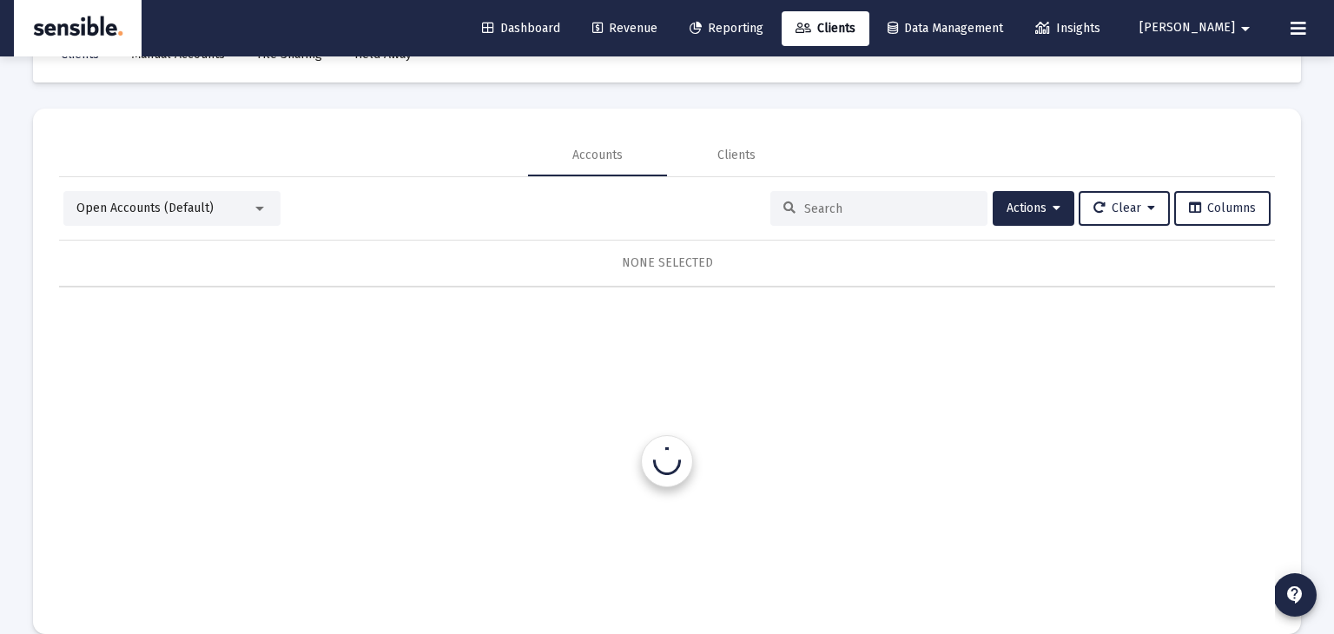
scroll to position [82, 0]
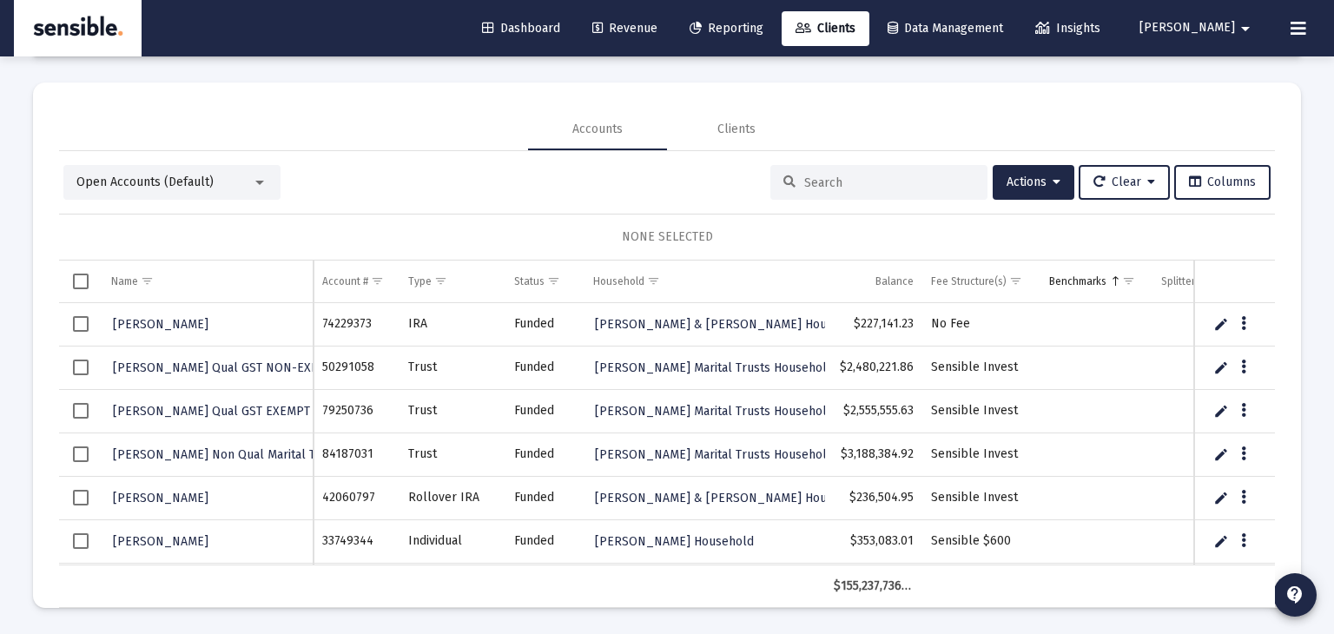
click at [773, 183] on div at bounding box center [878, 182] width 217 height 35
click at [813, 178] on input at bounding box center [889, 182] width 170 height 15
type input "[PERSON_NAME]"
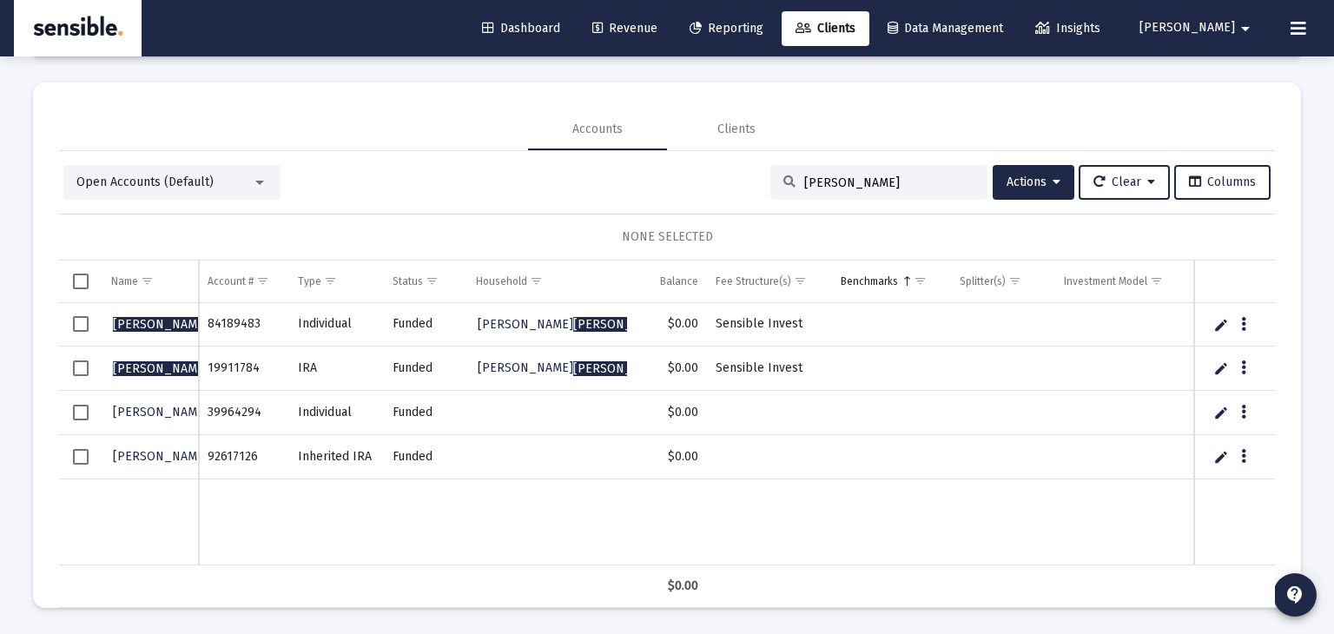
click at [77, 280] on span "Select all" at bounding box center [81, 281] width 16 height 16
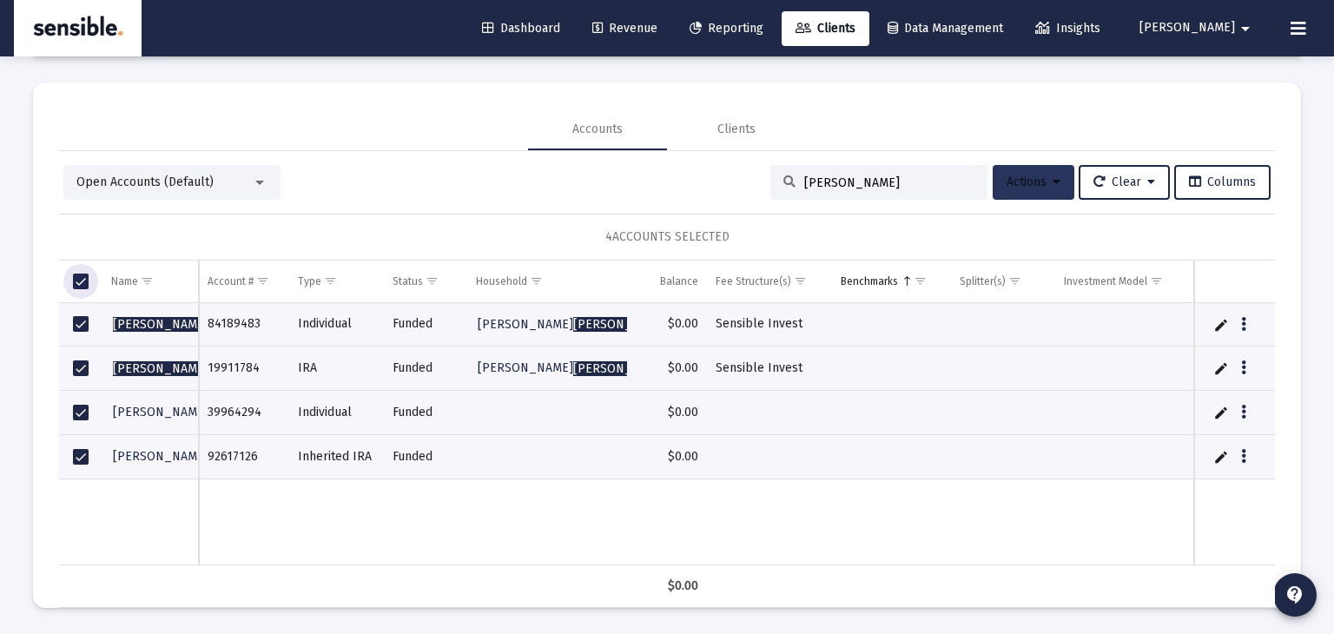
click at [1044, 180] on span "Actions" at bounding box center [1033, 182] width 54 height 15
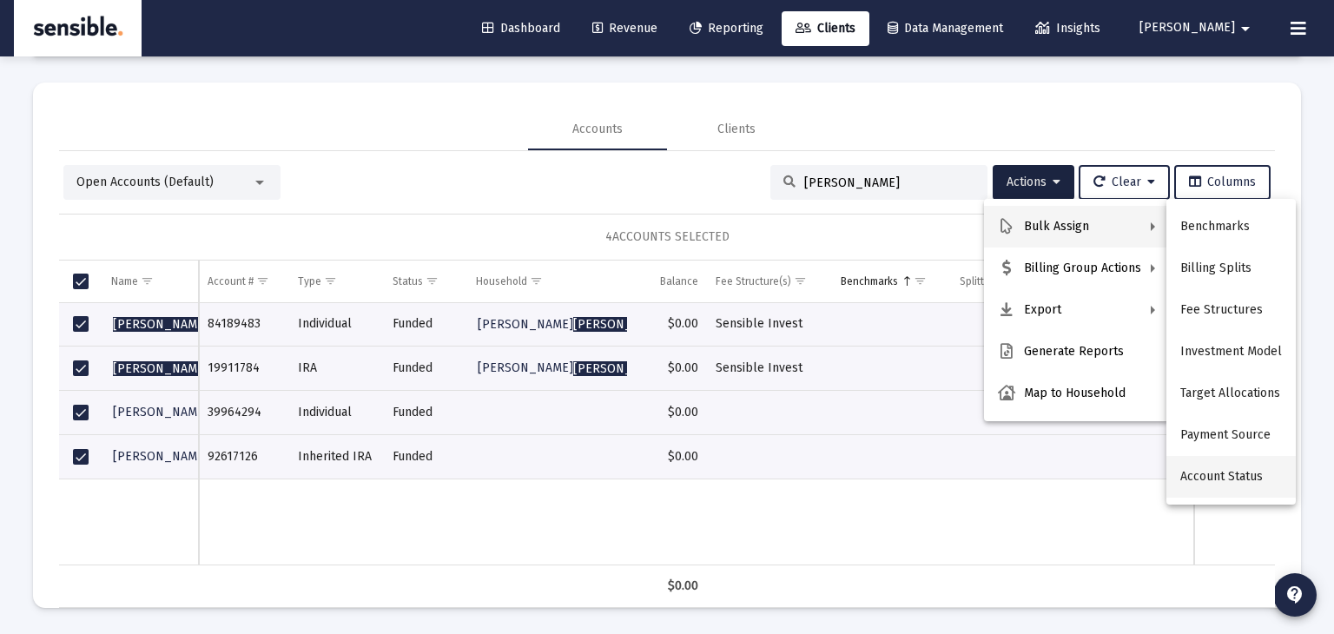
click at [1228, 471] on button "Account Status" at bounding box center [1230, 477] width 129 height 42
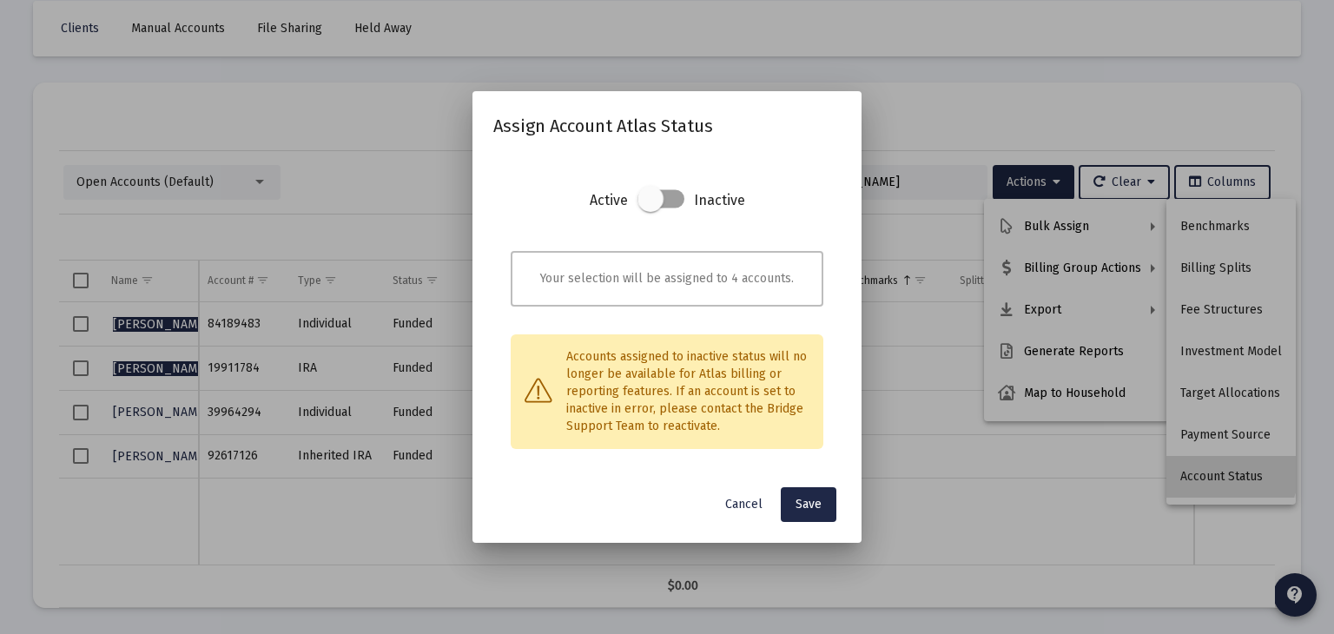
scroll to position [0, 0]
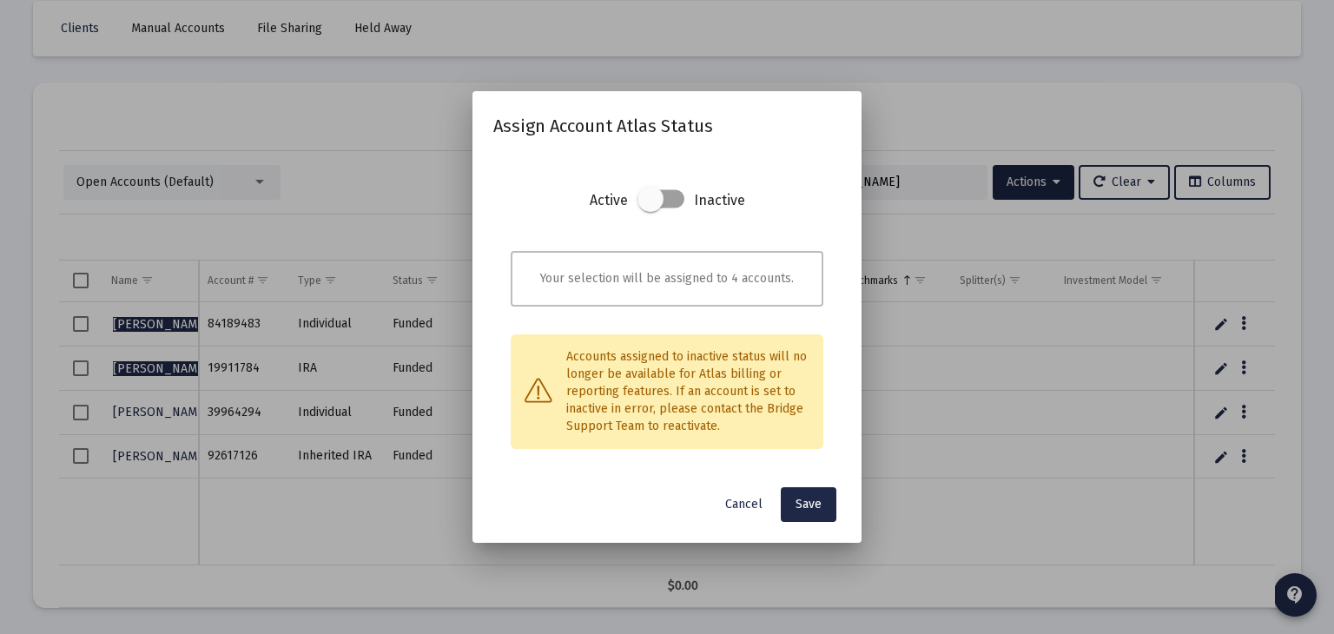
click at [654, 201] on span at bounding box center [650, 199] width 26 height 26
click at [650, 208] on input "checkbox" at bounding box center [650, 209] width 2 height 2
checkbox input "true"
click at [818, 505] on span "Save" at bounding box center [808, 504] width 26 height 15
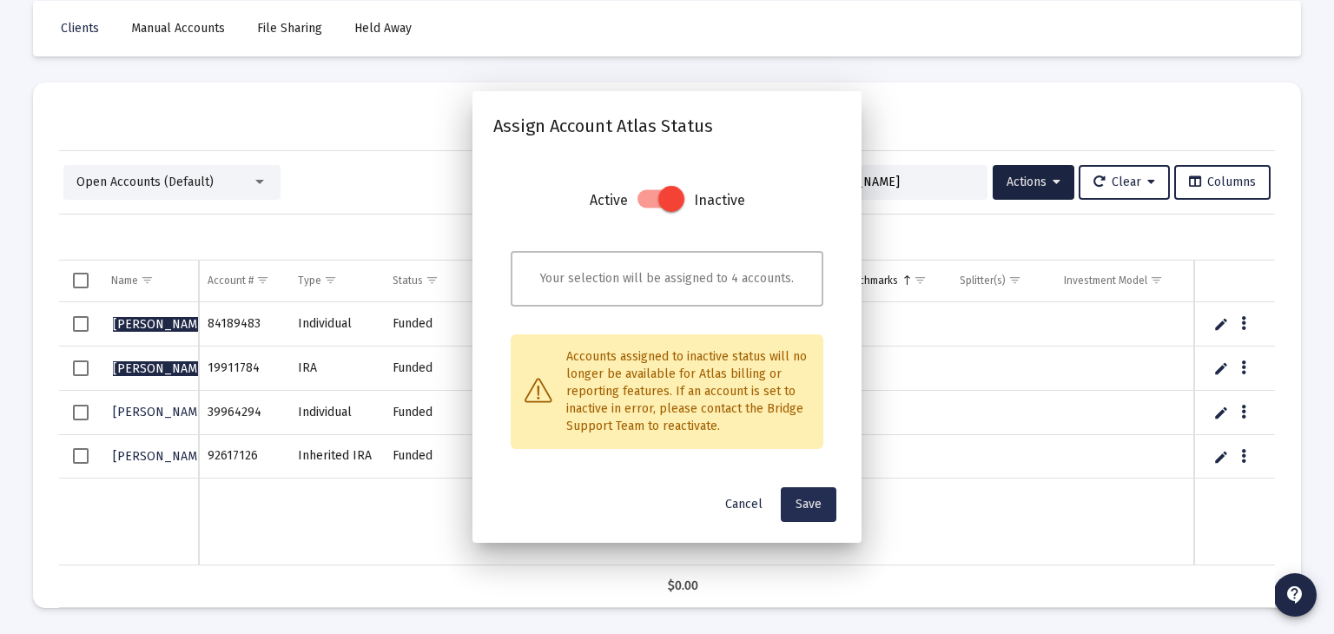
scroll to position [82, 0]
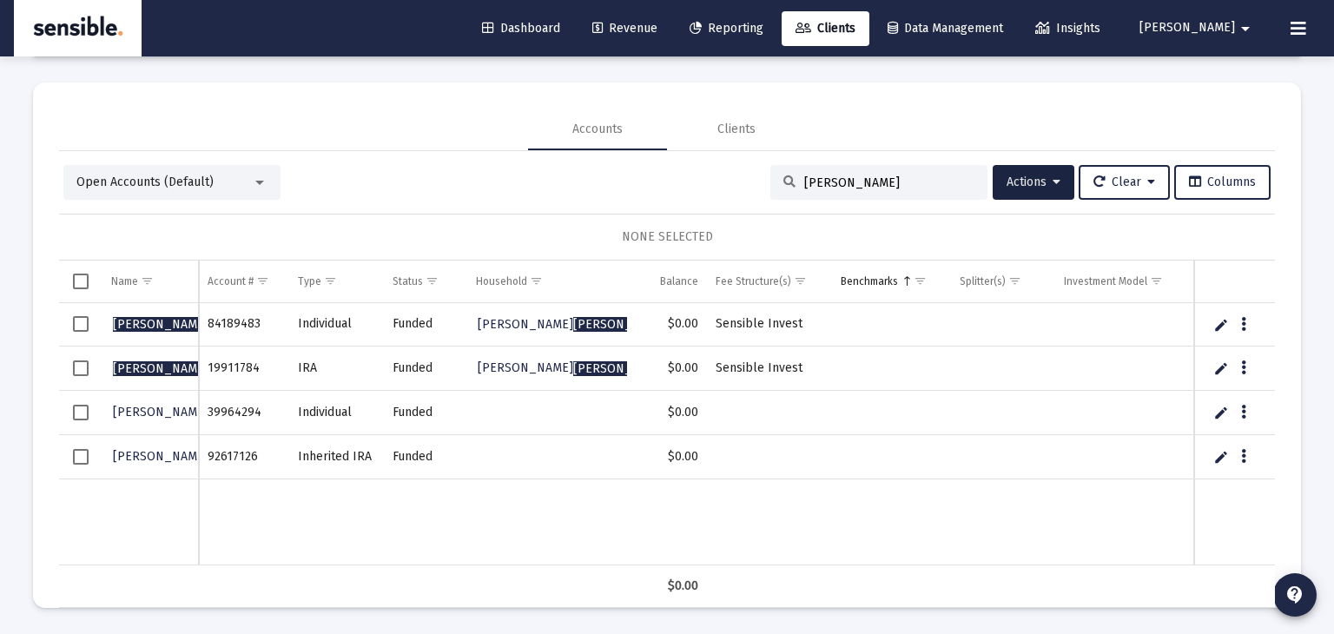
click at [657, 28] on span "Revenue" at bounding box center [624, 28] width 65 height 15
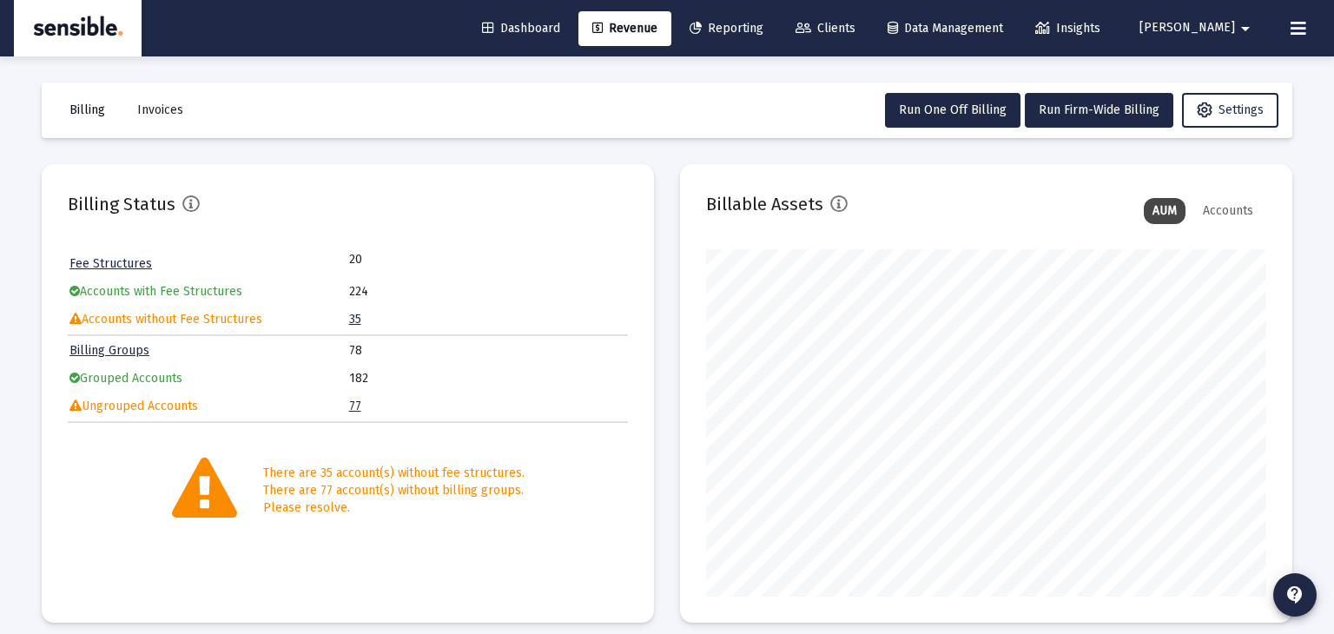
click at [83, 115] on span "Billing" at bounding box center [87, 109] width 36 height 15
click at [92, 109] on span "Billing" at bounding box center [87, 109] width 36 height 15
click at [1085, 111] on span "Run Firm-Wide Billing" at bounding box center [1098, 109] width 121 height 15
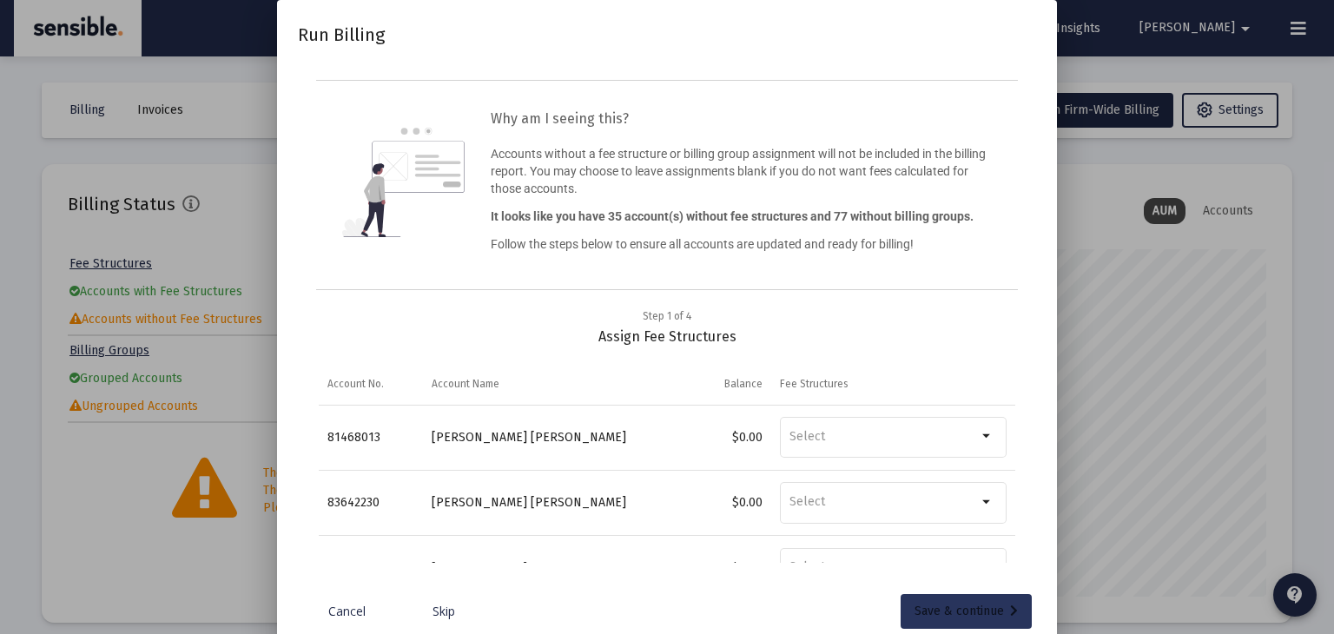
click at [935, 611] on div "Save & continue" at bounding box center [965, 611] width 103 height 35
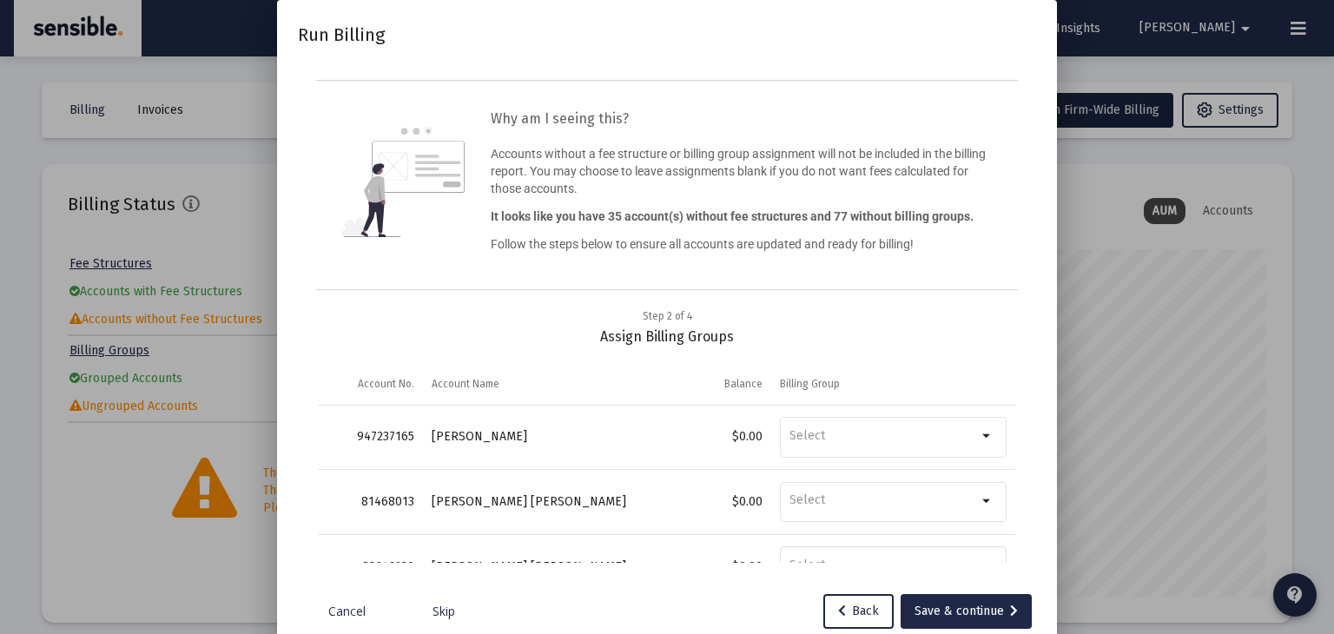
type input "[PERSON_NAME][EMAIL_ADDRESS][DOMAIN_NAME]"
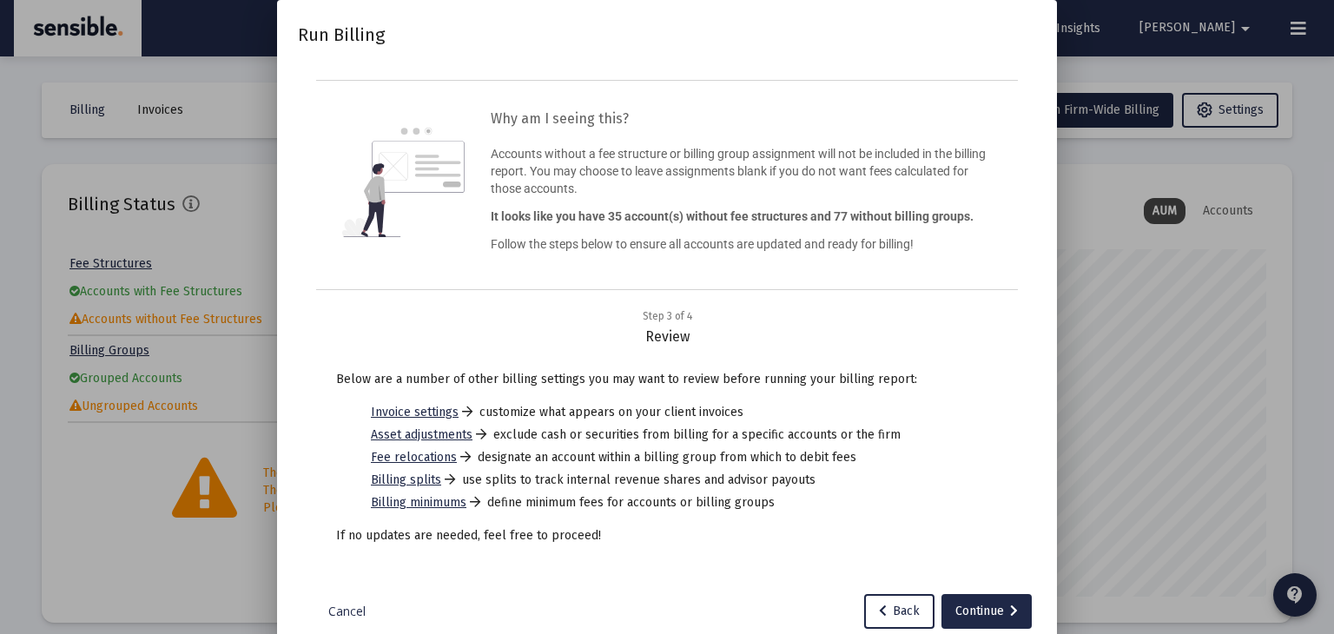
click at [1180, 282] on div at bounding box center [667, 317] width 1334 height 634
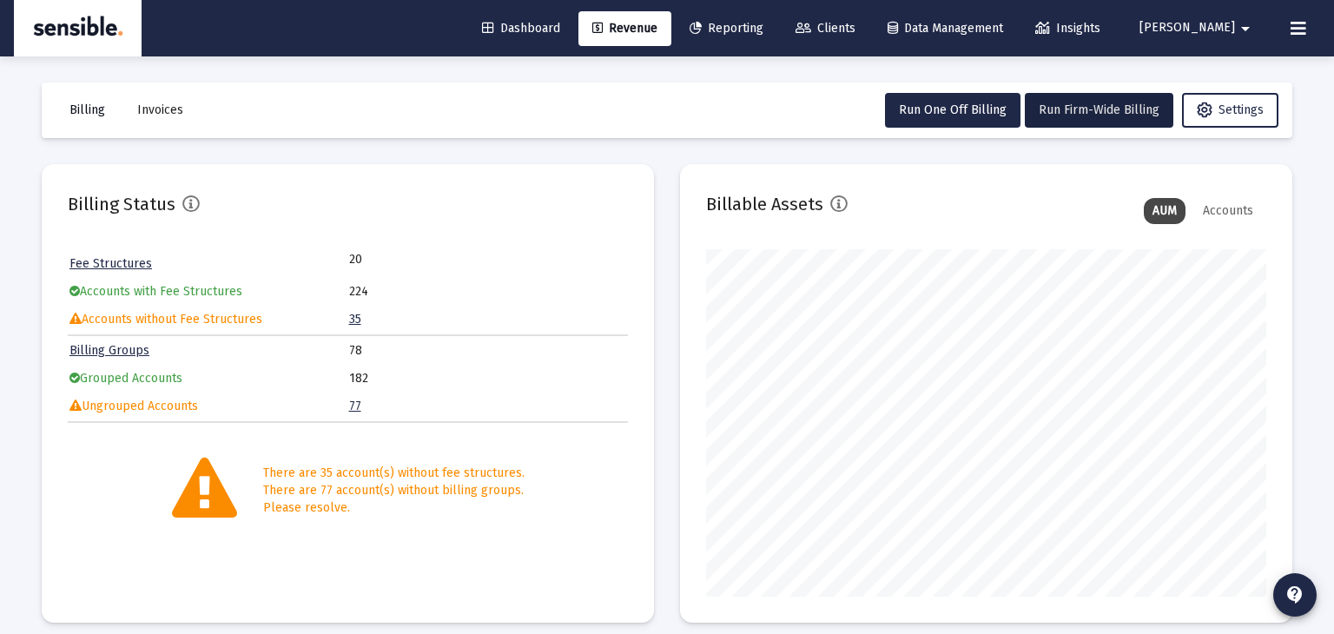
click at [103, 111] on span "Billing" at bounding box center [87, 109] width 36 height 15
click at [103, 115] on span "Billing" at bounding box center [87, 109] width 36 height 15
click at [81, 109] on span "Billing" at bounding box center [87, 109] width 36 height 15
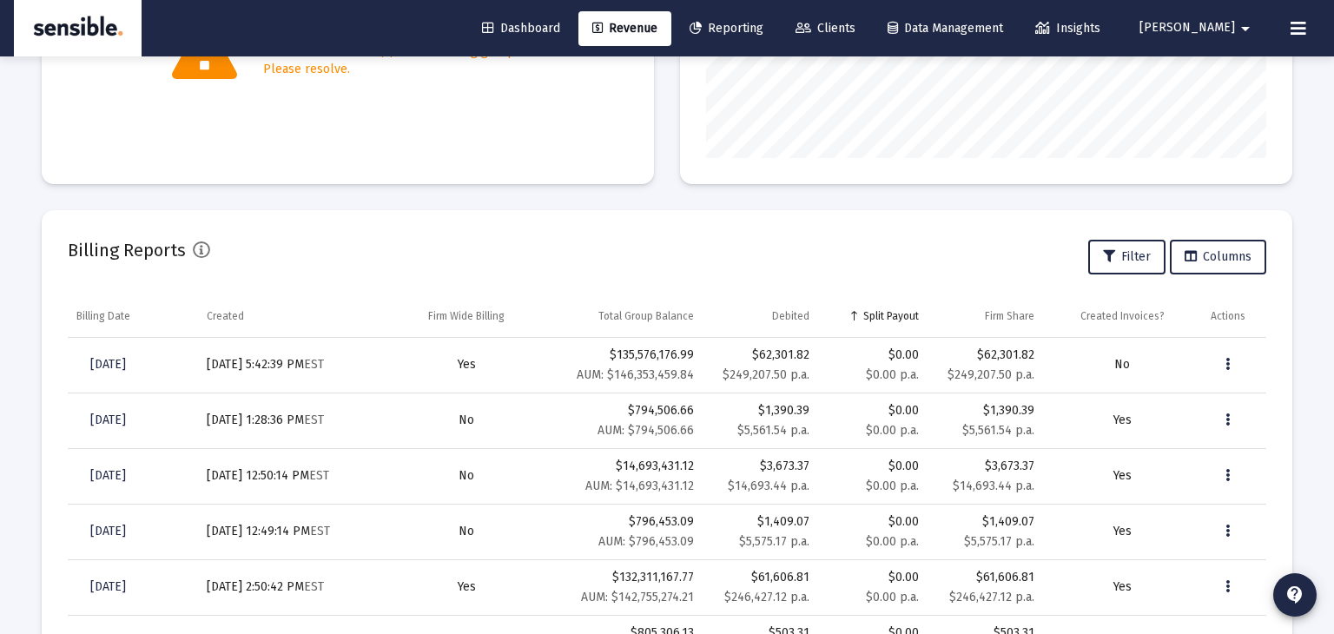
scroll to position [445, 0]
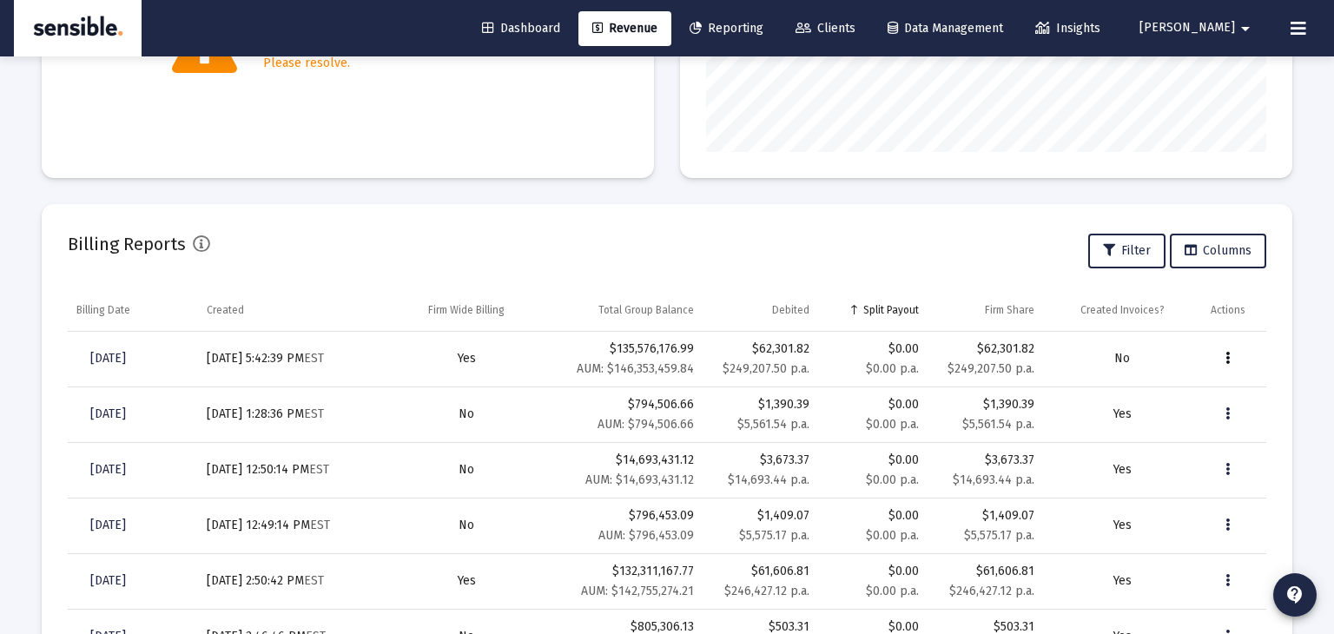
click at [1225, 366] on icon "Data grid" at bounding box center [1227, 358] width 4 height 21
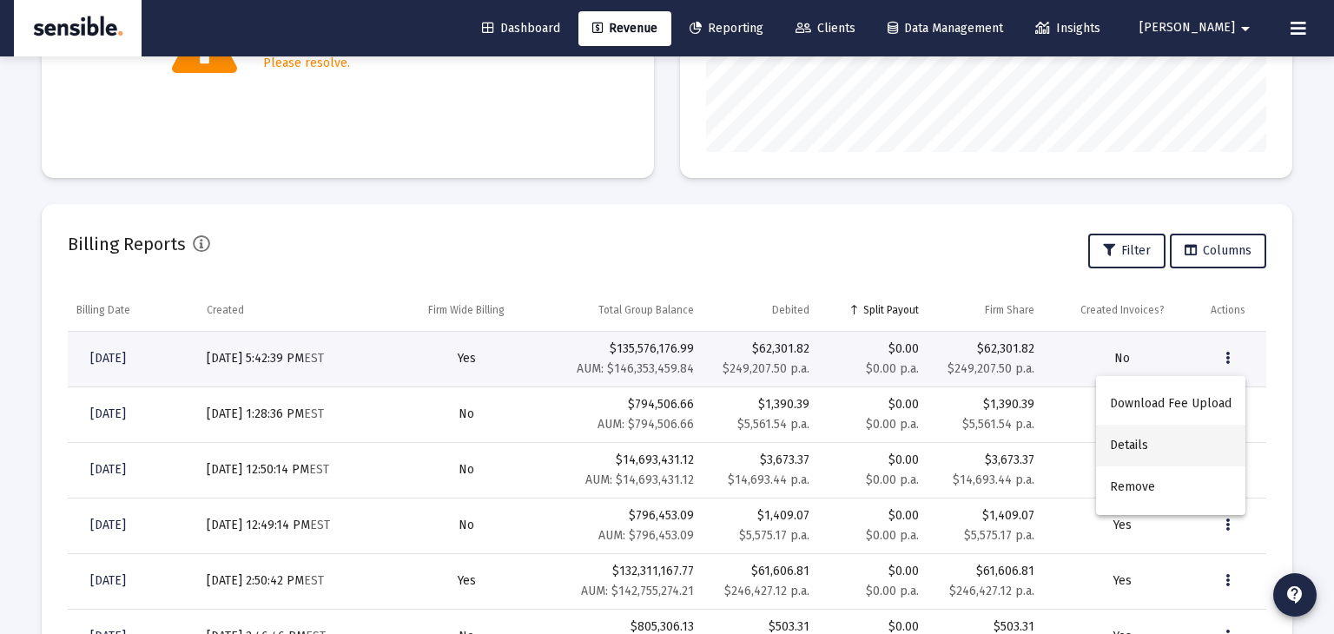
click at [1141, 438] on button "Details" at bounding box center [1170, 446] width 149 height 42
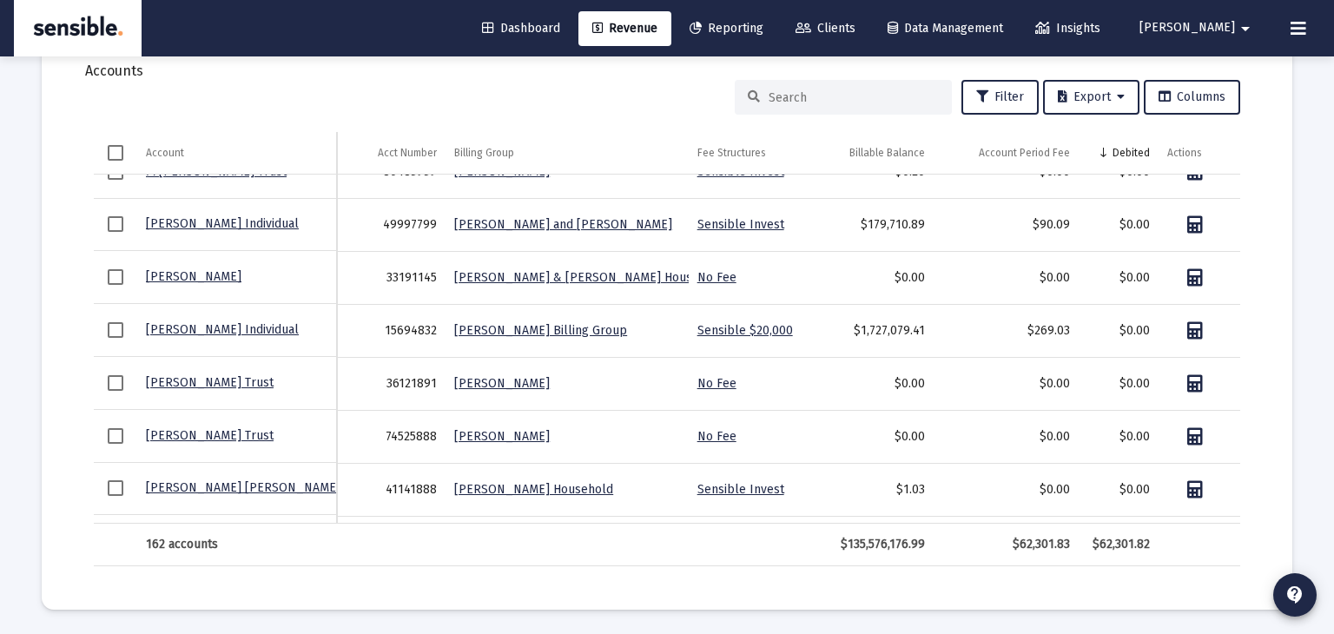
click at [785, 90] on input at bounding box center [853, 97] width 170 height 15
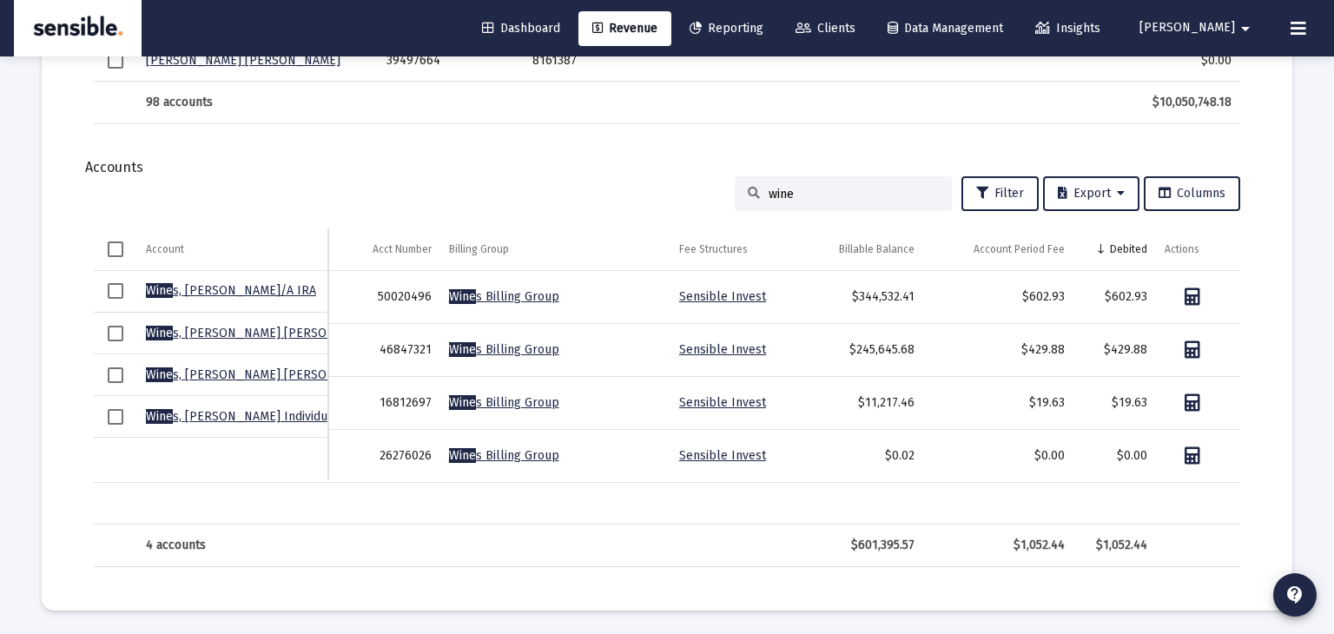
type input "wines"
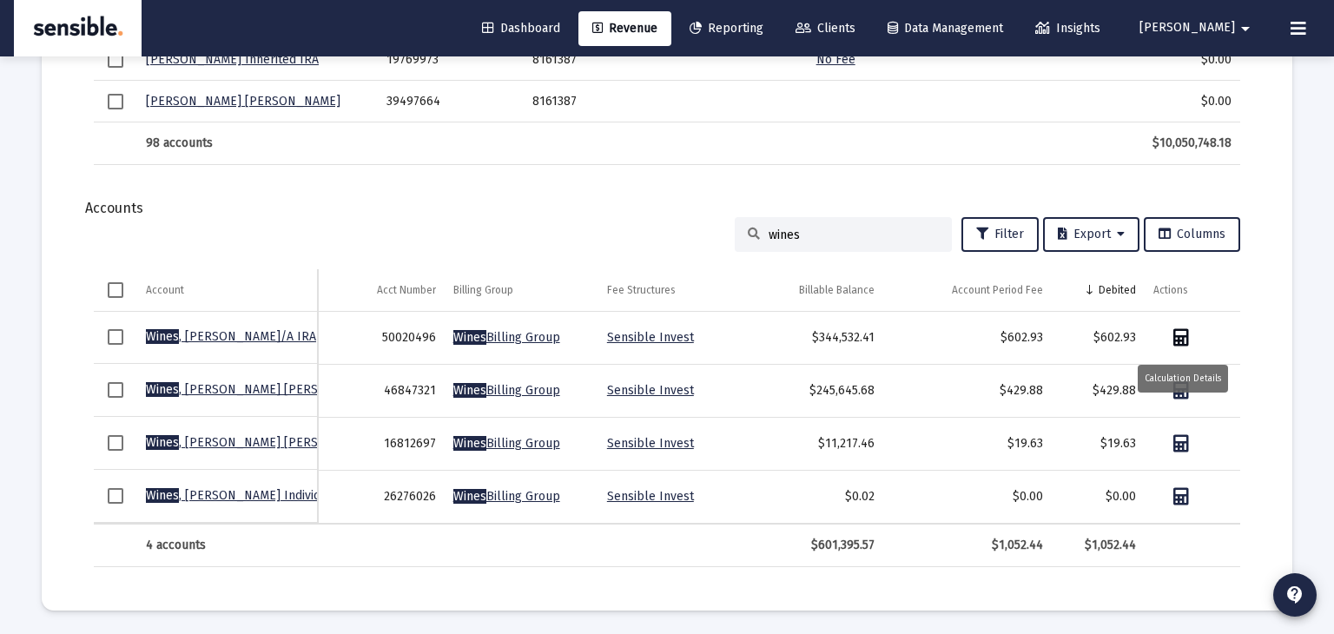
click at [1181, 336] on icon "Data grid" at bounding box center [1181, 337] width 16 height 17
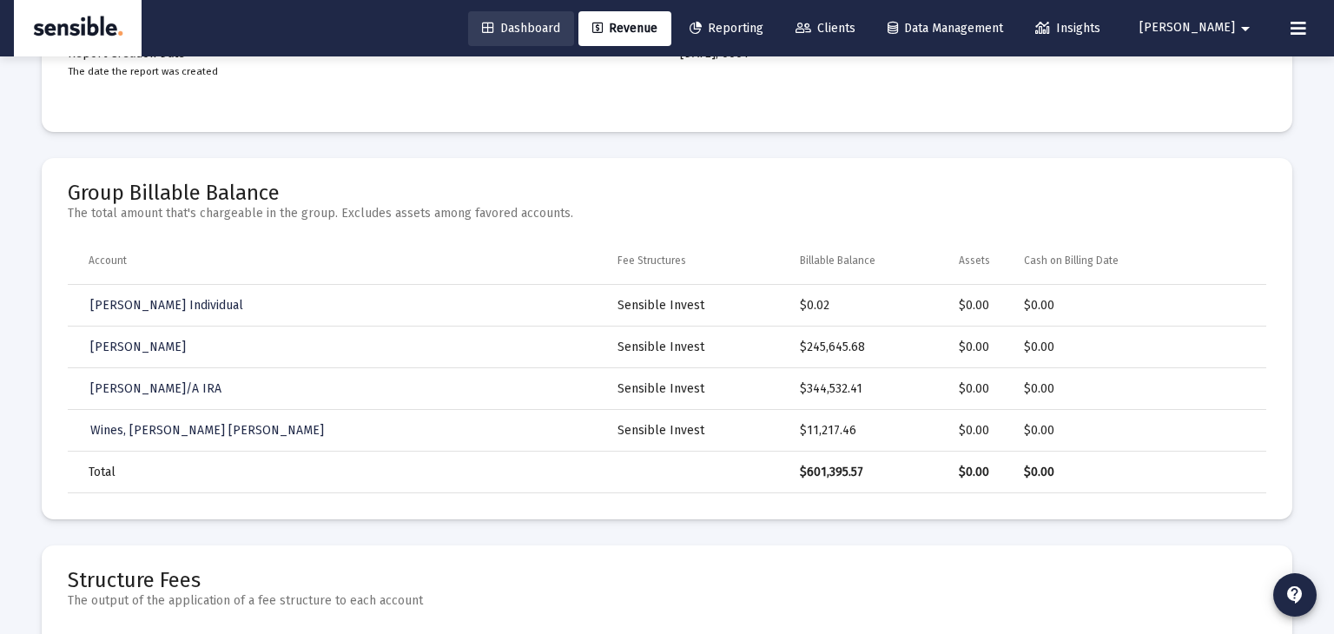
click at [560, 27] on span "Dashboard" at bounding box center [521, 28] width 78 height 15
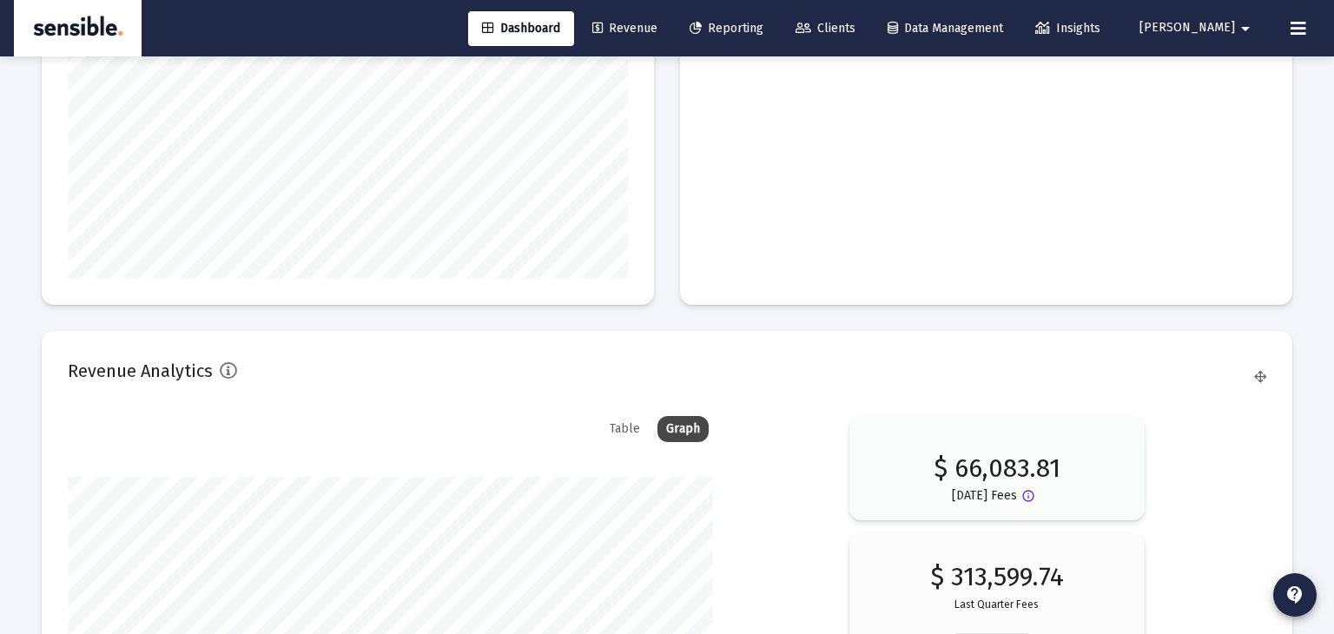
scroll to position [3084, 0]
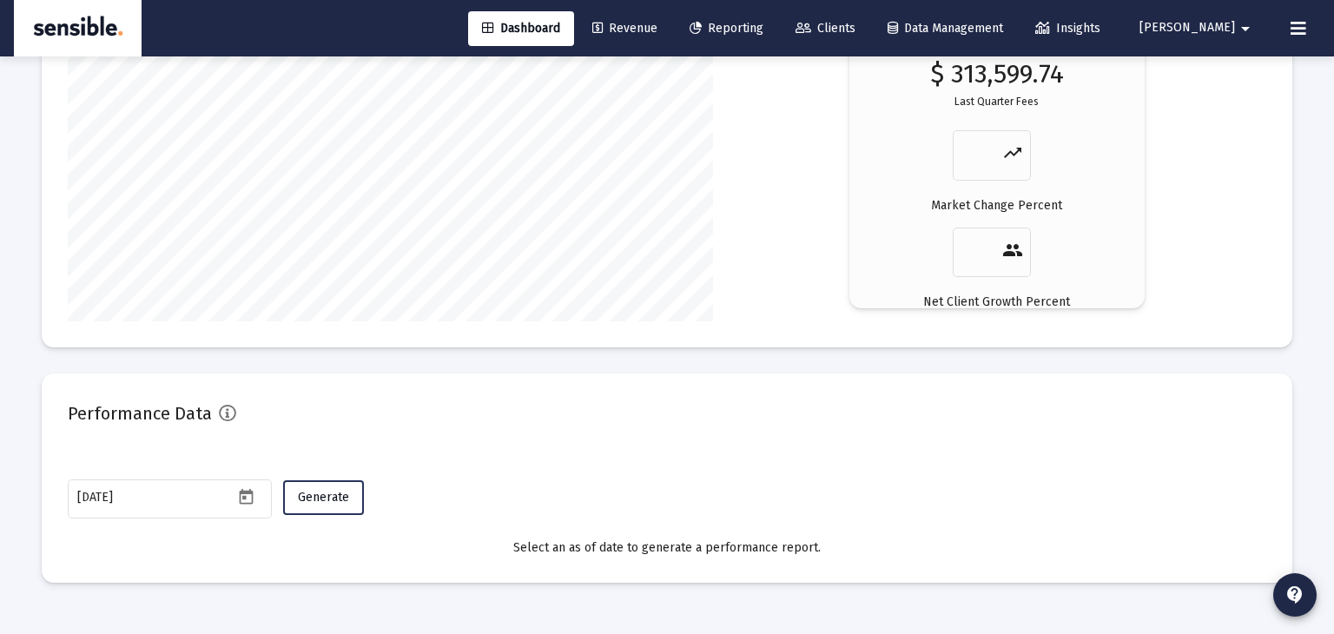
click at [317, 491] on span "Generate" at bounding box center [323, 497] width 51 height 15
